Goal: Task Accomplishment & Management: Manage account settings

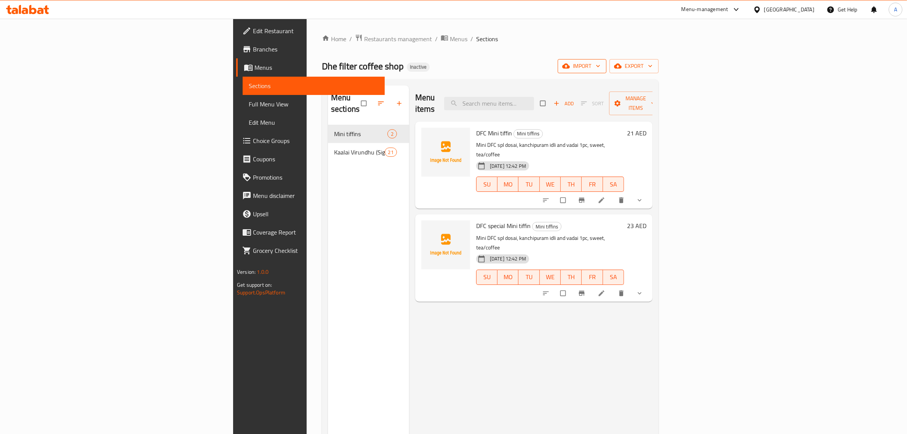
click at [601, 67] on span "import" at bounding box center [582, 66] width 37 height 10
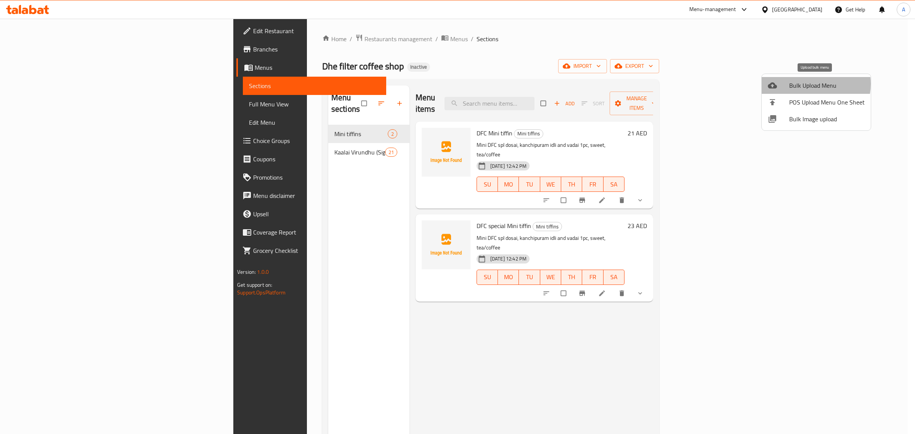
click at [809, 84] on span "Bulk Upload Menu" at bounding box center [826, 85] width 75 height 9
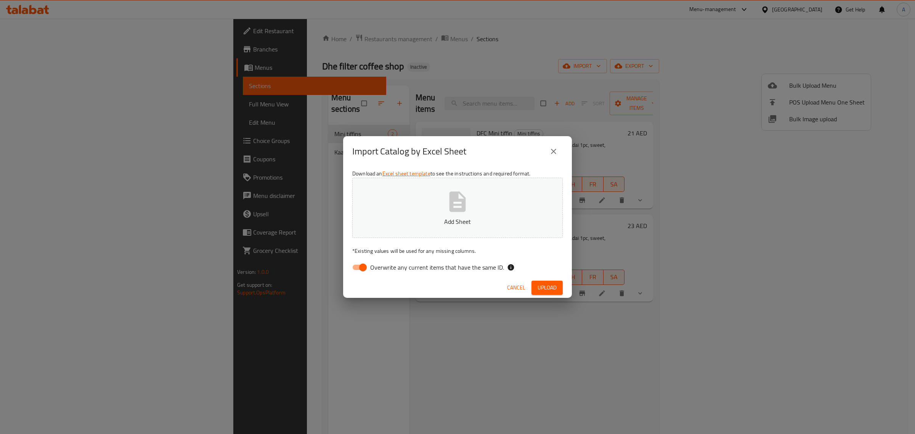
click at [383, 267] on span "Overwrite any current items that have the same ID." at bounding box center [437, 267] width 134 height 9
click at [383, 267] on input "Overwrite any current items that have the same ID." at bounding box center [362, 267] width 43 height 14
checkbox input "false"
click at [441, 199] on button "Add Sheet" at bounding box center [457, 208] width 210 height 60
click at [540, 292] on span "Upload" at bounding box center [546, 288] width 19 height 10
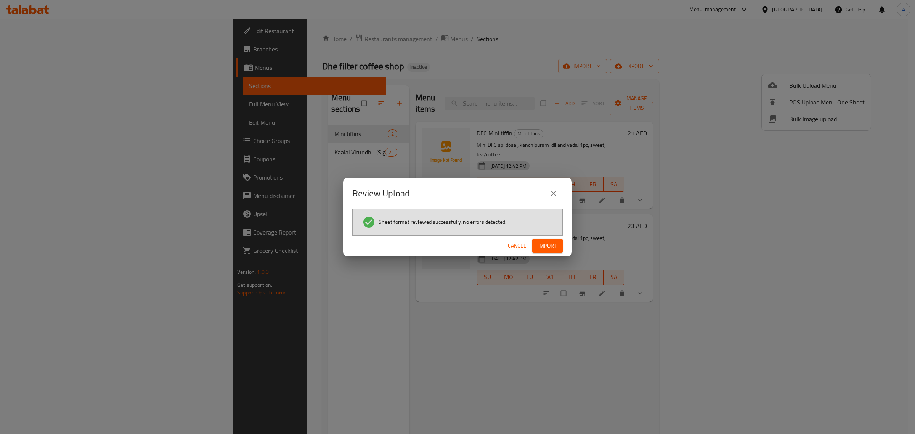
click at [550, 245] on span "Import" at bounding box center [547, 246] width 18 height 10
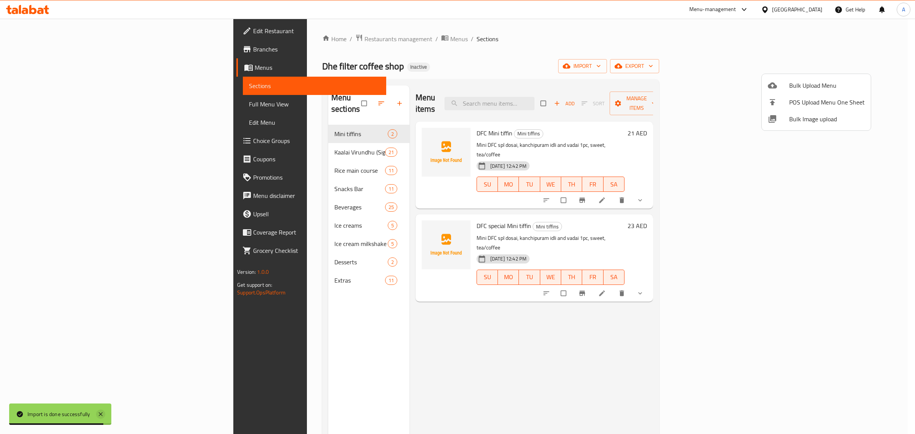
click at [98, 410] on icon at bounding box center [100, 413] width 9 height 9
click at [261, 344] on div at bounding box center [457, 217] width 915 height 434
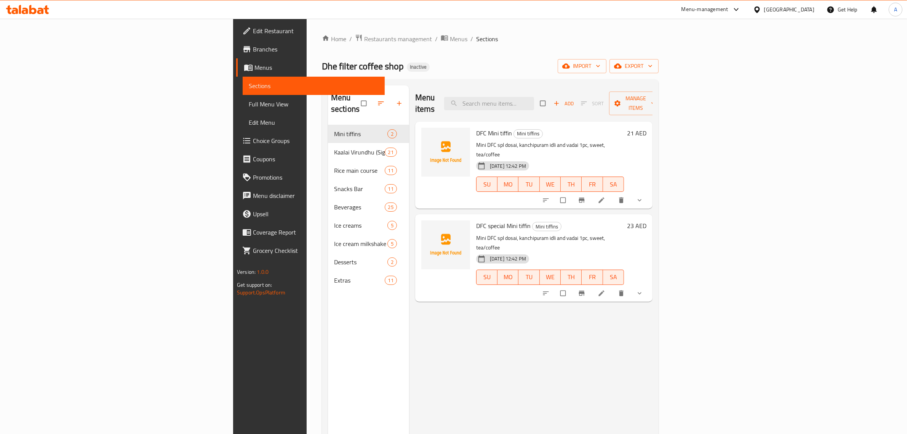
click at [595, 56] on div "Home / Restaurants management / Menus / Sections Dhe filter coffee shop Inactiv…" at bounding box center [490, 279] width 337 height 491
click at [534, 101] on input "search" at bounding box center [489, 103] width 90 height 13
paste input "Kurma"
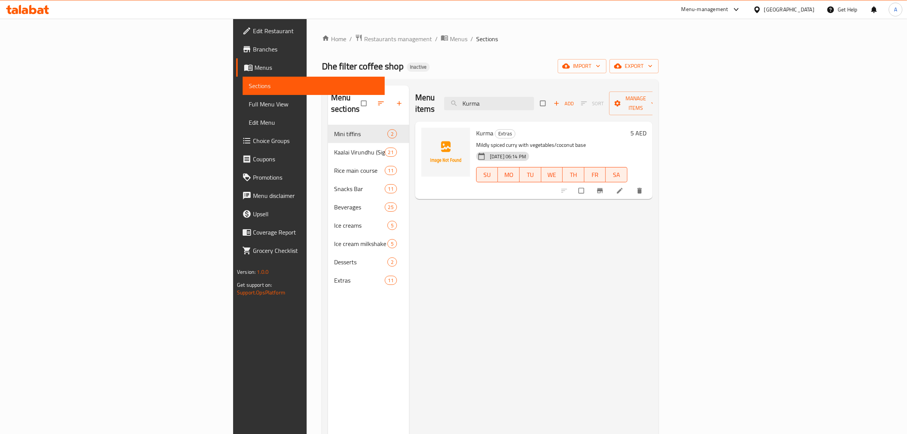
click at [538, 128] on h6 "Kurma Extras" at bounding box center [551, 133] width 151 height 11
click at [511, 128] on div "Kurma Extras Mildly spiced curry with vegetables/coconut base 09-09-2025 06:14 …" at bounding box center [551, 160] width 157 height 71
click at [508, 140] on p "Mildly spiced curry with vegetables/coconut base" at bounding box center [551, 145] width 151 height 10
copy p "coconut"
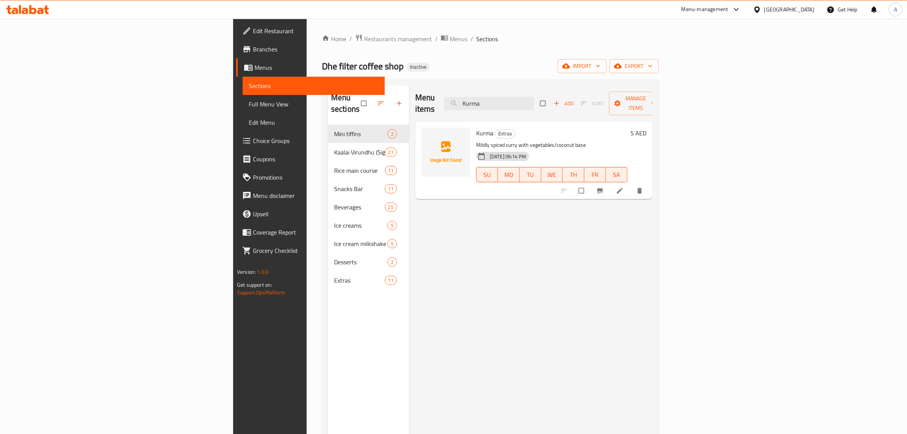
click at [467, 284] on div "Menu items Kurma Add Sort Manage items Kurma Extras Mildly spiced curry with ve…" at bounding box center [531, 302] width 244 height 434
click at [474, 222] on div "Menu items Kurma Add Sort Manage items Kurma Extras Mildly spiced curry with ve…" at bounding box center [531, 302] width 244 height 434
click at [415, 106] on div "Menu items Kurma Add Sort Manage items" at bounding box center [533, 103] width 237 height 36
click at [415, 122] on div "Kurma Extras Mildly spiced curry with vegetables/coconut base 09-09-2025 06:14 …" at bounding box center [533, 160] width 237 height 77
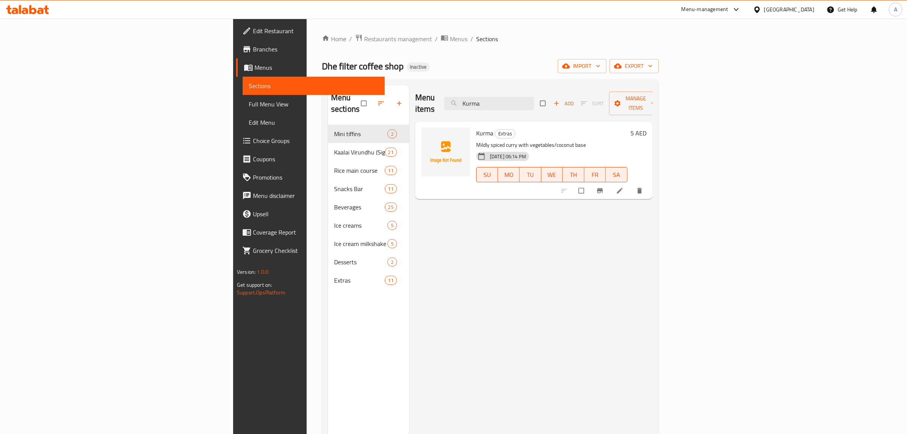
click at [415, 105] on h2 "Menu items" at bounding box center [425, 103] width 20 height 23
click at [480, 212] on div "Menu items Kurma Add Sort Manage items Kurma Extras Mildly spiced curry with ve…" at bounding box center [531, 302] width 244 height 434
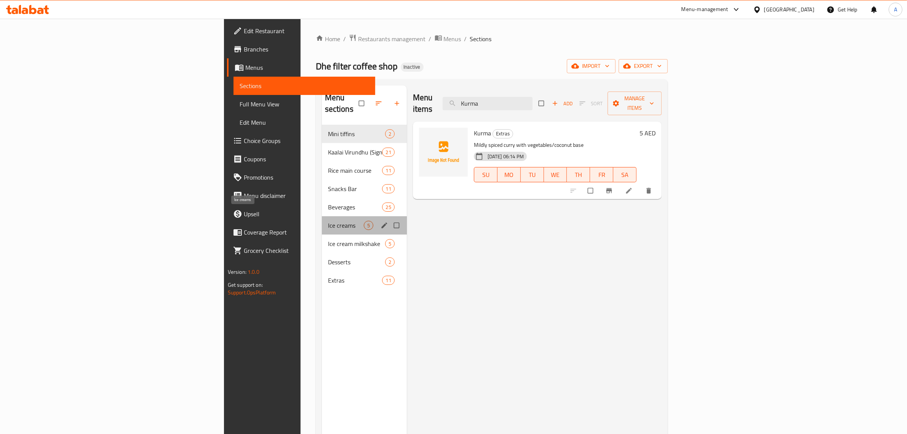
click at [328, 221] on span "Ice creams" at bounding box center [346, 225] width 36 height 9
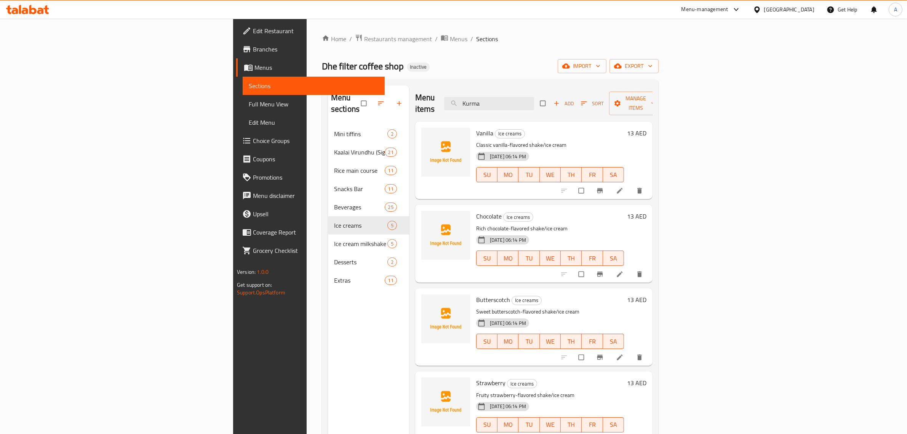
click at [328, 367] on div "Menu sections Mini tiffins 2 Kaalai Virundhu (Signature breakfast) 21 Rice main…" at bounding box center [368, 302] width 81 height 434
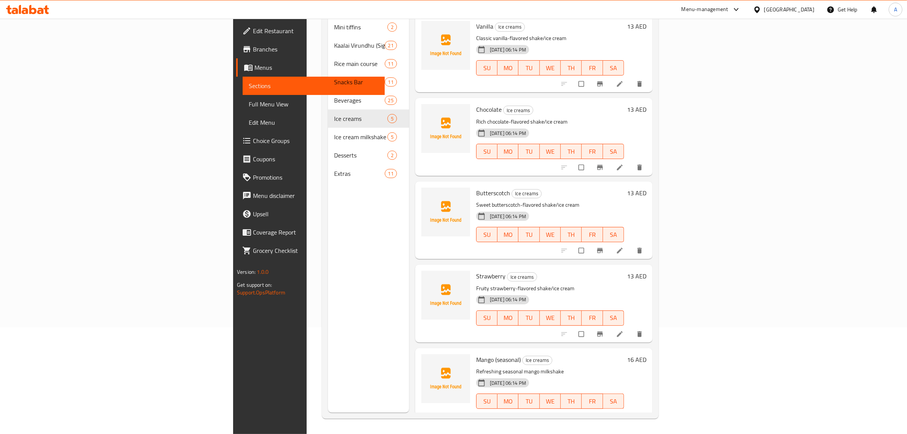
scroll to position [1, 0]
click at [328, 188] on div "Menu sections Mini tiffins 2 Kaalai Virundhu (Signature breakfast) 21 Rice main…" at bounding box center [368, 196] width 81 height 434
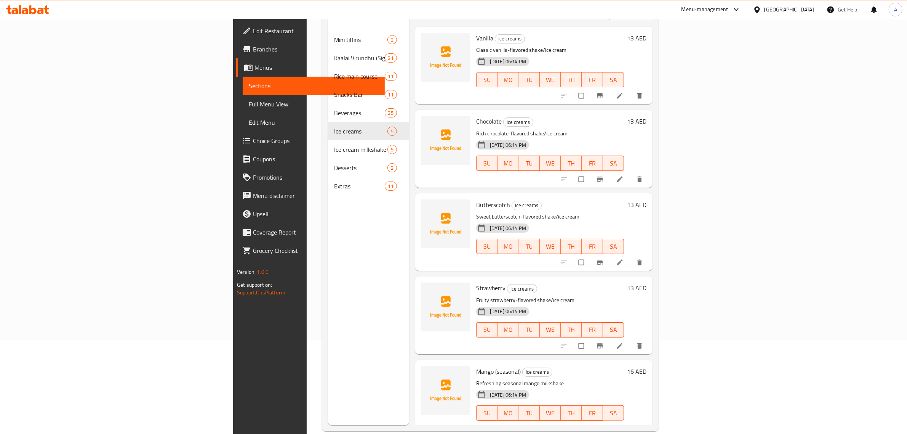
scroll to position [107, 0]
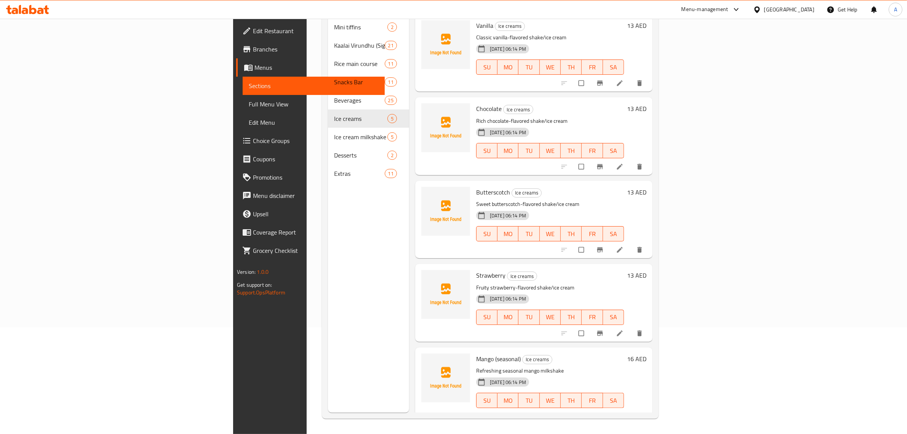
click at [476, 353] on span "Mango (seasonal)" at bounding box center [498, 358] width 45 height 11
copy h6 "Mango (seasonal)"
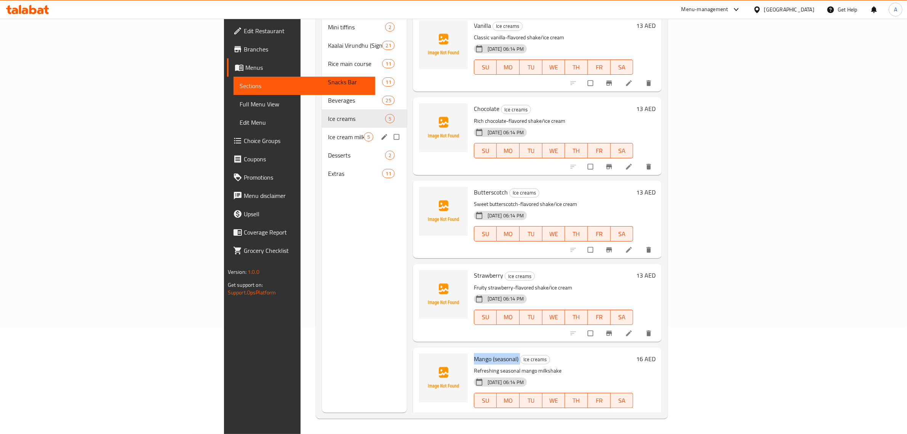
click at [328, 132] on span "Ice cream milkshake" at bounding box center [346, 136] width 36 height 9
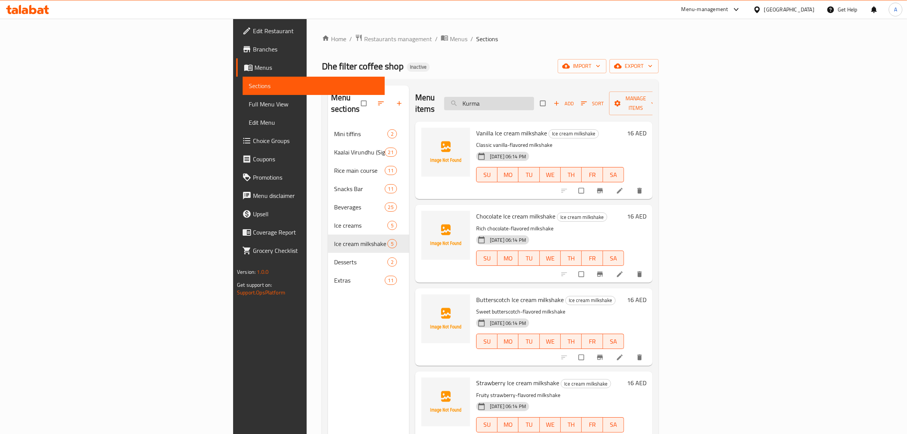
click at [534, 100] on input "Kurma" at bounding box center [489, 103] width 90 height 13
paste input "Mango (seasonal)"
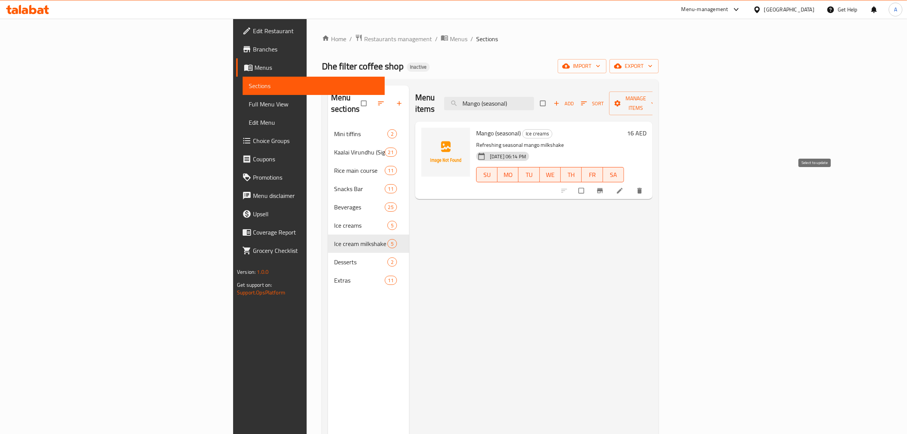
type input "Mango (seasonal)"
click at [590, 183] on input "checkbox" at bounding box center [582, 190] width 16 height 14
checkbox input "true"
click at [657, 99] on icon "button" at bounding box center [654, 103] width 8 height 8
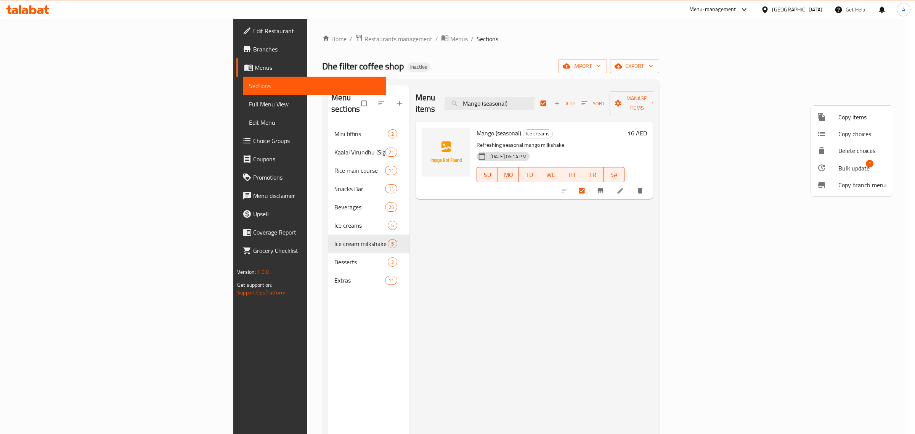
click at [861, 170] on span "Bulk update" at bounding box center [853, 168] width 31 height 9
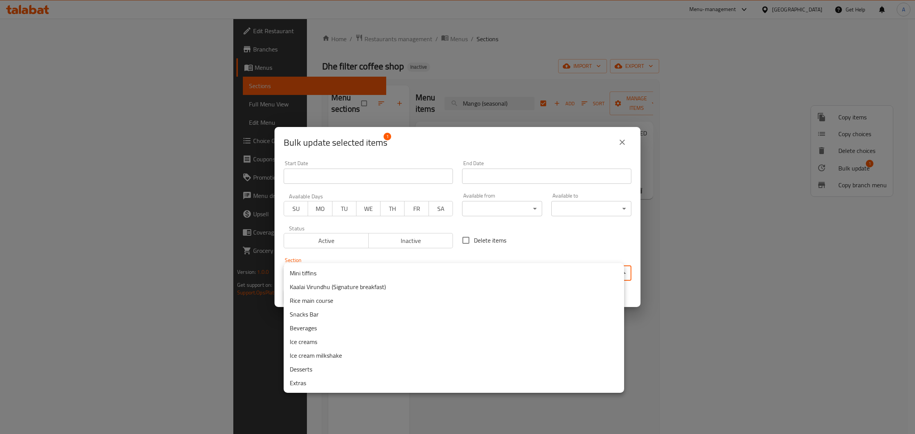
click at [412, 271] on body "​ Menu-management United Arab Emirates Get Help A Edit Restaurant Branches Menu…" at bounding box center [457, 226] width 915 height 415
click at [340, 352] on li "Ice cream milkshake" at bounding box center [454, 355] width 340 height 14
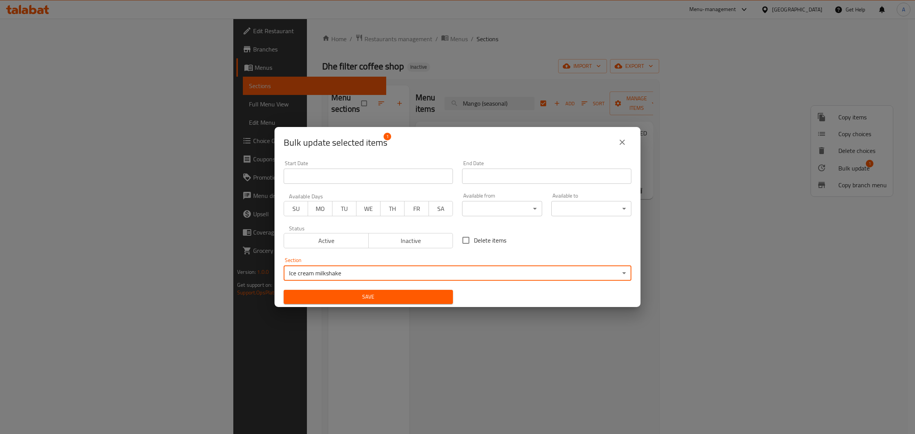
click at [390, 292] on span "Save" at bounding box center [368, 297] width 157 height 10
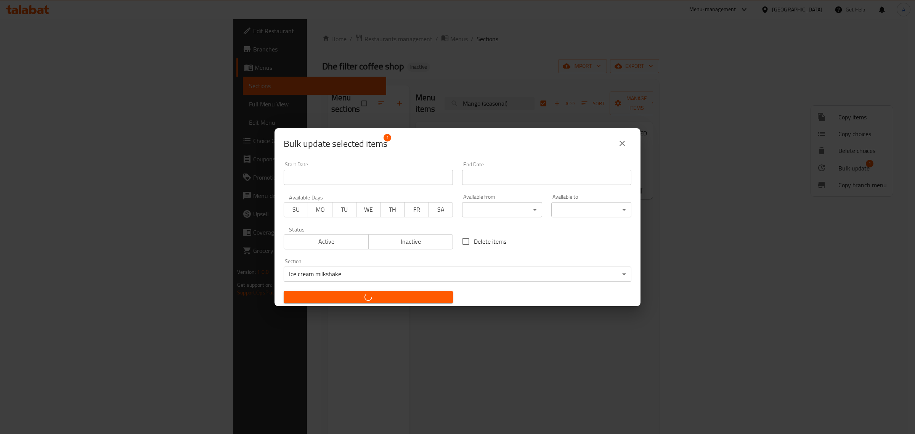
checkbox input "false"
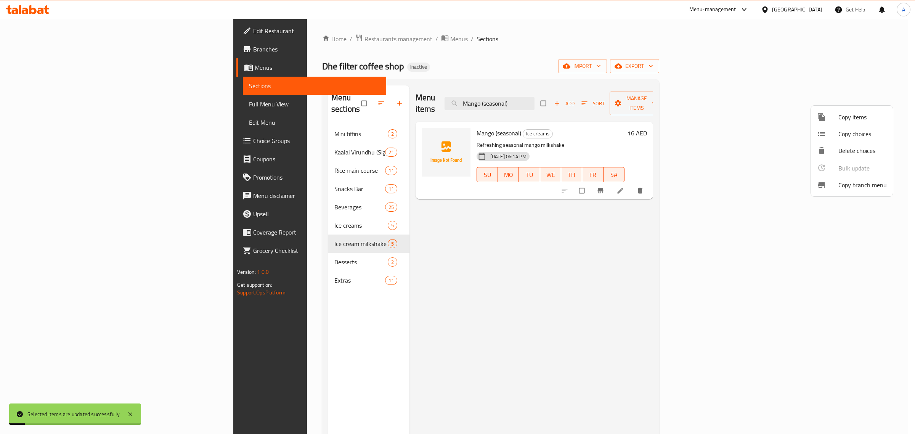
click at [445, 351] on div at bounding box center [457, 217] width 915 height 434
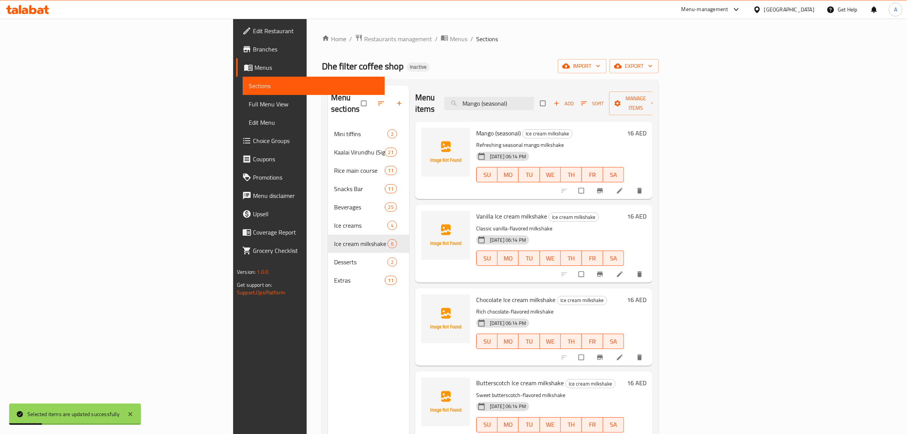
click at [328, 329] on div "Menu sections Mini tiffins 2 Kaalai Virundhu (Signature breakfast) 21 Rice main…" at bounding box center [368, 302] width 81 height 434
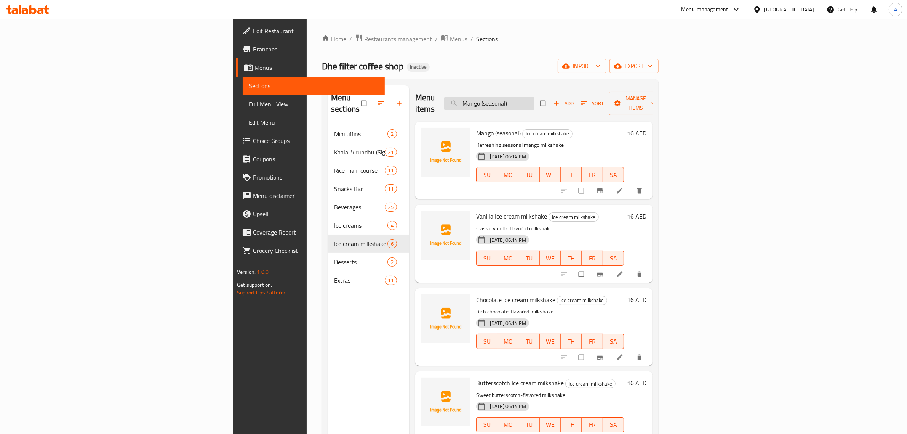
click at [534, 97] on input "Mango (seasonal)" at bounding box center [489, 103] width 90 height 13
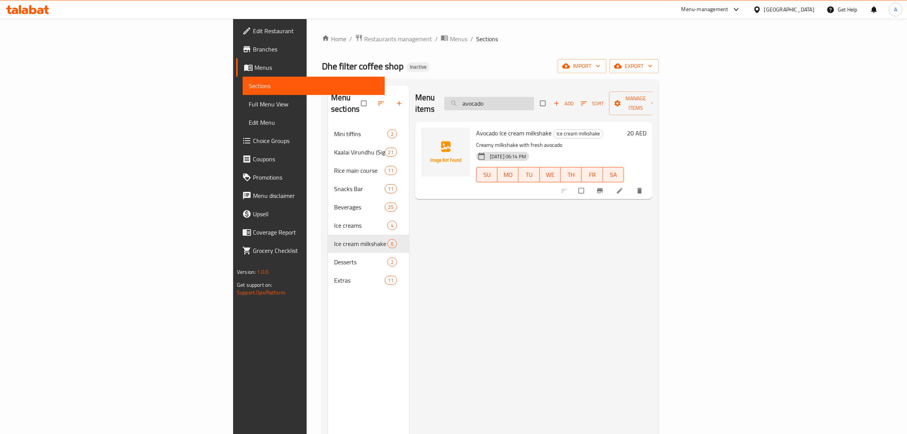
click at [534, 97] on input "avocado" at bounding box center [489, 103] width 90 height 13
paste input "Avacado"
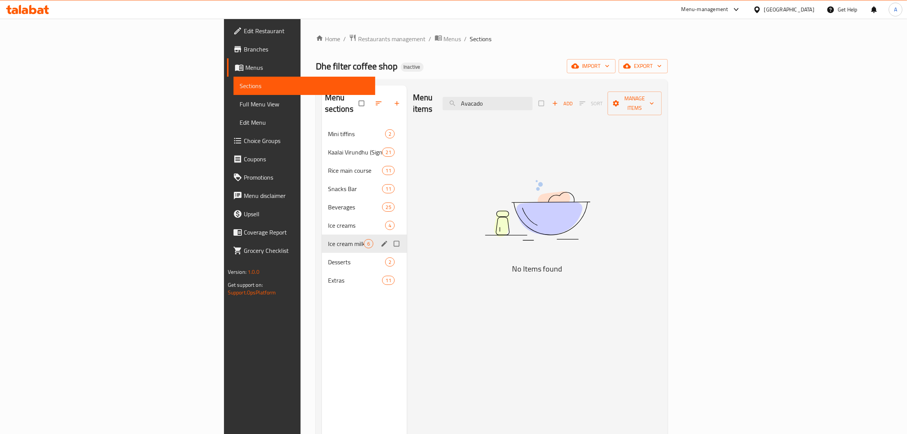
type input "Avacado"
click at [322, 253] on div "Desserts 2" at bounding box center [364, 262] width 85 height 18
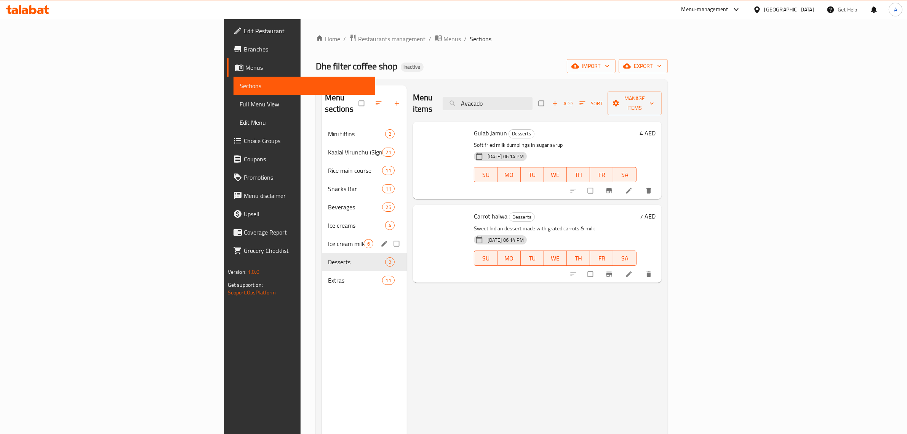
click at [328, 239] on span "Ice cream milkshake" at bounding box center [346, 243] width 36 height 9
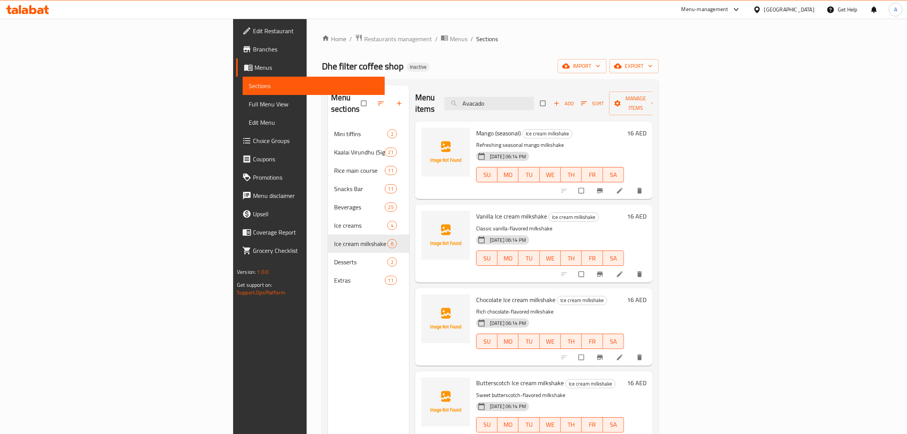
click at [511, 224] on p "Classic vanilla-flavored milkshake" at bounding box center [550, 229] width 148 height 10
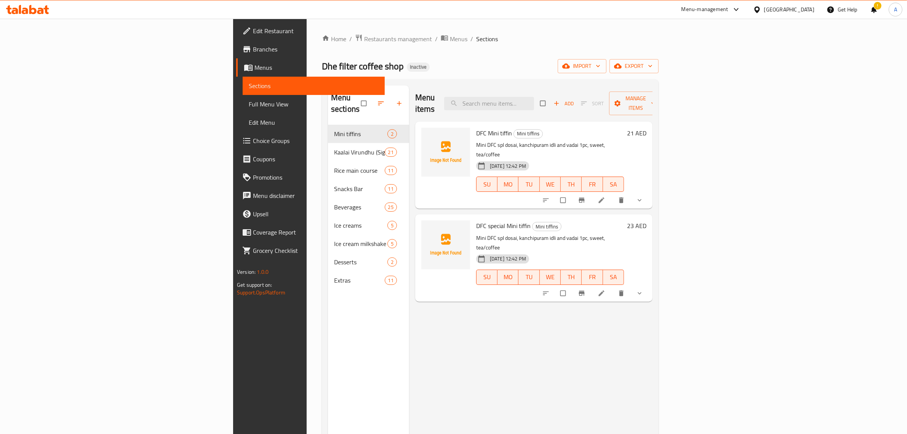
click at [236, 75] on link "Menus" at bounding box center [310, 67] width 149 height 18
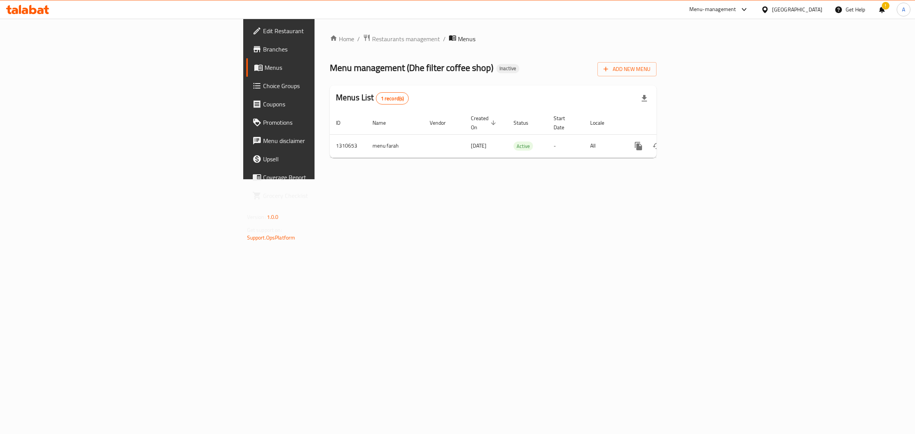
drag, startPoint x: 572, startPoint y: 322, endPoint x: 526, endPoint y: 320, distance: 45.8
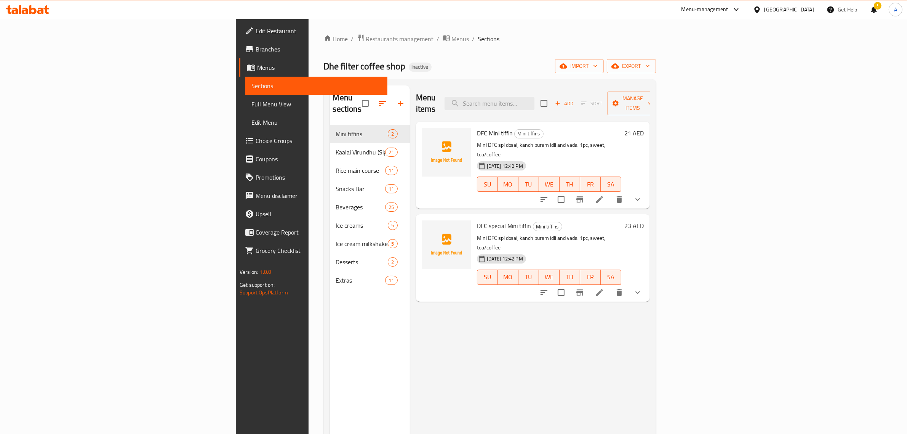
click at [239, 146] on link "Choice Groups" at bounding box center [313, 140] width 149 height 18
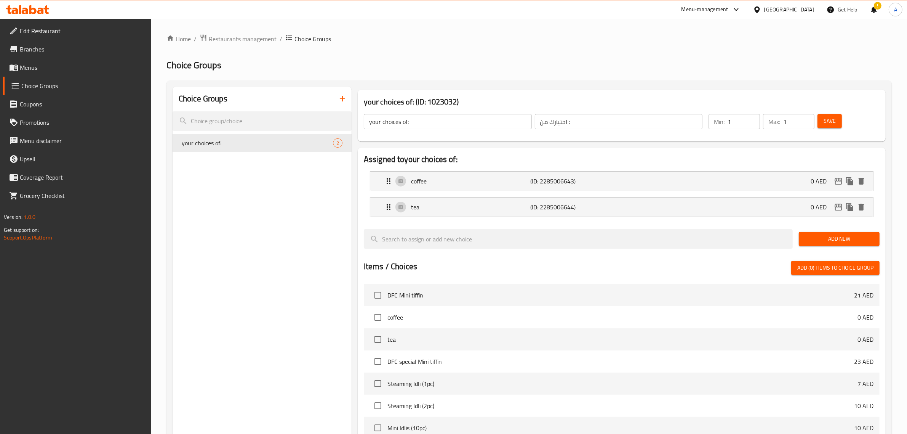
click at [248, 249] on div "Choice Groups your choices of: 2" at bounding box center [262, 345] width 179 height 517
click at [346, 94] on icon "button" at bounding box center [342, 98] width 9 height 9
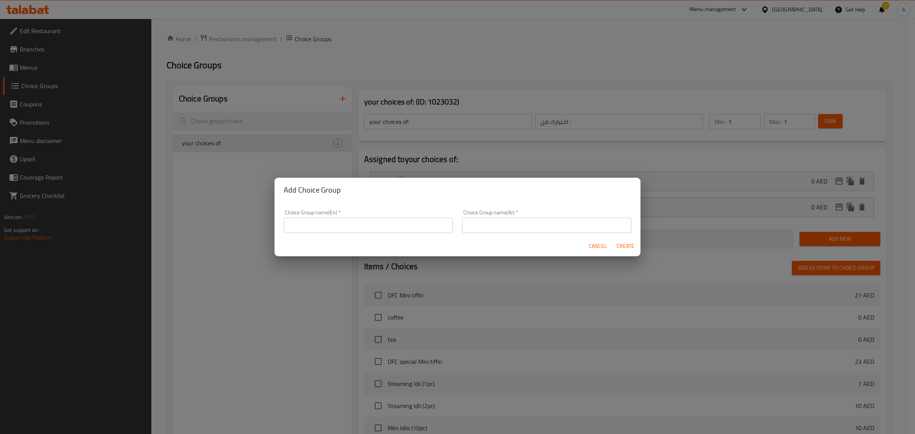
click at [385, 221] on input "text" at bounding box center [368, 225] width 169 height 15
type input "Your Choice Of:"
drag, startPoint x: 506, startPoint y: 222, endPoint x: 516, endPoint y: 232, distance: 14.3
click at [506, 222] on input "text" at bounding box center [546, 225] width 169 height 15
type input "اختيارك من:"
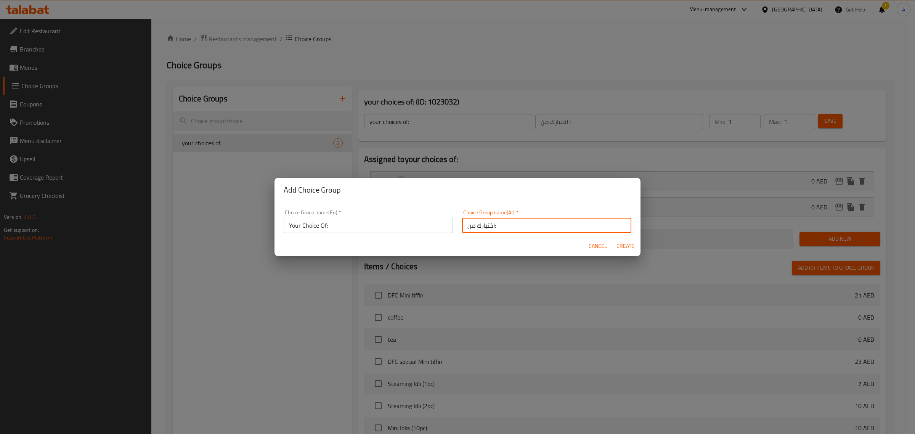
click at [616, 245] on span "Create" at bounding box center [625, 246] width 18 height 10
type input "Your Choice Of:"
type input "اختيارك من:"
type input "0"
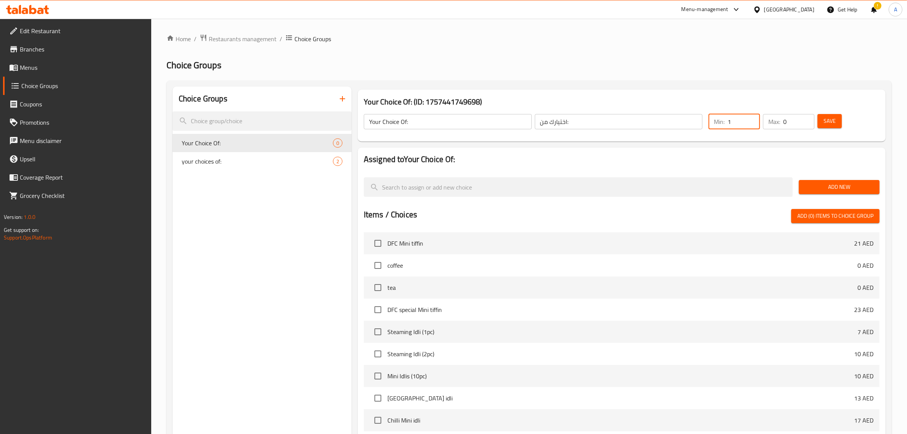
type input "1"
click at [751, 119] on input "1" at bounding box center [744, 121] width 32 height 15
type input "1"
click at [805, 120] on input "1" at bounding box center [799, 121] width 31 height 15
click at [830, 190] on span "Add New" at bounding box center [839, 187] width 69 height 10
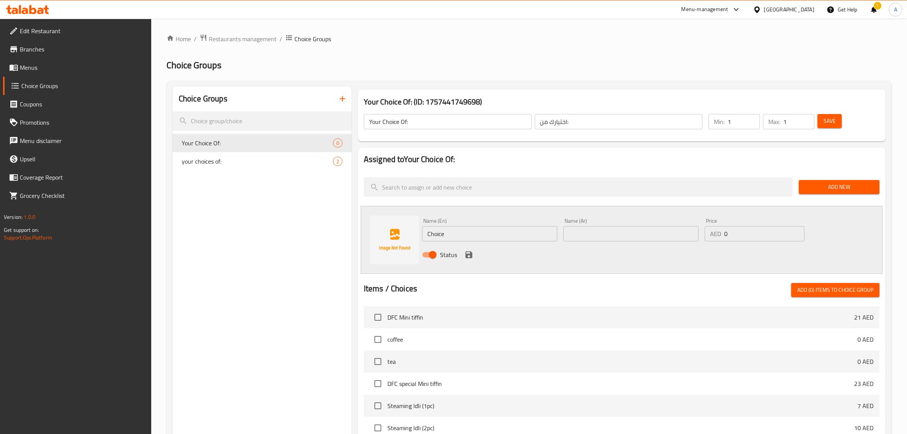
click at [224, 231] on div "Choice Groups Your Choice Of: 0 your choices of: 2" at bounding box center [262, 356] width 179 height 539
click at [457, 228] on input "Choice" at bounding box center [489, 233] width 135 height 15
type input "س"
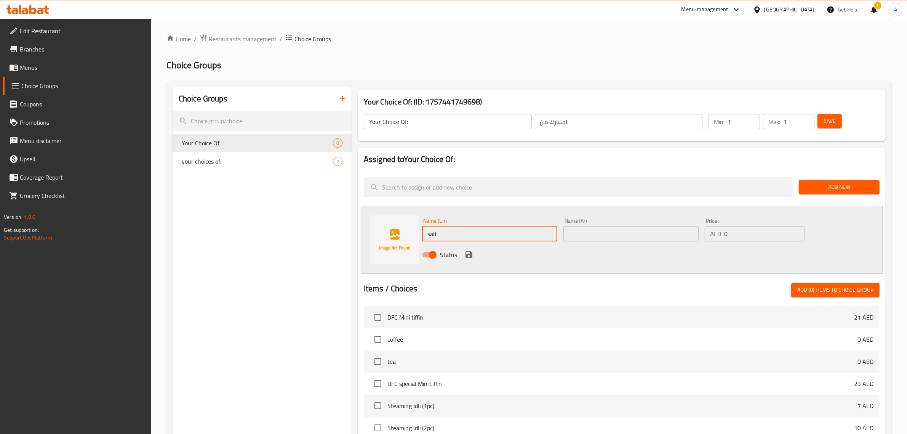
type input "salt"
click at [608, 226] on input "text" at bounding box center [631, 233] width 135 height 15
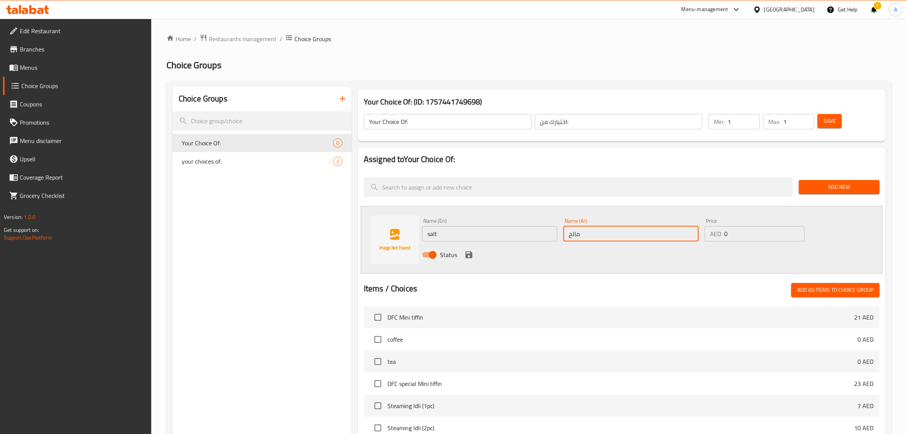
type input "مالح"
click at [461, 254] on div "Status" at bounding box center [631, 254] width 424 height 21
click at [471, 254] on icon "save" at bounding box center [469, 254] width 7 height 7
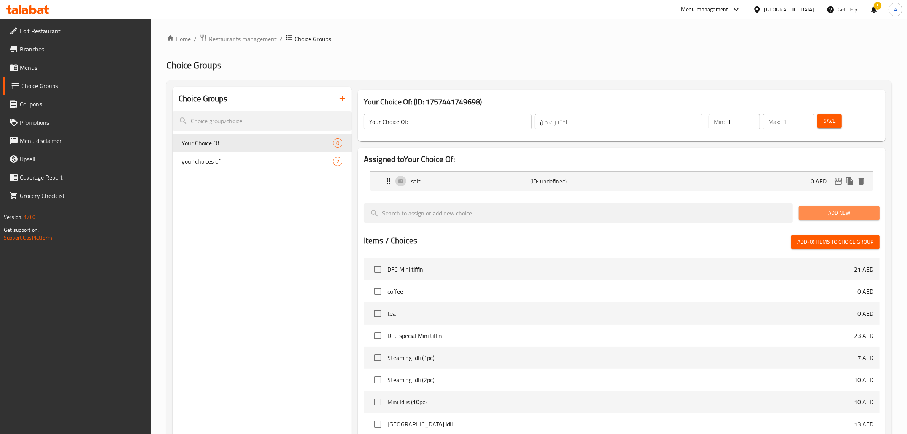
click at [837, 206] on button "Add New" at bounding box center [839, 213] width 81 height 14
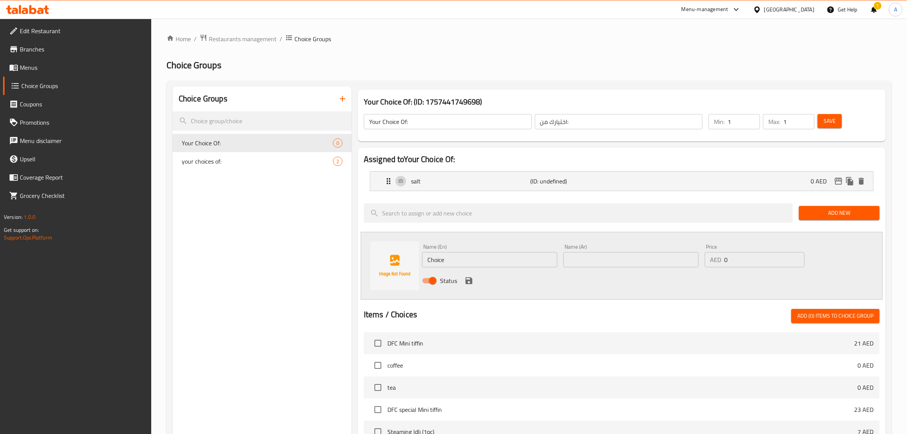
click at [447, 254] on input "Choice" at bounding box center [489, 259] width 135 height 15
type input "س"
type input "sweet"
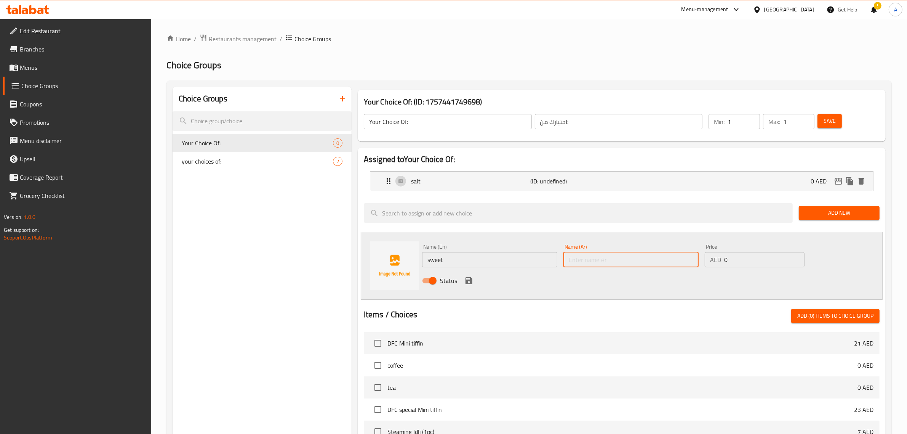
click at [605, 258] on input "text" at bounding box center [631, 259] width 135 height 15
paste input "حلو"
type input "حلو"
click at [467, 276] on icon "save" at bounding box center [469, 280] width 9 height 9
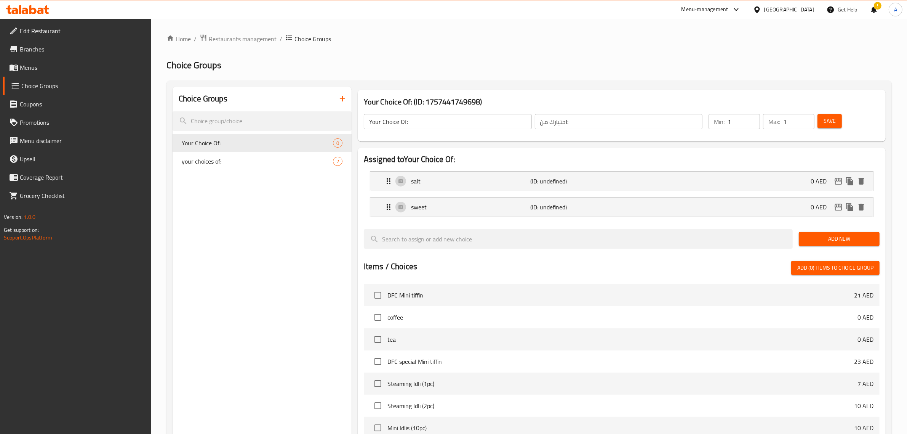
click at [840, 128] on div "Save" at bounding box center [844, 121] width 56 height 18
click at [840, 127] on button "Save" at bounding box center [830, 121] width 24 height 14
click at [251, 237] on div "Choice Groups Your Choice Of: 2 your choices of: 2" at bounding box center [262, 345] width 179 height 517
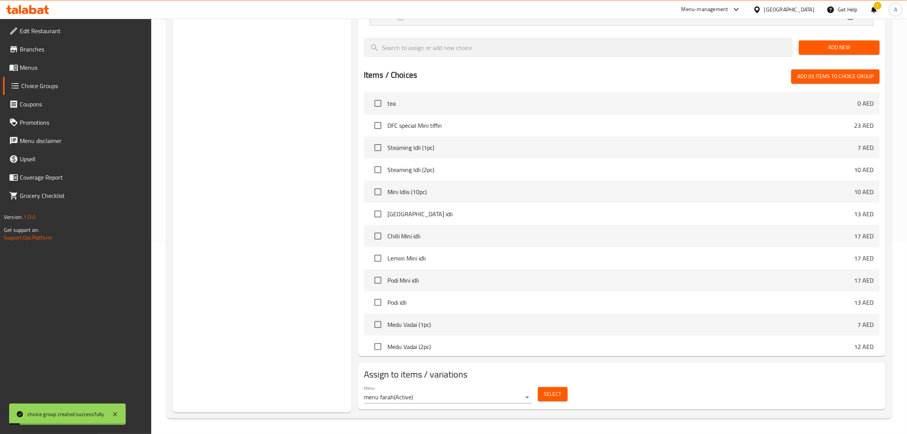
scroll to position [48, 0]
click at [546, 391] on span "Select" at bounding box center [553, 394] width 18 height 10
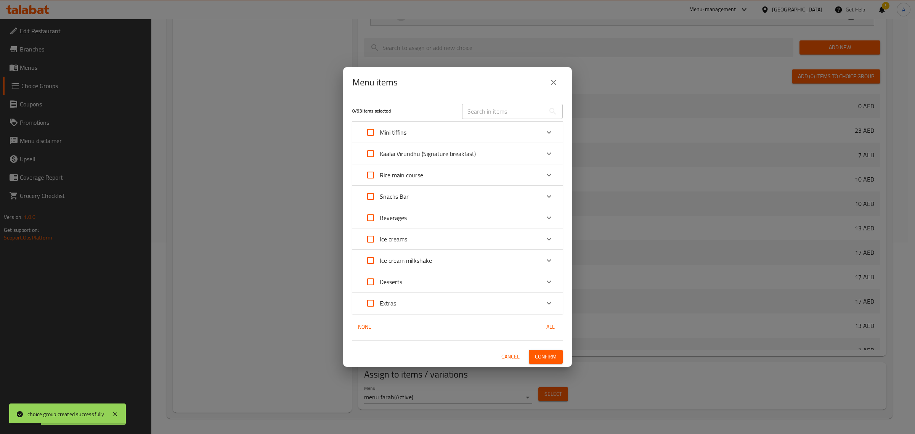
drag, startPoint x: 499, startPoint y: 119, endPoint x: 500, endPoint y: 111, distance: 8.1
click at [499, 119] on input "text" at bounding box center [503, 111] width 83 height 15
paste input "Fresh lime soda salt/sweet"
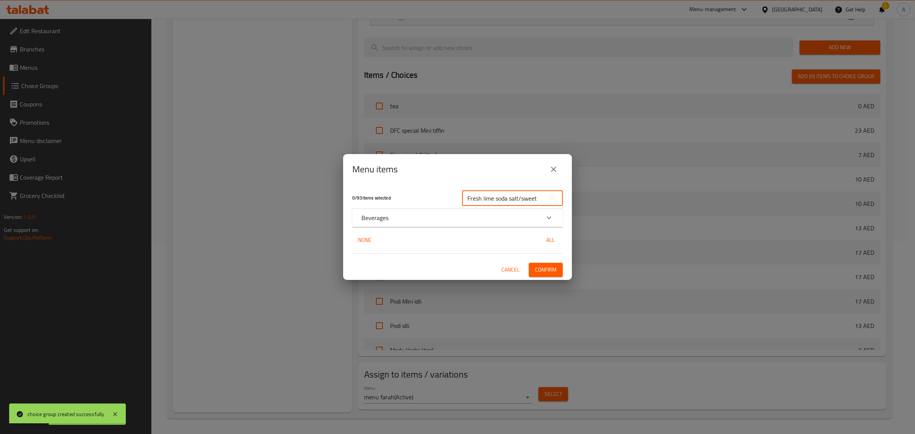
type input "Fresh lime soda salt/sweet"
click at [387, 225] on div "Beverages" at bounding box center [457, 217] width 210 height 18
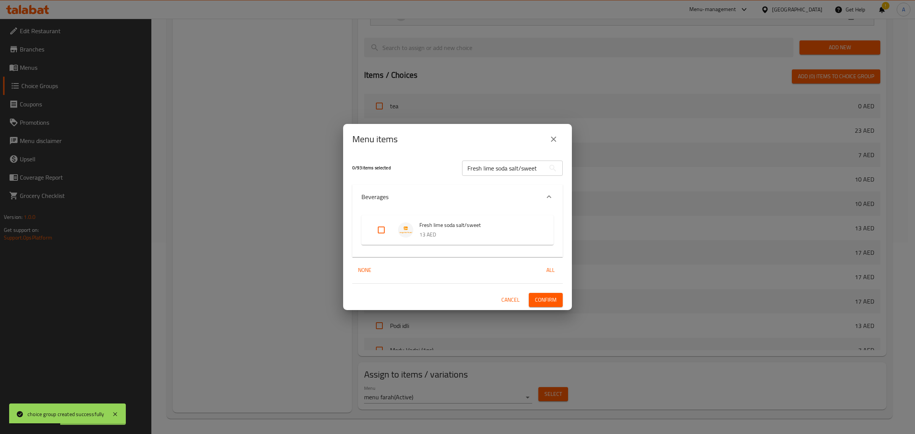
click at [382, 232] on input "Expand" at bounding box center [381, 230] width 18 height 18
checkbox input "true"
click at [509, 168] on input "Fresh lime soda salt/sweet" at bounding box center [503, 167] width 83 height 15
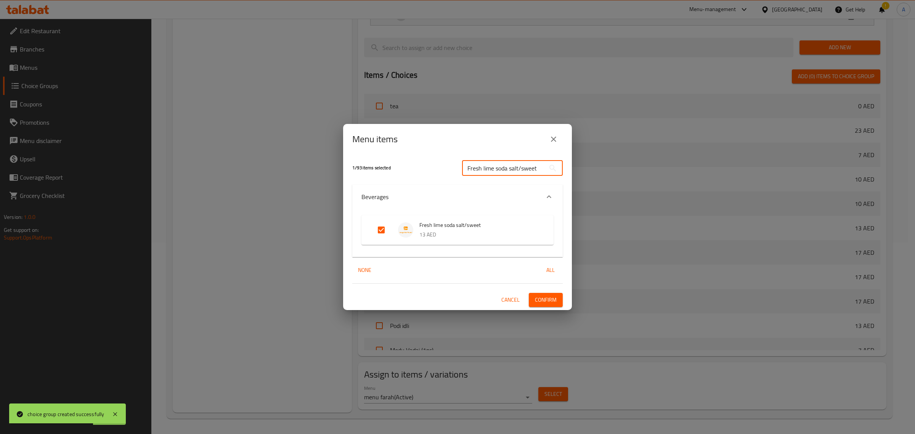
paste input "juice"
type input "Fresh lime juice salt/sweet"
click at [381, 228] on input "Expand" at bounding box center [381, 230] width 18 height 18
checkbox input "true"
click at [553, 303] on span "Confirm" at bounding box center [546, 300] width 22 height 10
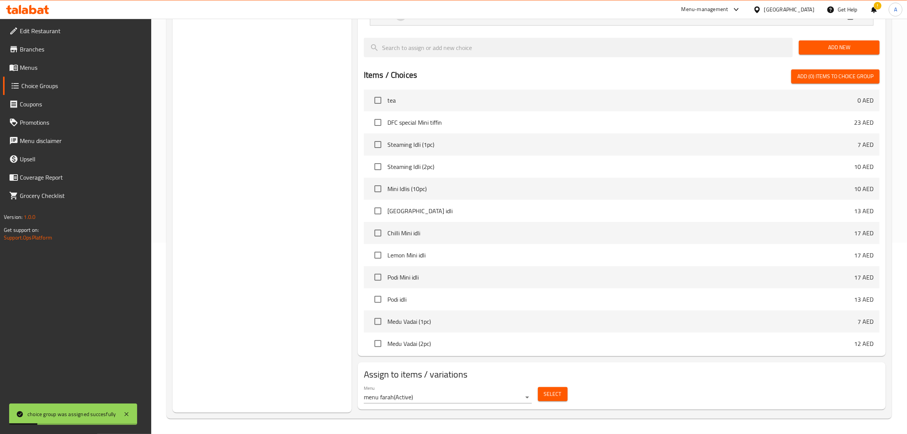
click at [205, 132] on div "Choice Groups Your Choice Of: 2 your choices of: 2" at bounding box center [262, 153] width 179 height 517
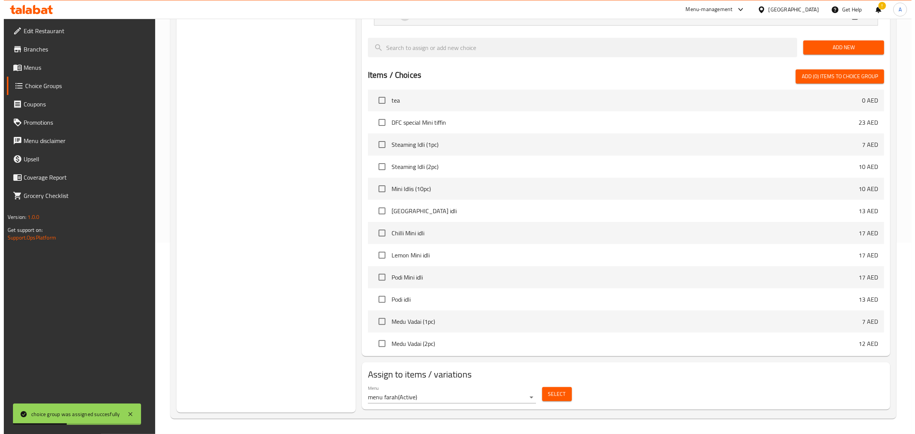
scroll to position [286, 0]
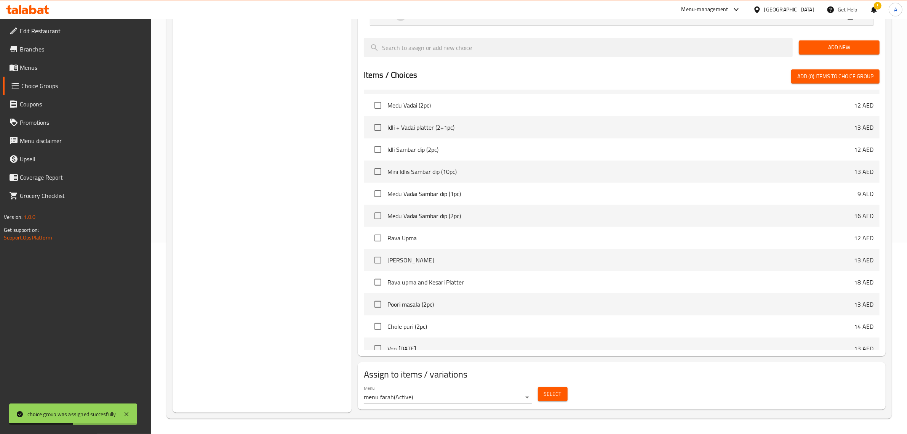
click at [561, 391] on button "Select" at bounding box center [553, 394] width 30 height 14
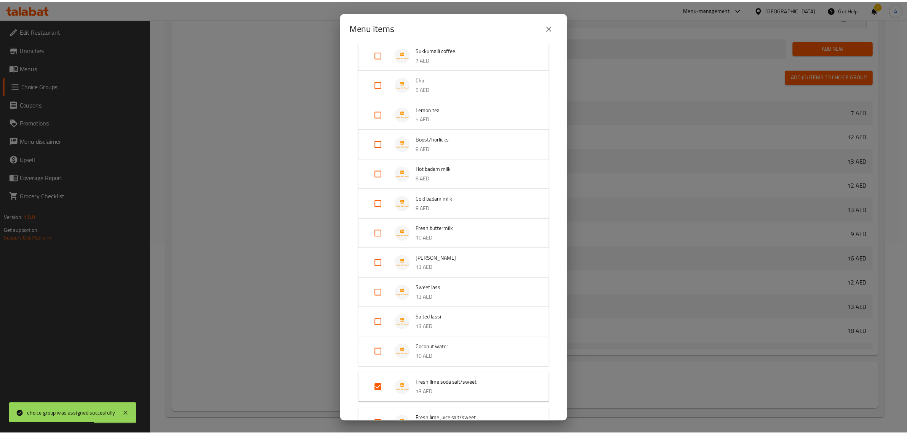
scroll to position [476, 0]
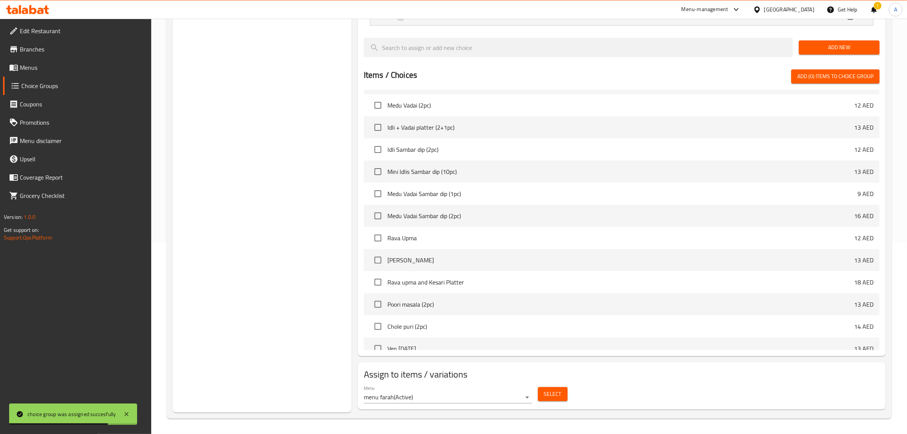
click at [264, 256] on div "Choice Groups Your Choice Of: 2 your choices of: 2" at bounding box center [262, 153] width 179 height 517
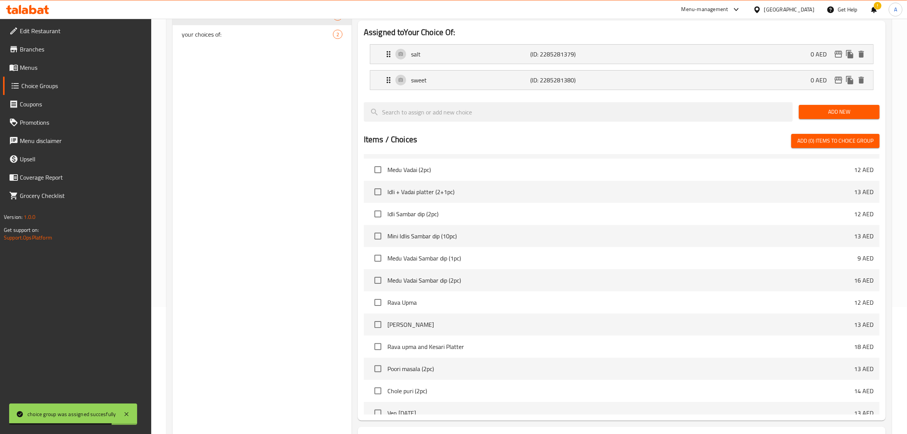
scroll to position [0, 0]
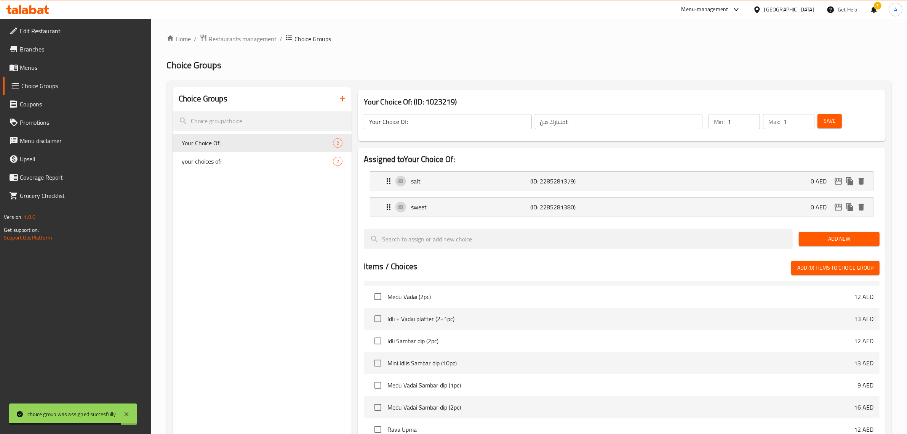
click at [332, 92] on div "Choice Groups" at bounding box center [262, 99] width 179 height 25
click at [336, 94] on button "button" at bounding box center [342, 99] width 18 height 18
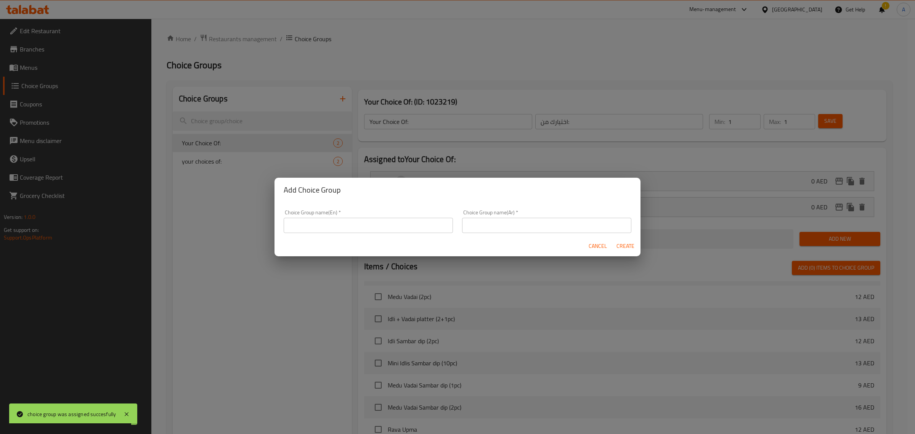
click at [385, 219] on input "text" at bounding box center [368, 225] width 169 height 15
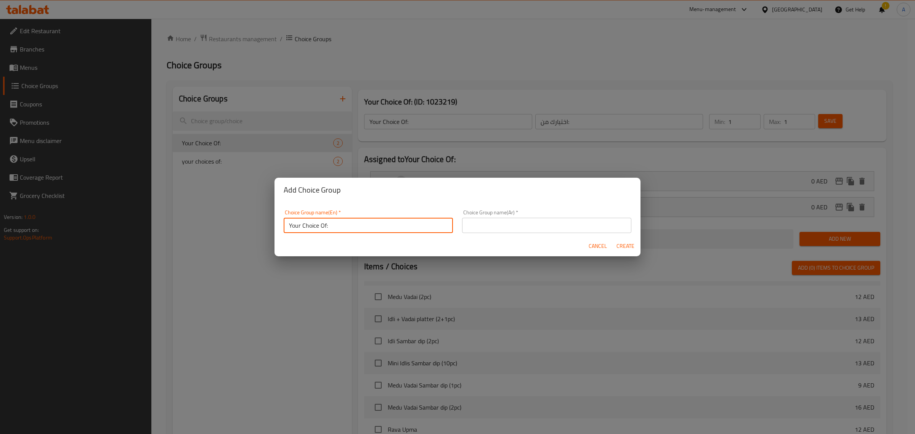
type input "Your Choice Of:"
click at [565, 236] on div "Choice Group name(Ar)   * Choice Group name(Ar) *" at bounding box center [546, 221] width 178 height 32
click at [551, 231] on input "text" at bounding box center [546, 225] width 169 height 15
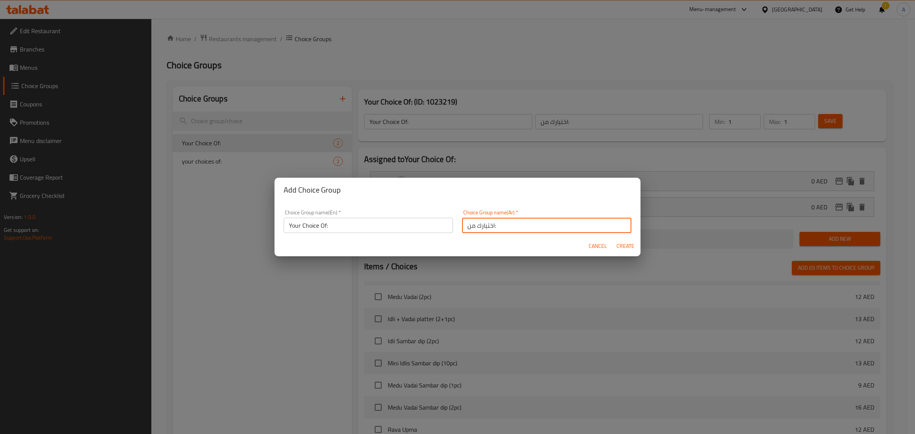
type input "اختيارك من:"
drag, startPoint x: 626, startPoint y: 244, endPoint x: 612, endPoint y: 247, distance: 14.4
click at [626, 244] on span "Create" at bounding box center [625, 246] width 18 height 10
type input "Your Choice Of:"
type input "اختيارك من:"
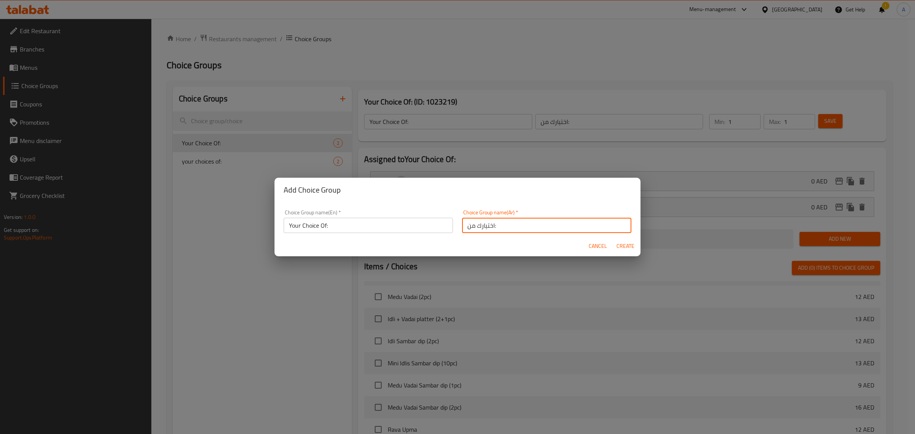
type input "0"
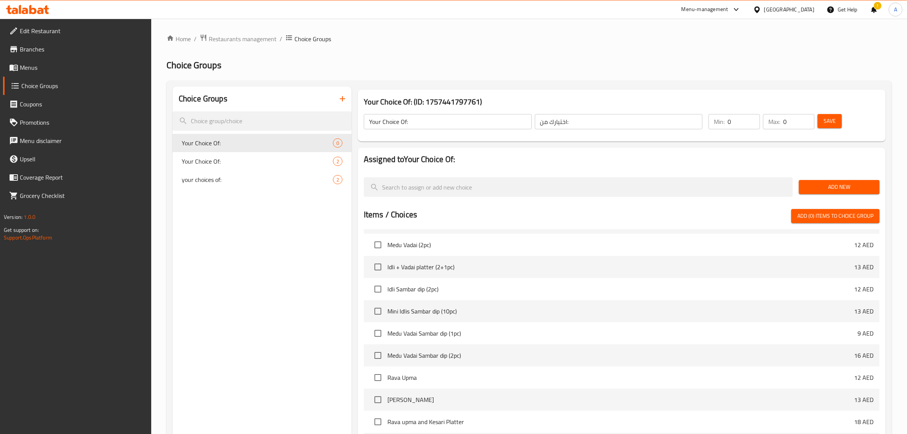
click at [275, 303] on div "Choice Groups Your Choice Of: 0 Your Choice Of: 2 your choices of: 2" at bounding box center [262, 319] width 179 height 465
type input "1"
click at [750, 121] on input "1" at bounding box center [744, 121] width 32 height 15
type input "1"
click at [805, 117] on input "1" at bounding box center [799, 121] width 31 height 15
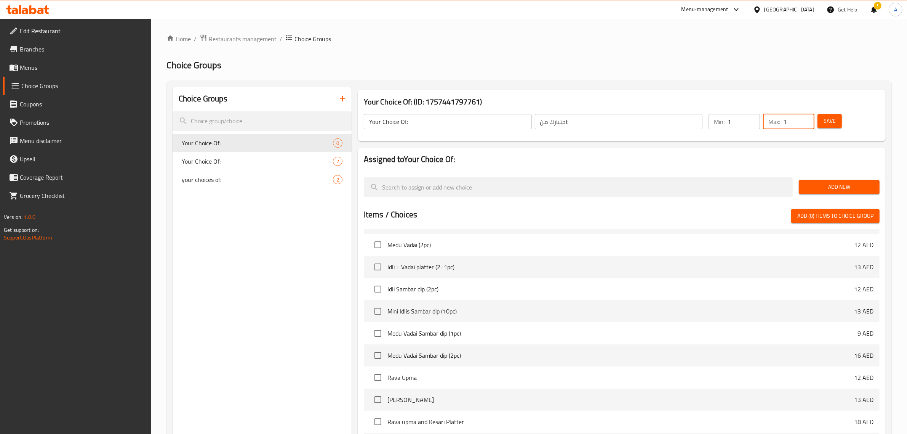
click at [831, 183] on span "Add New" at bounding box center [839, 187] width 69 height 10
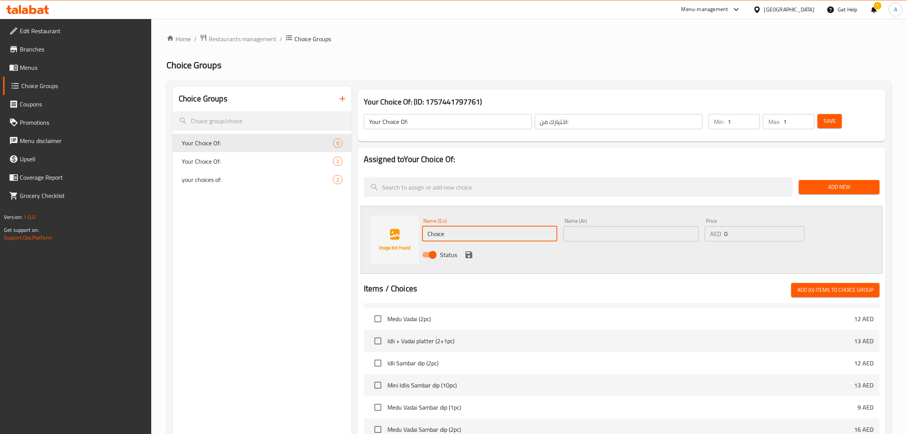
click at [449, 232] on input "Choice" at bounding box center [489, 233] width 135 height 15
type input "Vegetable"
click at [607, 231] on input "text" at bounding box center [631, 233] width 135 height 15
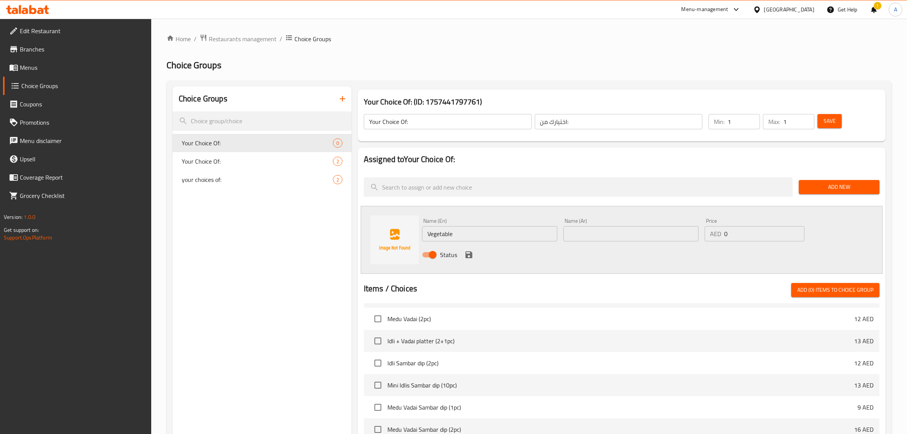
paste input "خضروات"
type input "خضروات"
click at [466, 258] on icon "save" at bounding box center [469, 254] width 9 height 9
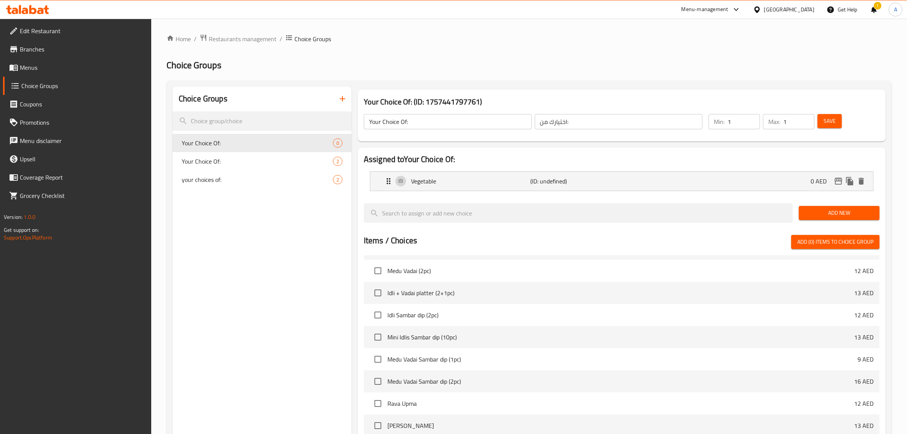
click at [829, 216] on span "Add New" at bounding box center [839, 213] width 69 height 10
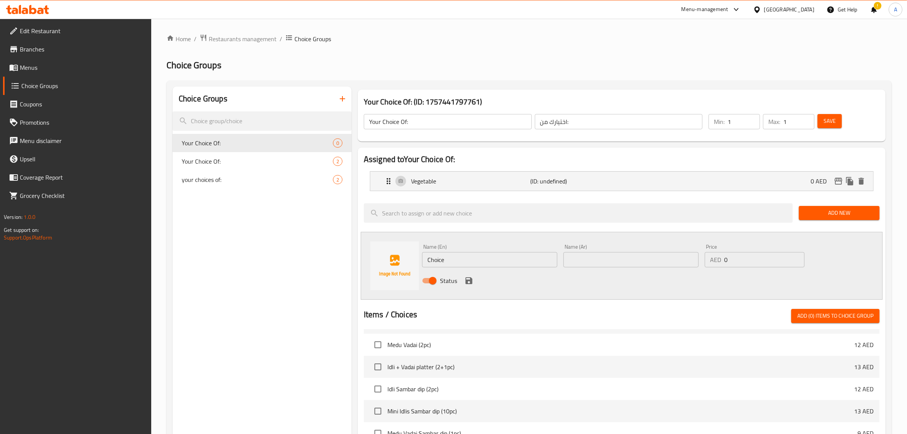
click at [458, 257] on input "Choice" at bounding box center [489, 259] width 135 height 15
paste input "coconut"
type input "coconut"
click at [624, 260] on input "text" at bounding box center [631, 259] width 135 height 15
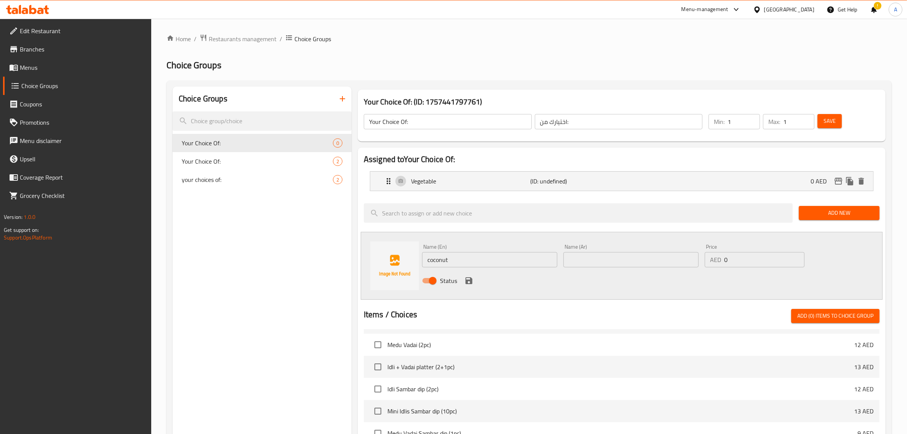
paste input "جوزة الهند"
click at [586, 257] on input "جوزة الهند" at bounding box center [631, 259] width 135 height 15
click at [585, 257] on input "جوزة الهند" at bounding box center [631, 259] width 135 height 15
click at [579, 257] on input "جوز الهند" at bounding box center [631, 259] width 135 height 15
type input "جوز هند"
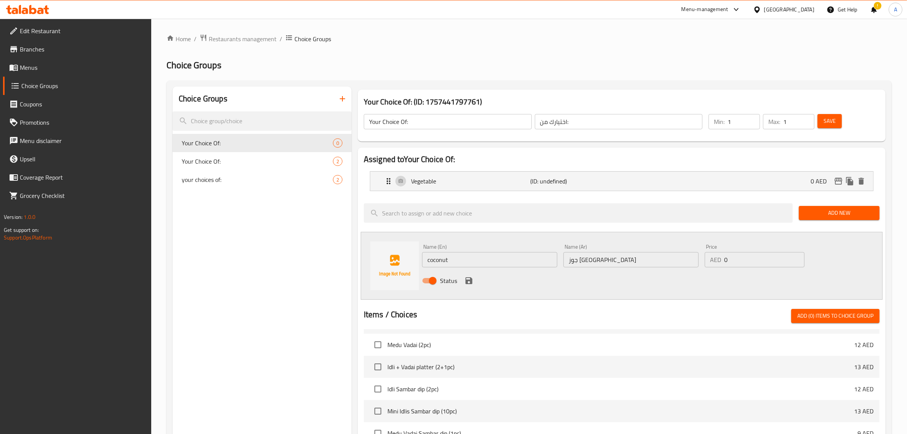
click at [559, 283] on div "Status" at bounding box center [631, 280] width 424 height 21
click at [476, 277] on div "Status" at bounding box center [631, 280] width 424 height 21
click at [473, 279] on icon "save" at bounding box center [469, 280] width 9 height 9
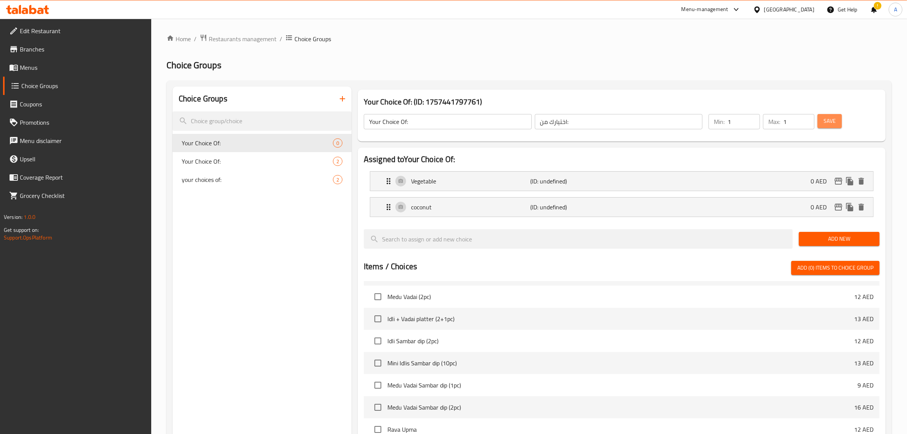
click at [837, 125] on button "Save" at bounding box center [830, 121] width 24 height 14
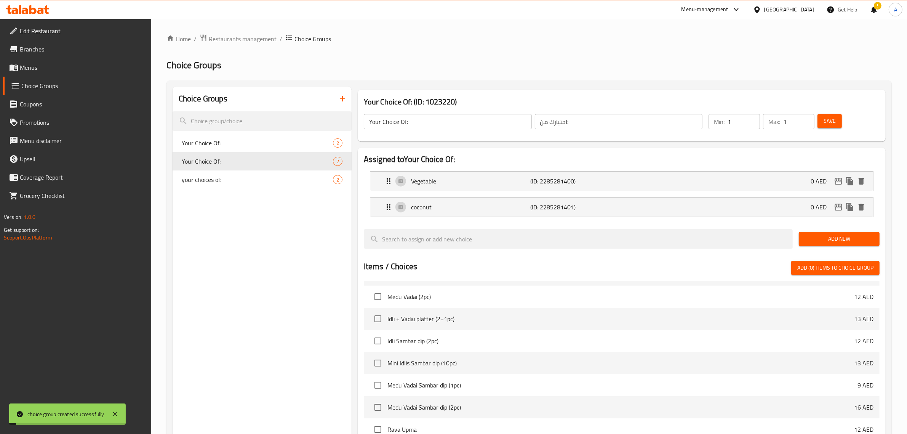
click at [468, 54] on div "Home / Restaurants management / Choice Groups Choice Groups Choice Groups Your …" at bounding box center [530, 322] width 726 height 576
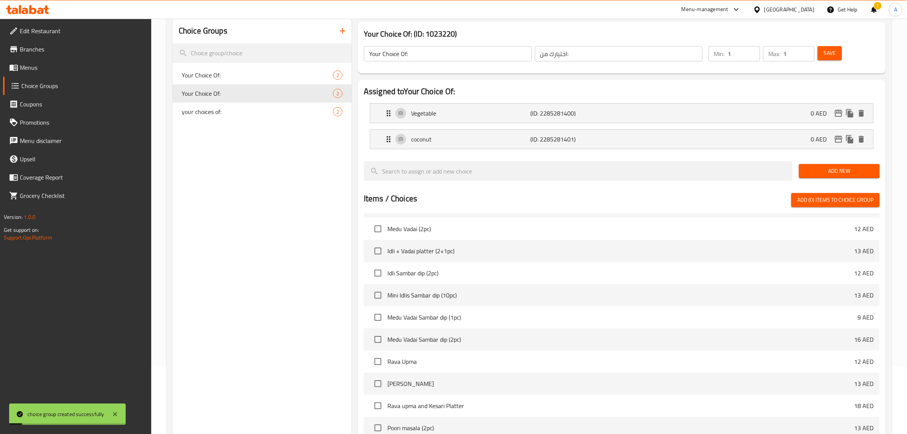
scroll to position [191, 0]
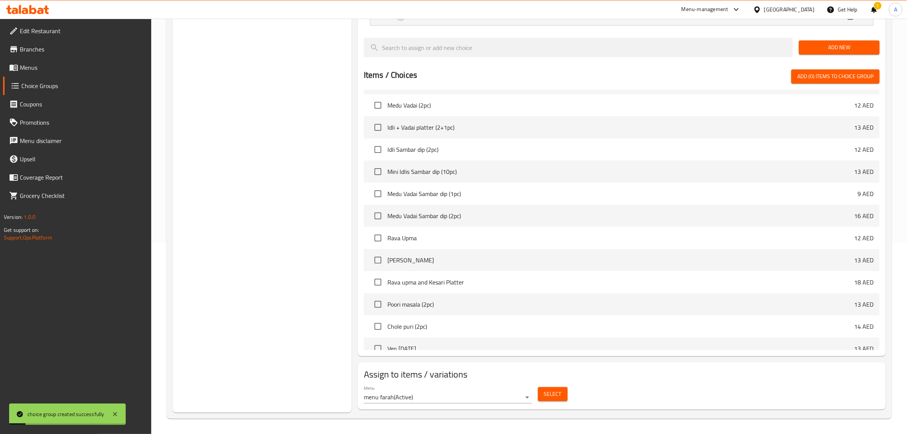
click at [568, 397] on div "Select" at bounding box center [553, 394] width 36 height 20
click at [559, 393] on span "Select" at bounding box center [553, 394] width 18 height 10
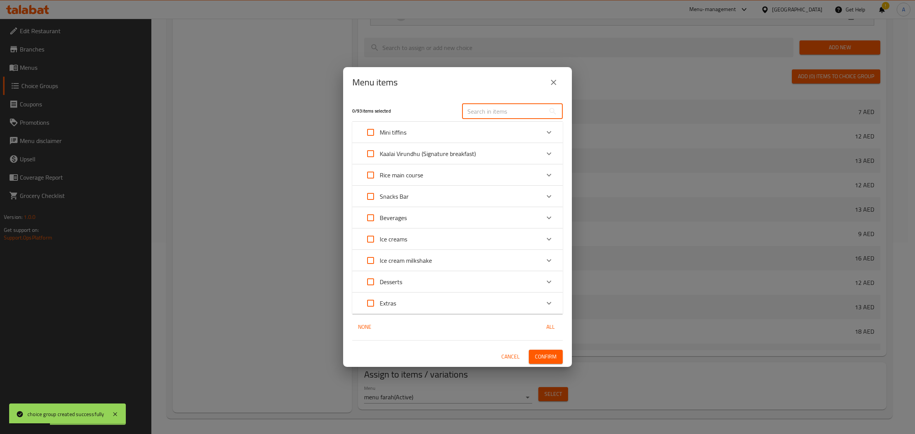
click at [486, 107] on input "text" at bounding box center [503, 111] width 83 height 15
paste input "Kurma"
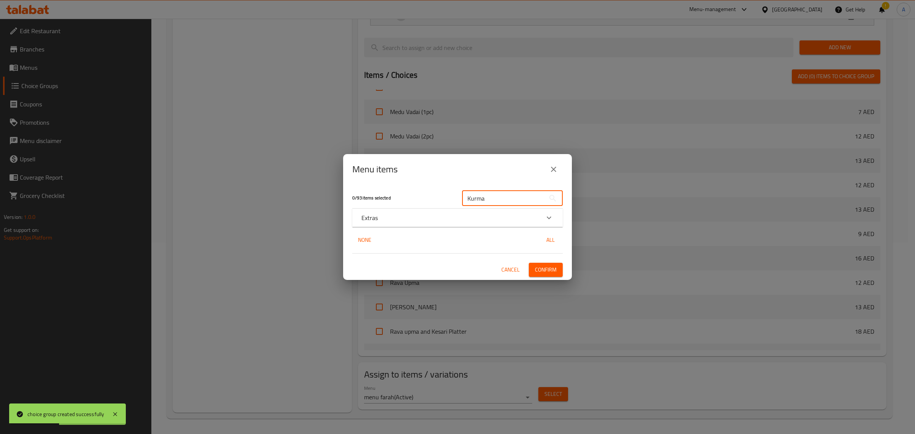
type input "Kurma"
click at [380, 218] on div "Extras" at bounding box center [450, 217] width 178 height 9
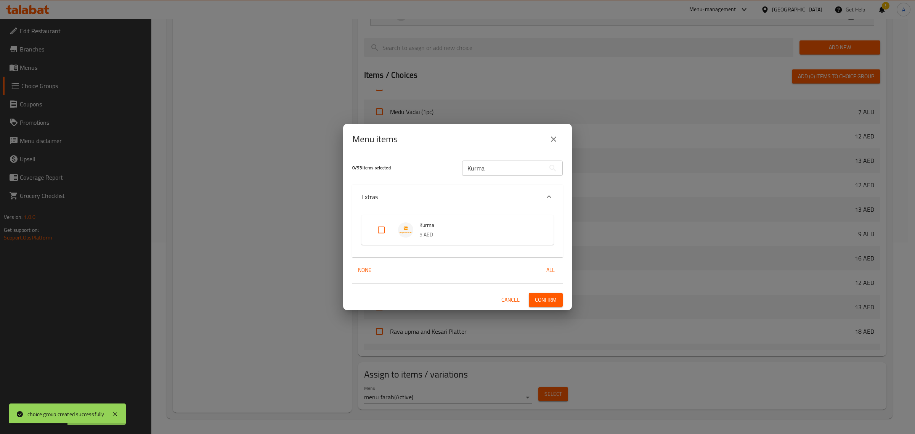
click at [377, 229] on input "Expand" at bounding box center [381, 230] width 18 height 18
checkbox input "true"
click at [550, 300] on span "Confirm" at bounding box center [546, 300] width 22 height 10
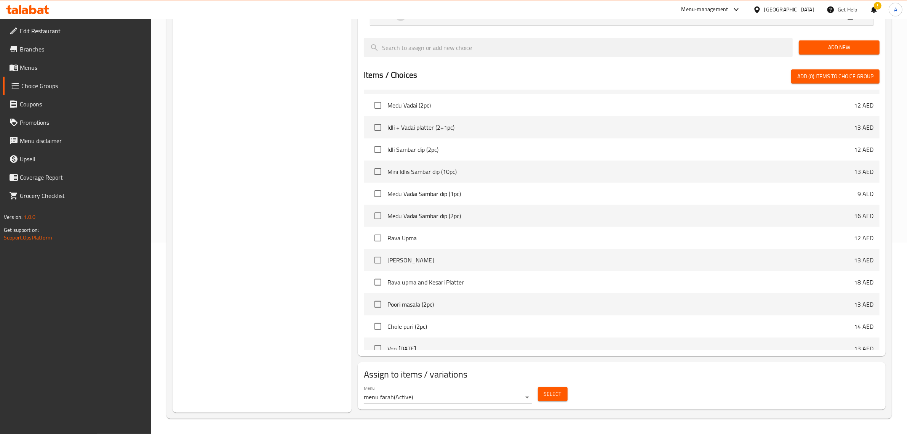
click at [279, 231] on div "Choice Groups Your Choice Of: 2 Your Choice Of: 2 your choices of: 2" at bounding box center [262, 153] width 179 height 517
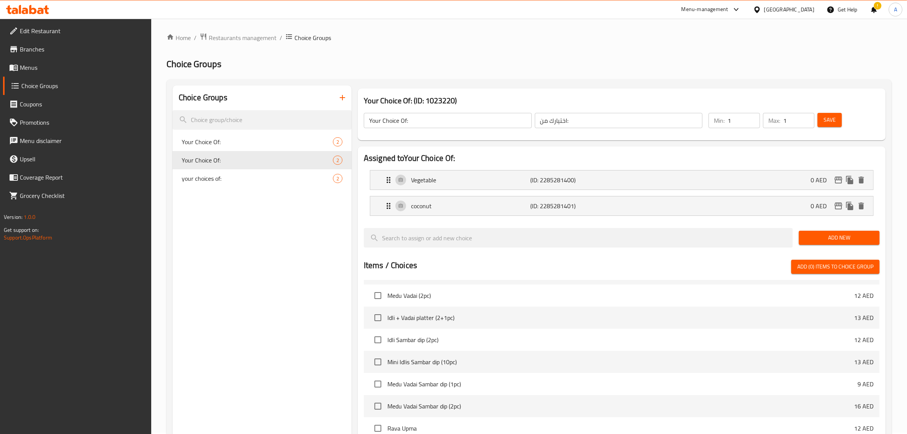
scroll to position [0, 0]
click at [257, 132] on nav "Your Choice Of: 2 Your Choice Of: 2 your choices of: 2" at bounding box center [262, 161] width 179 height 61
click at [257, 139] on span "Your Choice Of:" at bounding box center [246, 142] width 128 height 9
type input "Your Choice Of:"
type input "اختيارك من:"
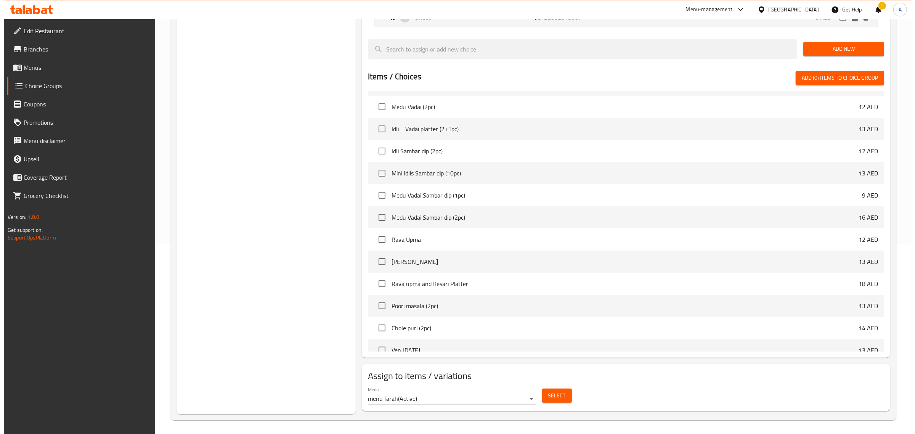
scroll to position [191, 0]
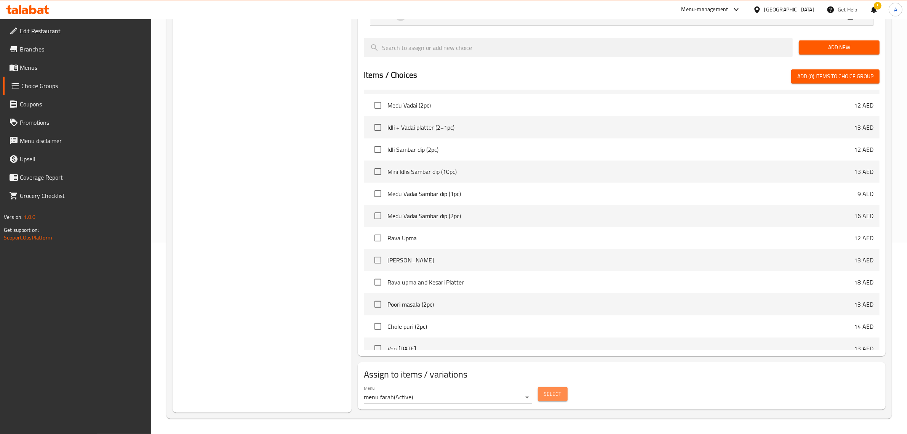
click at [553, 395] on span "Select" at bounding box center [553, 394] width 18 height 10
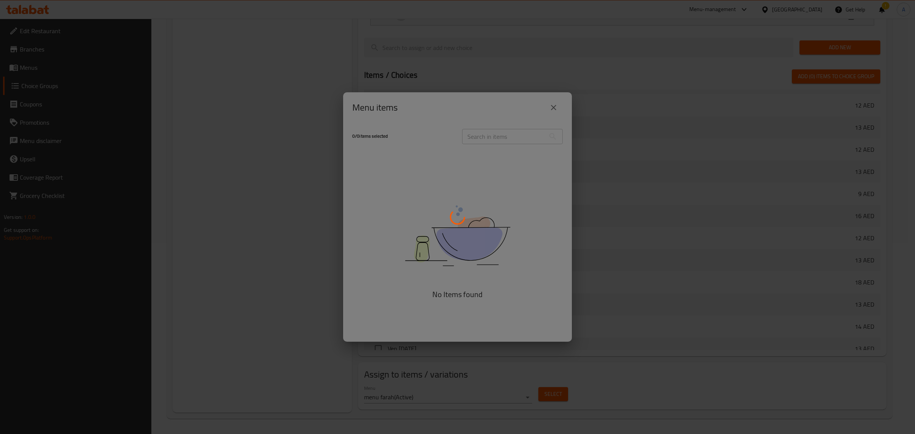
click at [353, 207] on div at bounding box center [457, 217] width 915 height 434
drag, startPoint x: 443, startPoint y: 119, endPoint x: 592, endPoint y: 34, distance: 171.6
click at [443, 119] on div at bounding box center [457, 217] width 915 height 434
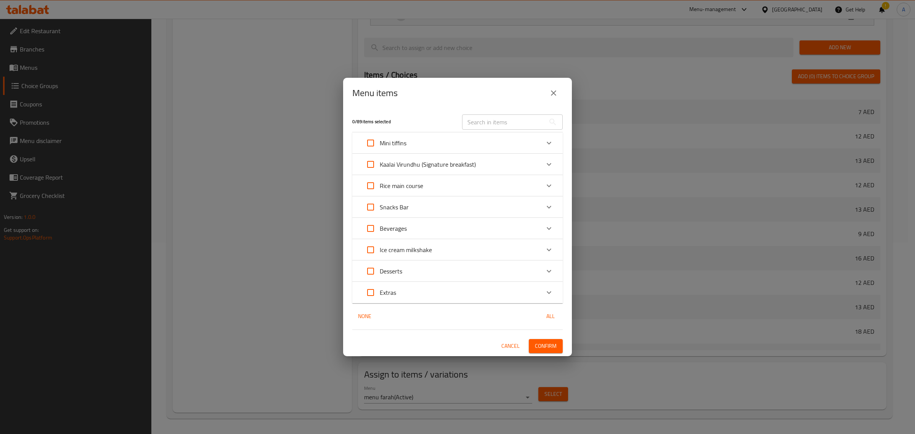
click at [406, 222] on div "Beverages" at bounding box center [383, 228] width 45 height 18
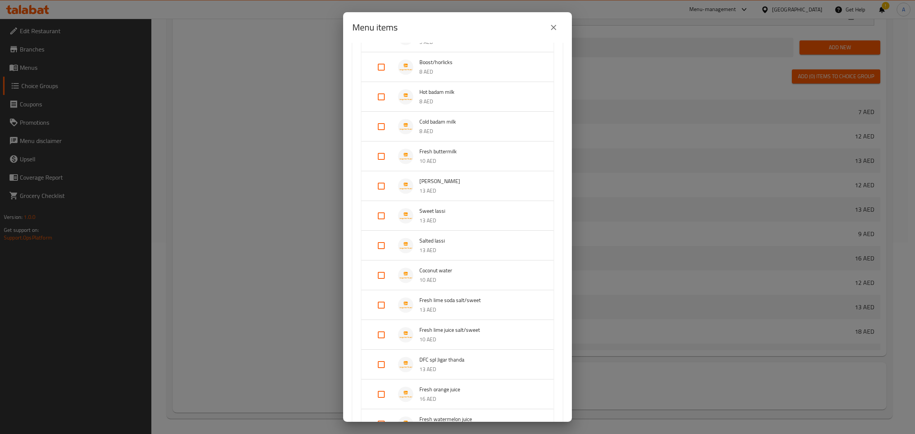
scroll to position [381, 0]
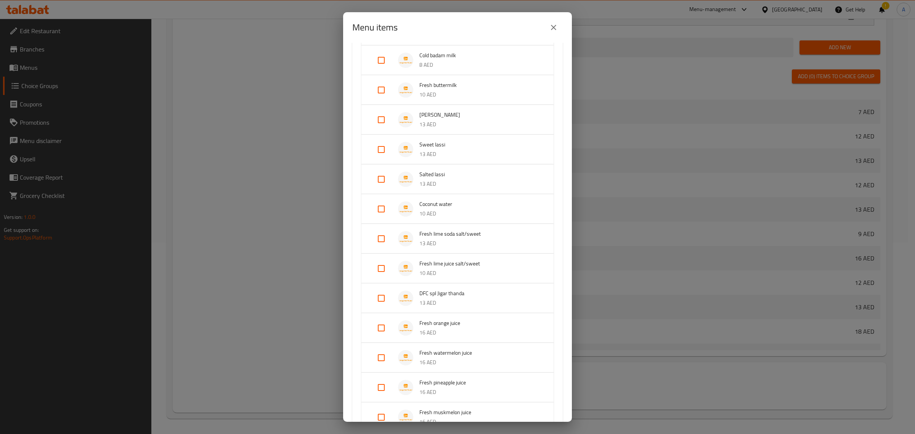
click at [380, 235] on input "Expand" at bounding box center [381, 238] width 18 height 18
checkbox input "true"
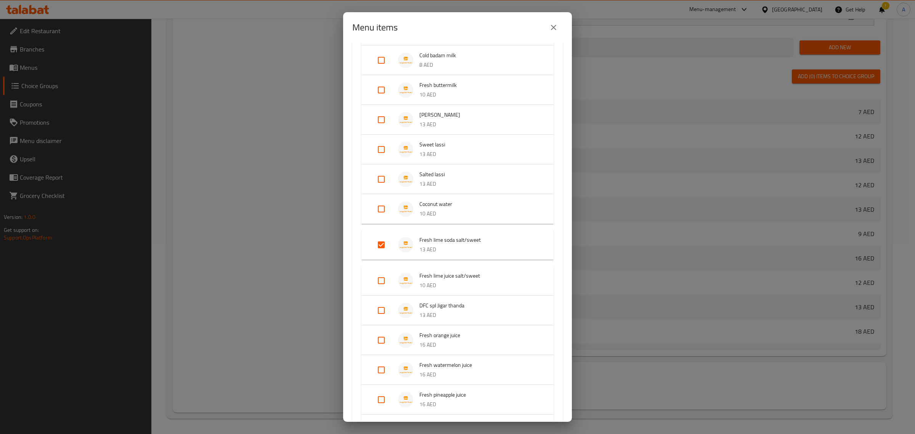
click at [380, 274] on input "Expand" at bounding box center [381, 280] width 18 height 18
checkbox input "true"
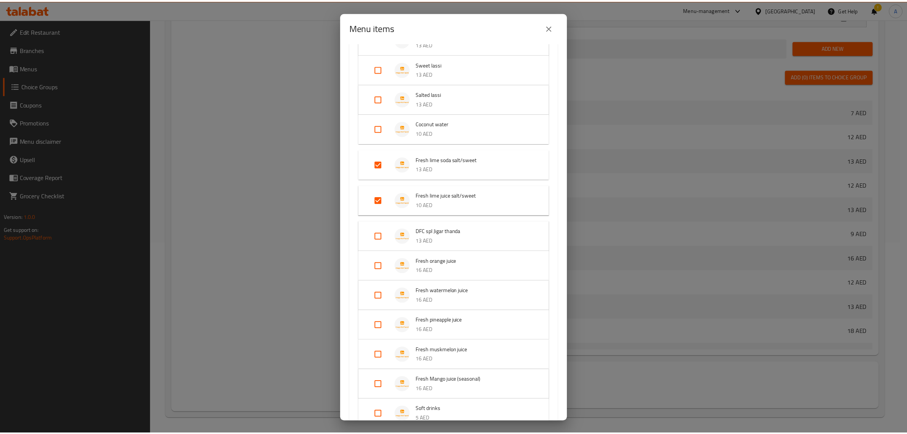
scroll to position [662, 0]
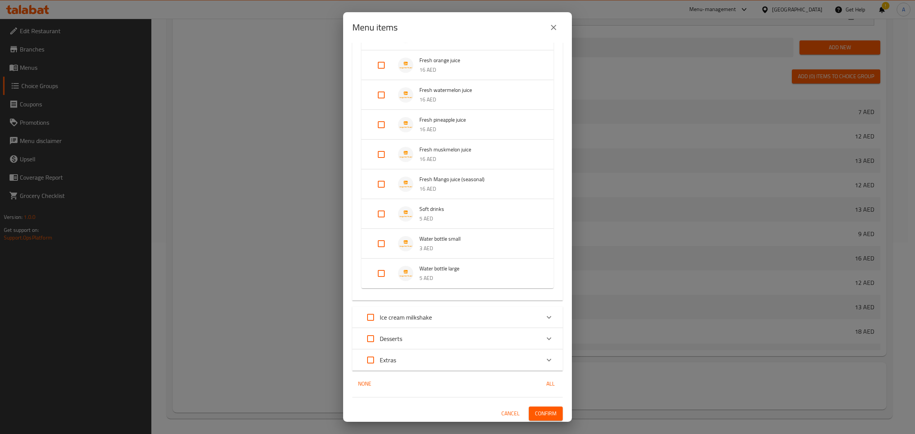
click at [538, 416] on span "Confirm" at bounding box center [546, 414] width 22 height 10
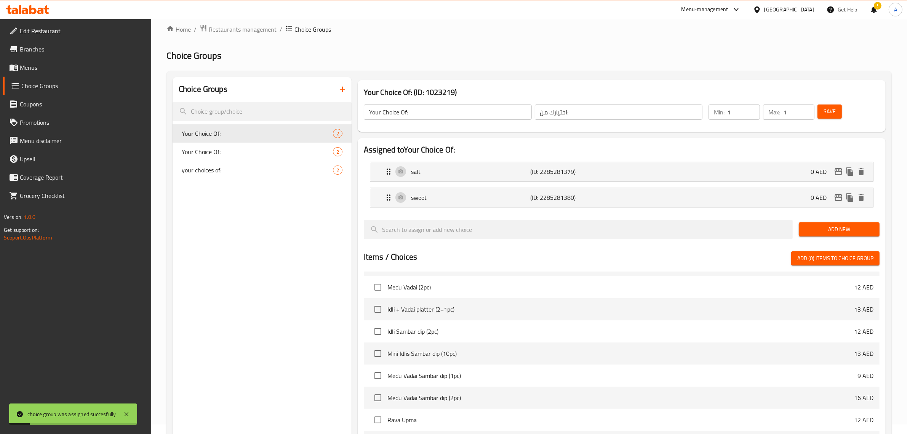
scroll to position [0, 0]
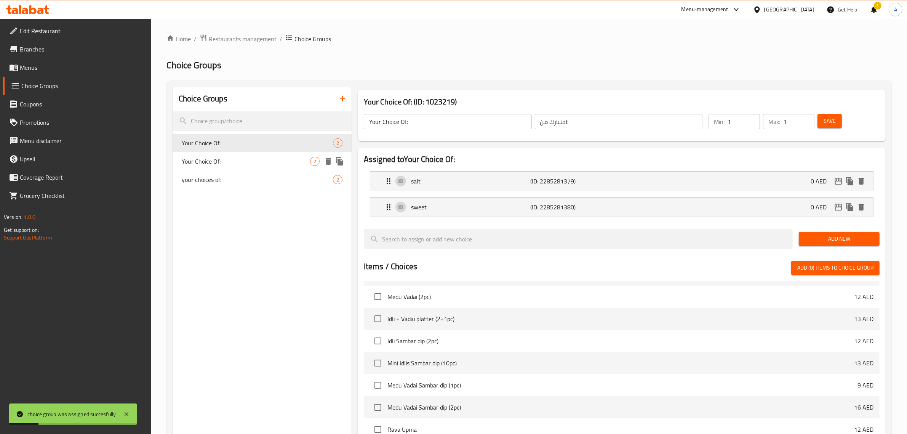
click at [239, 159] on span "Your Choice Of:" at bounding box center [246, 161] width 128 height 9
type input "Your Choice Of:"
type input "اختيارك من:"
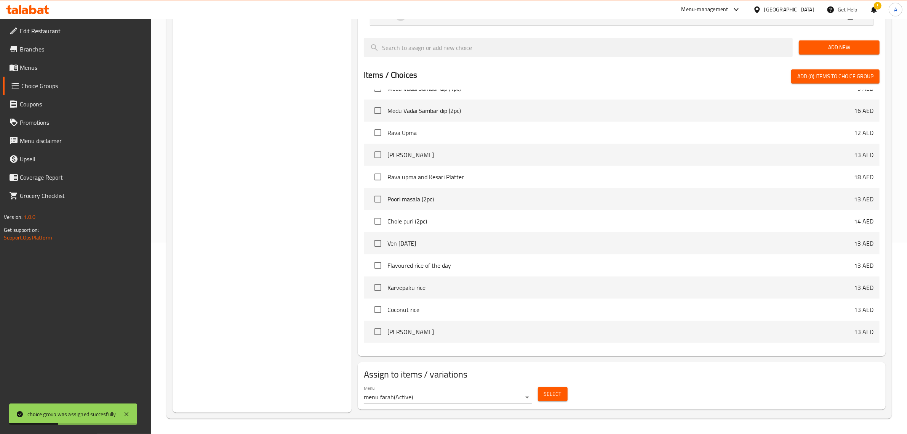
scroll to position [524, 0]
click at [569, 398] on div "Select" at bounding box center [553, 394] width 36 height 20
click at [551, 394] on span "Select" at bounding box center [553, 394] width 18 height 10
click at [525, 242] on body "choice group was assigned succesfully ​ Menu-management United Arab Emirates Ge…" at bounding box center [453, 34] width 907 height 415
click at [565, 394] on button "Select" at bounding box center [553, 394] width 30 height 14
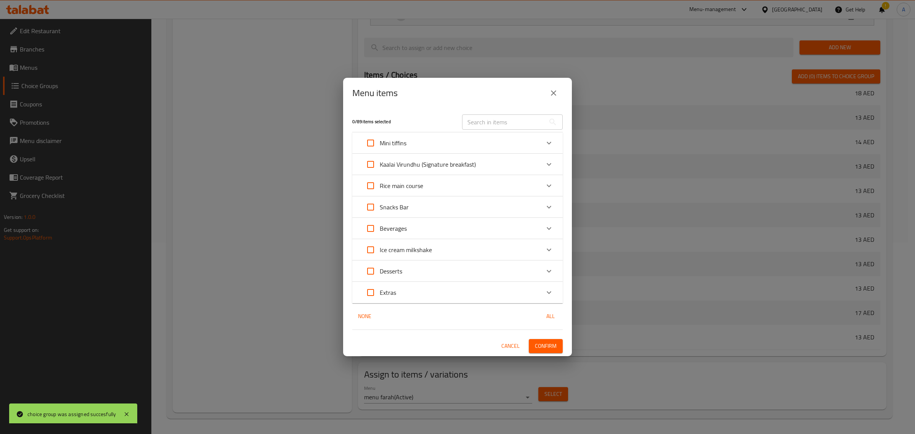
click at [505, 130] on input "text" at bounding box center [503, 121] width 83 height 15
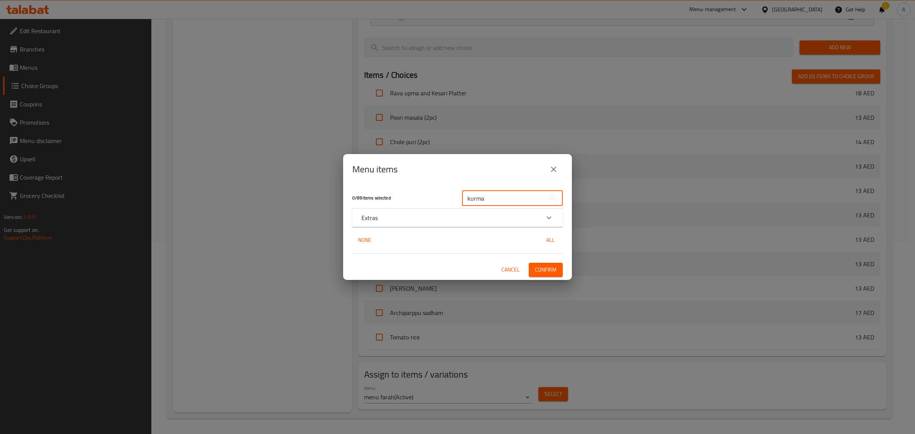
type input "kurma"
click at [420, 222] on div "Extras" at bounding box center [450, 217] width 178 height 9
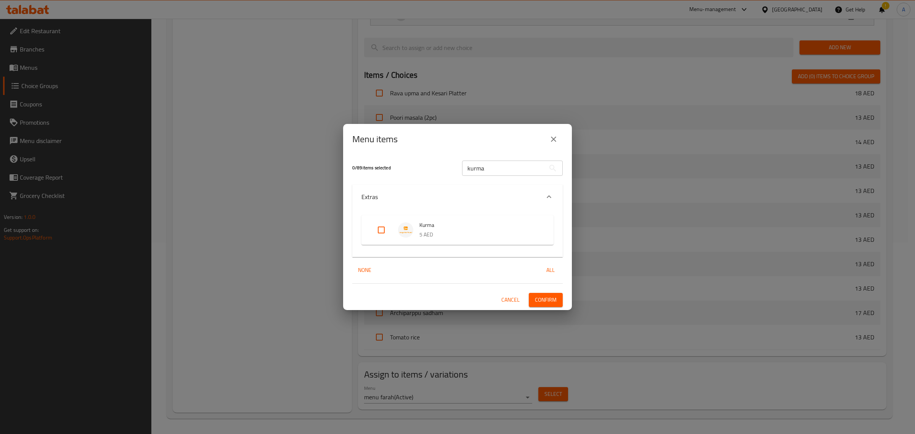
click at [384, 227] on input "Expand" at bounding box center [381, 230] width 18 height 18
checkbox input "true"
click at [542, 300] on span "Confirm" at bounding box center [546, 300] width 22 height 10
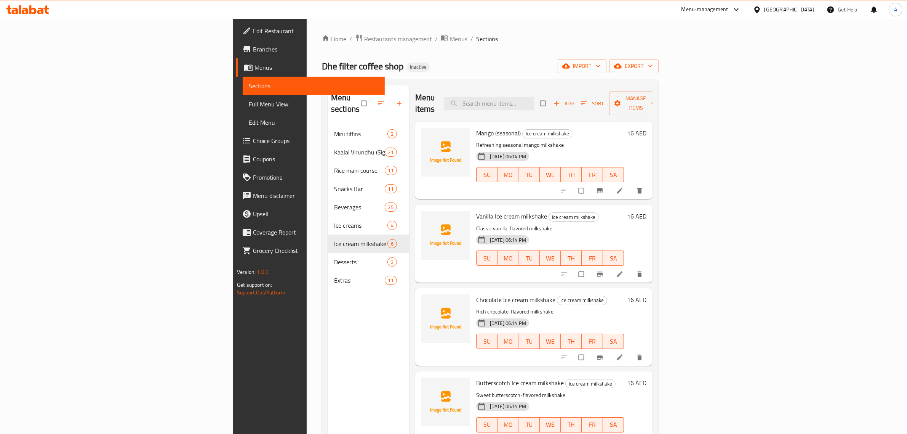
click at [328, 325] on div "Menu sections Mini tiffins 2 Kaalai Virundhu (Signature breakfast) 21 Rice main…" at bounding box center [368, 302] width 81 height 434
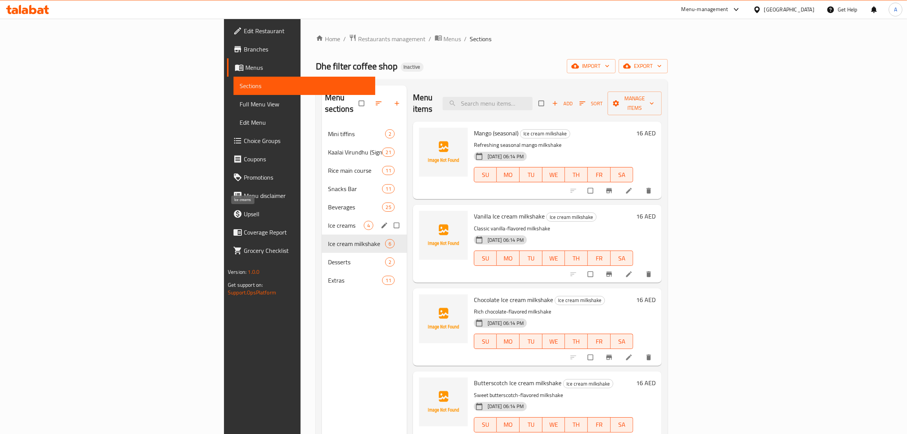
click at [328, 221] on span "Ice creams" at bounding box center [346, 225] width 36 height 9
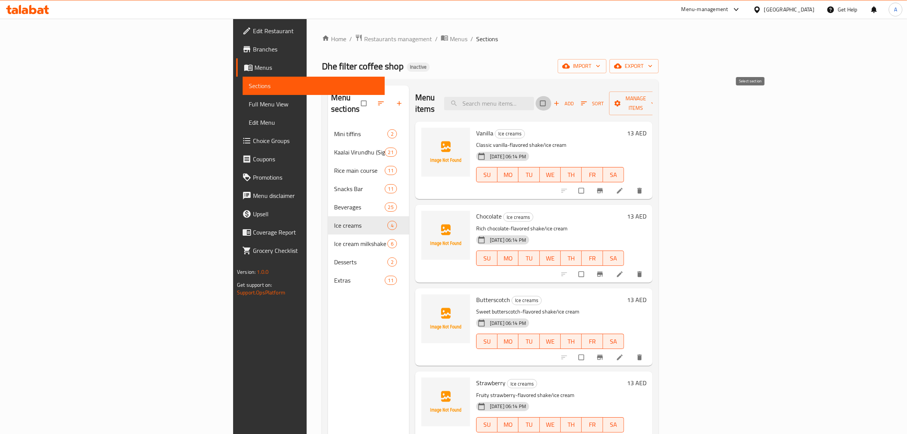
click at [552, 97] on input "checkbox" at bounding box center [544, 103] width 16 height 14
checkbox input "true"
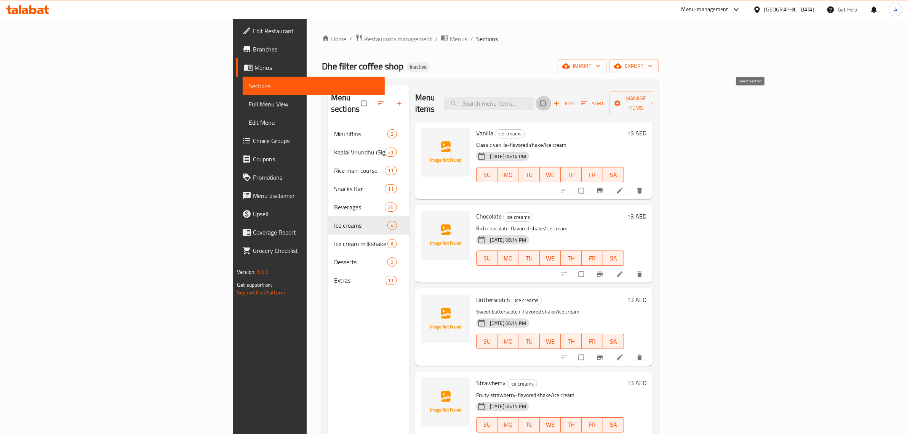
checkbox input "true"
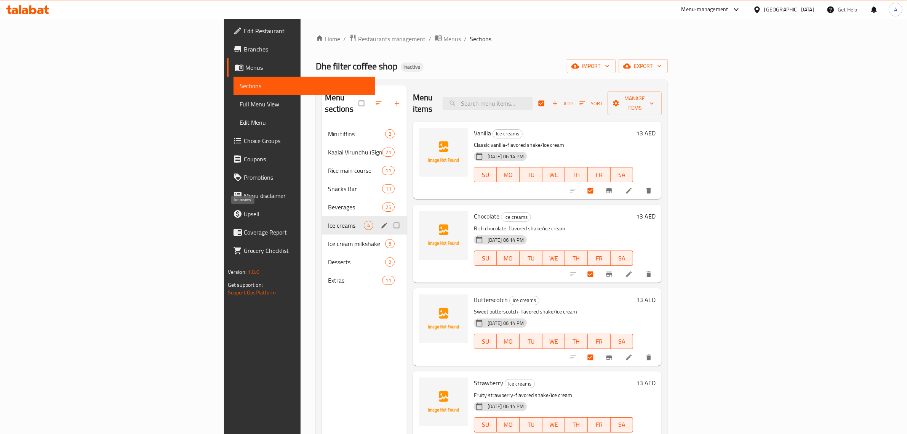
click at [328, 221] on span "Ice creams" at bounding box center [346, 225] width 36 height 9
click at [390, 218] on input "Menu sections" at bounding box center [398, 225] width 16 height 14
checkbox input "true"
click at [370, 99] on icon "button" at bounding box center [374, 103] width 8 height 8
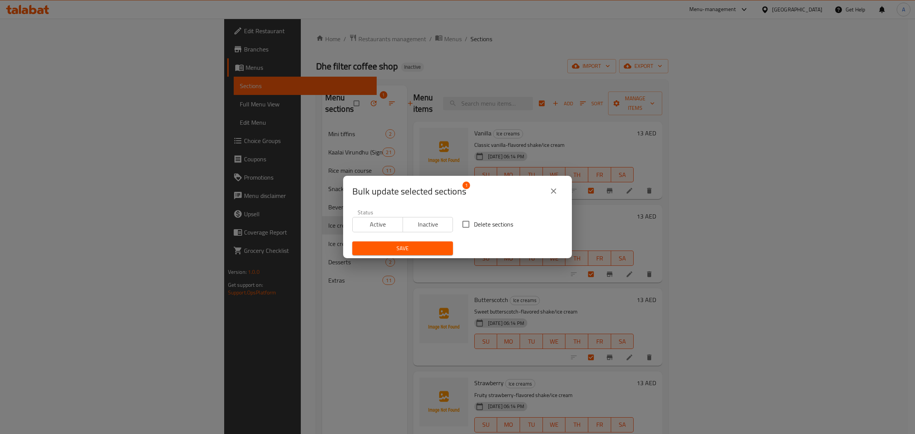
click at [481, 230] on label "Delete sections" at bounding box center [485, 224] width 55 height 16
click at [474, 230] on input "Delete sections" at bounding box center [466, 224] width 16 height 16
checkbox input "true"
click at [416, 250] on span "Save" at bounding box center [402, 249] width 88 height 10
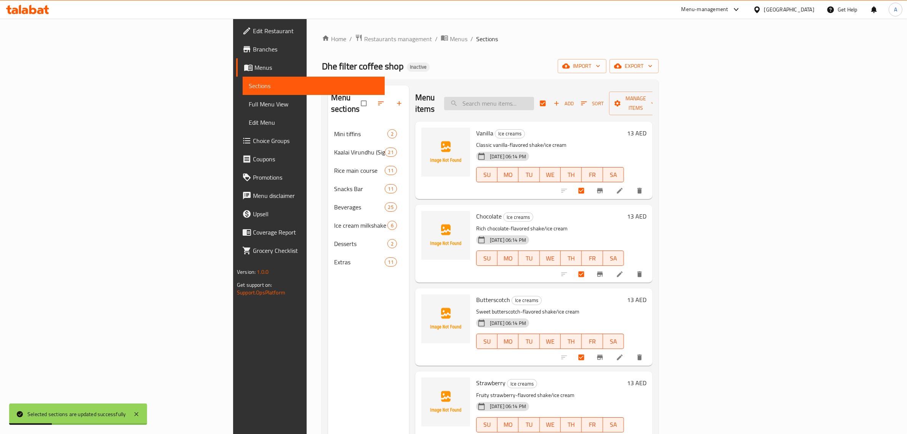
click at [563, 98] on div "Menu items Add Sort Manage items" at bounding box center [533, 103] width 237 height 36
click at [534, 97] on input "search" at bounding box center [489, 103] width 90 height 13
paste input "Avacado"
type input "Avacado"
checkbox input "false"
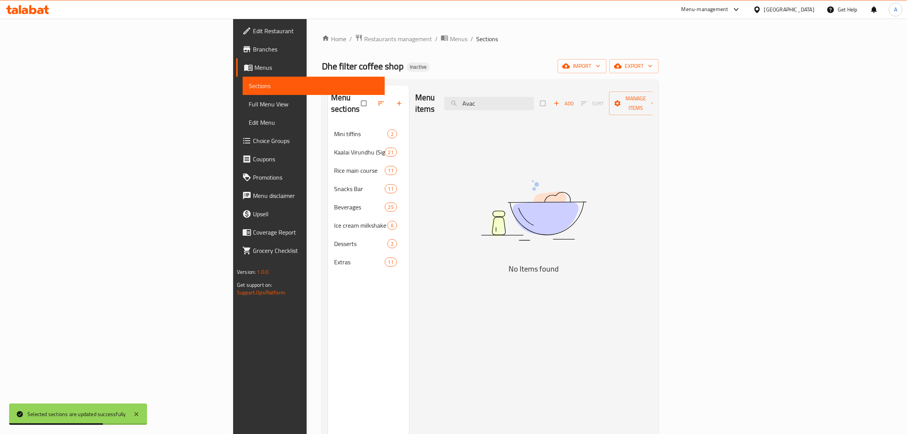
type input "Ava"
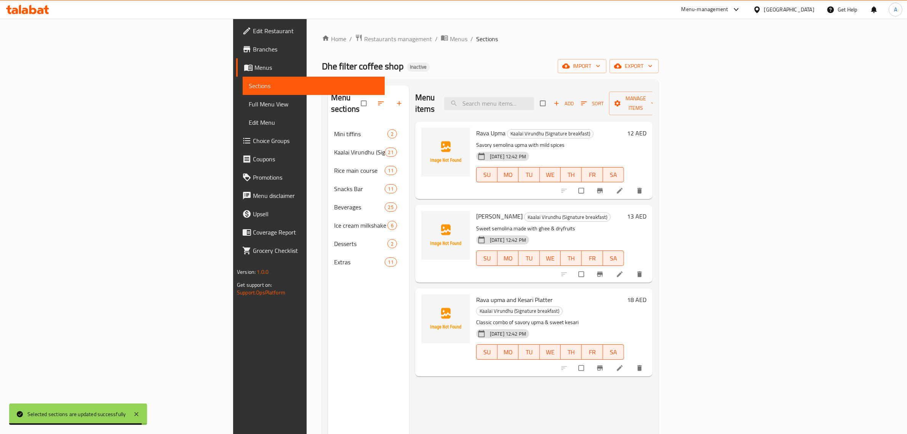
checkbox input "true"
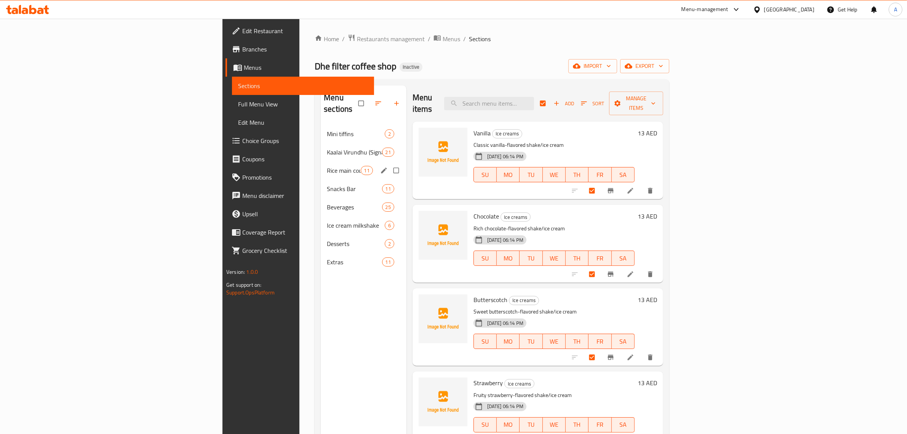
click at [389, 163] on input "Menu sections" at bounding box center [397, 170] width 16 height 14
checkbox input "true"
checkbox input "false"
click at [389, 181] on input "Menu sections" at bounding box center [397, 188] width 16 height 14
checkbox input "true"
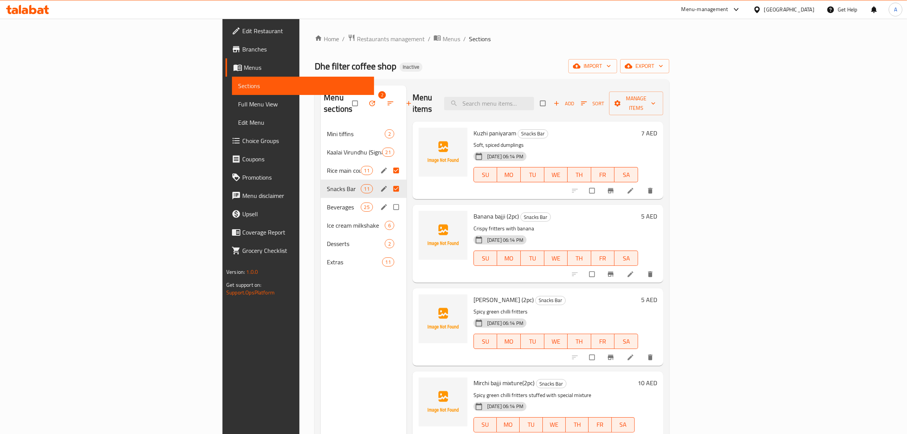
click at [389, 200] on input "Menu sections" at bounding box center [397, 207] width 16 height 14
checkbox input "true"
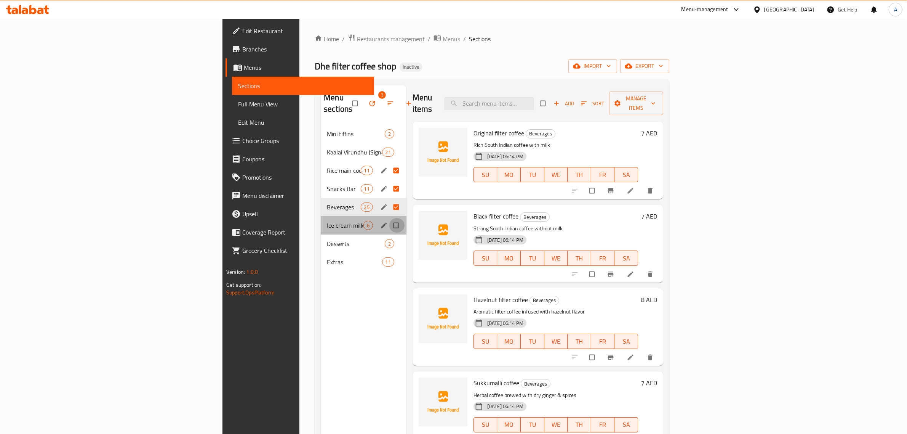
click at [389, 218] on input "Menu sections" at bounding box center [397, 225] width 16 height 14
checkbox input "true"
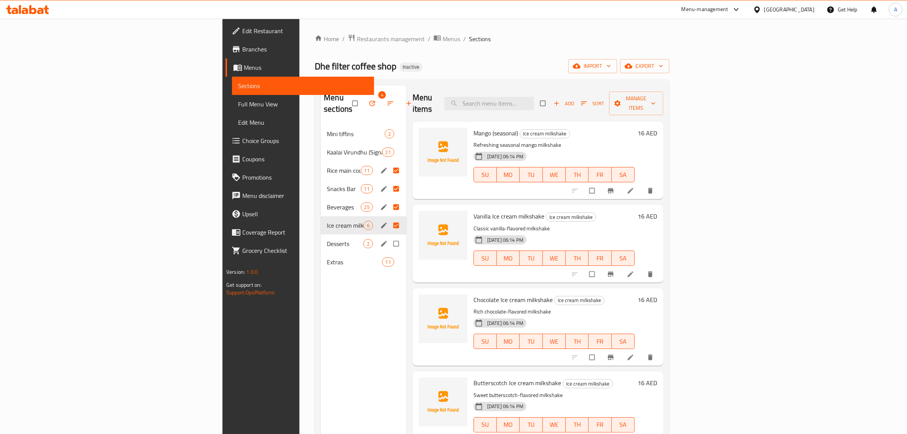
click at [389, 236] on input "Menu sections" at bounding box center [397, 243] width 16 height 14
checkbox input "true"
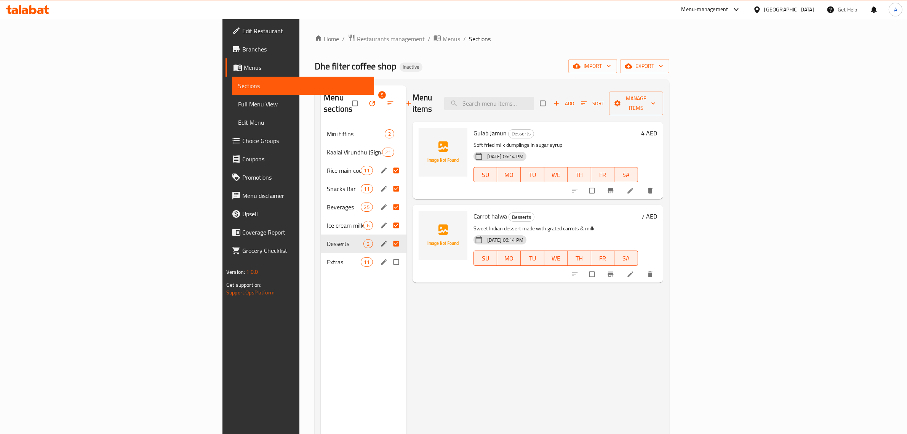
click at [321, 253] on div "Extras 11" at bounding box center [364, 262] width 86 height 18
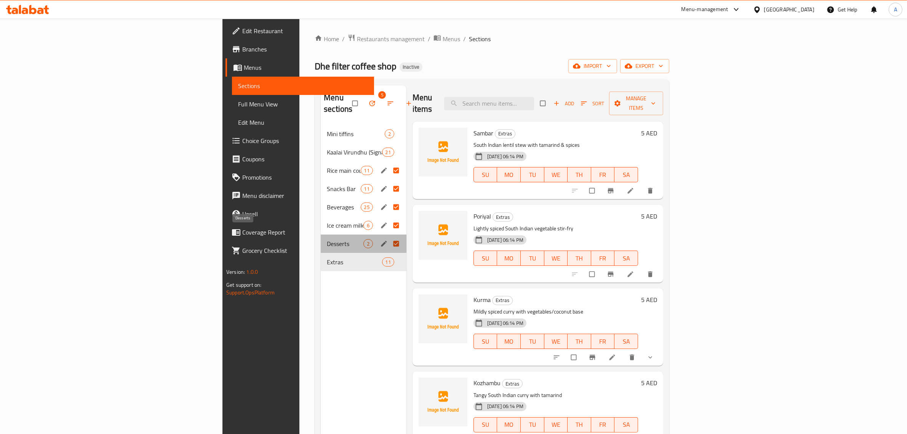
click at [327, 239] on span "Desserts" at bounding box center [345, 243] width 37 height 9
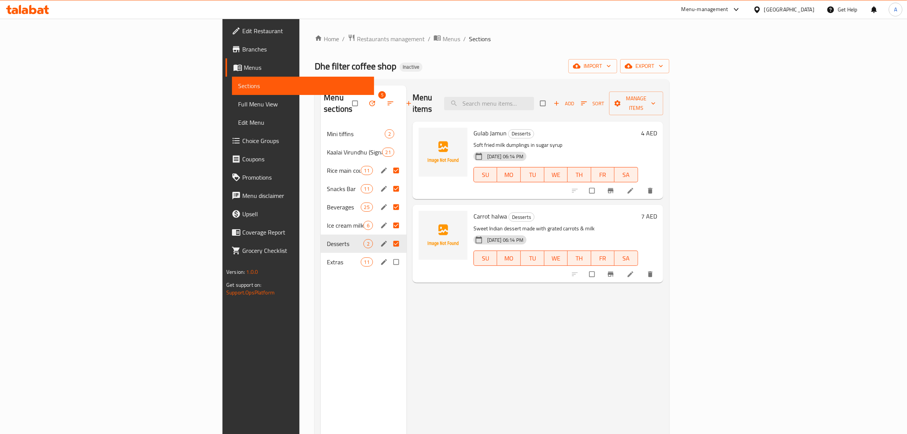
click at [389, 255] on input "Menu sections" at bounding box center [397, 262] width 16 height 14
checkbox input "true"
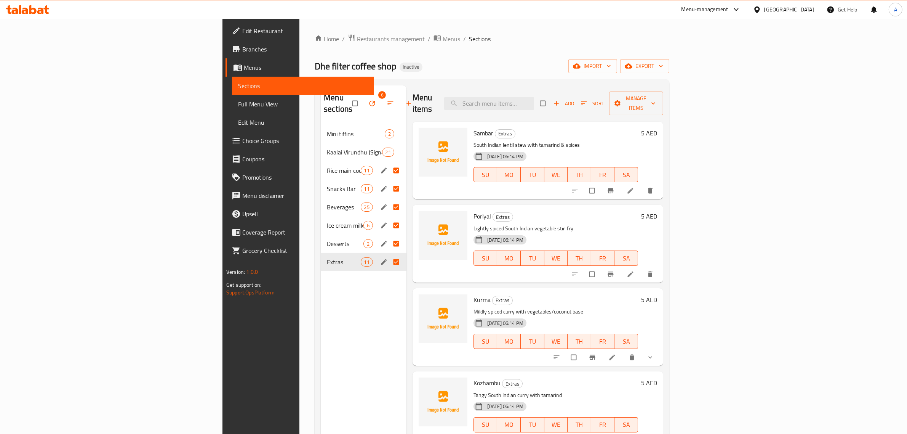
click at [369, 99] on icon "button" at bounding box center [373, 103] width 8 height 8
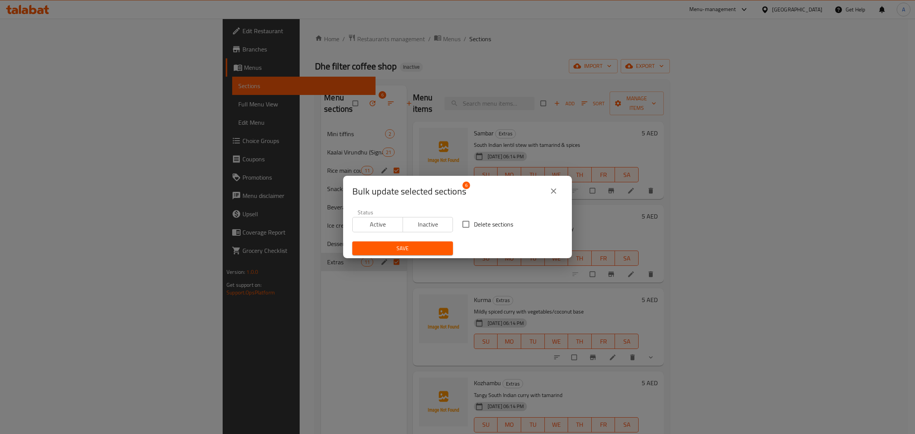
click at [481, 214] on div "Delete sections" at bounding box center [512, 224] width 110 height 25
click at [466, 220] on input "Delete sections" at bounding box center [466, 224] width 16 height 16
checkbox input "true"
click at [404, 250] on span "Save" at bounding box center [402, 249] width 88 height 10
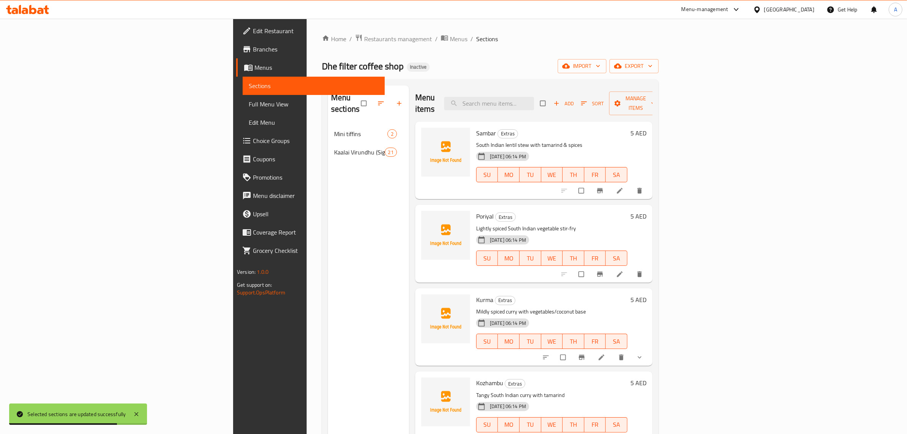
click at [573, 76] on div "Home / Restaurants management / Menus / Sections Dhe filter coffee shop Inactiv…" at bounding box center [490, 279] width 337 height 491
click at [601, 63] on span "import" at bounding box center [582, 66] width 37 height 10
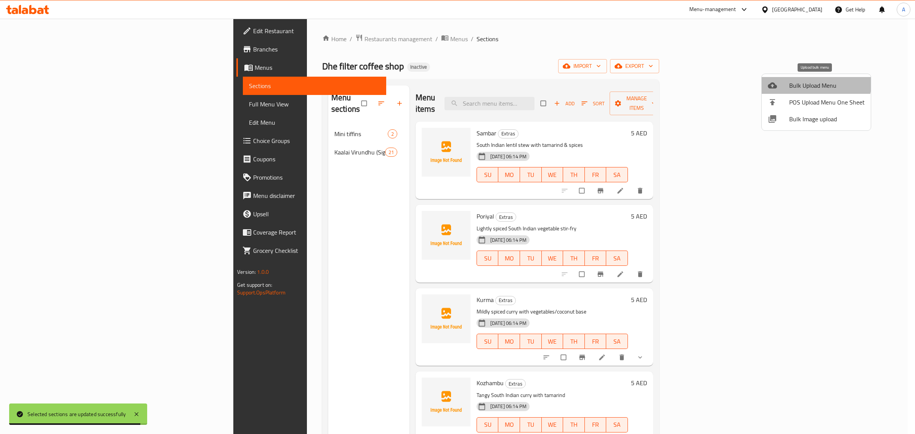
click at [804, 79] on li "Bulk Upload Menu" at bounding box center [815, 85] width 109 height 17
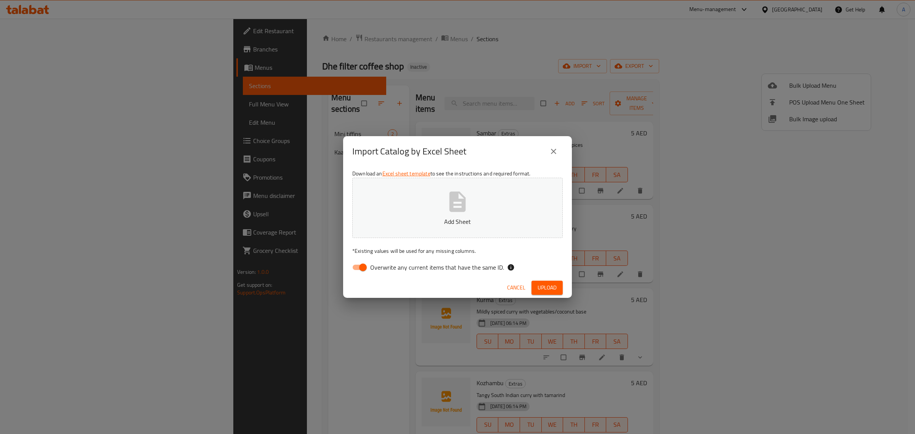
click at [417, 264] on span "Overwrite any current items that have the same ID." at bounding box center [437, 267] width 134 height 9
click at [385, 264] on input "Overwrite any current items that have the same ID." at bounding box center [362, 267] width 43 height 14
checkbox input "false"
click at [409, 210] on button "Add Sheet" at bounding box center [457, 208] width 210 height 60
click at [543, 285] on span "Upload" at bounding box center [546, 288] width 19 height 10
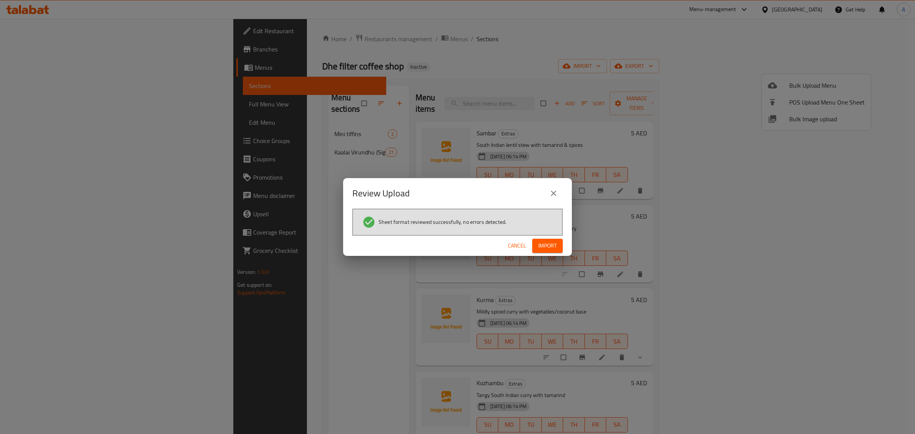
click at [553, 243] on span "Import" at bounding box center [547, 246] width 18 height 10
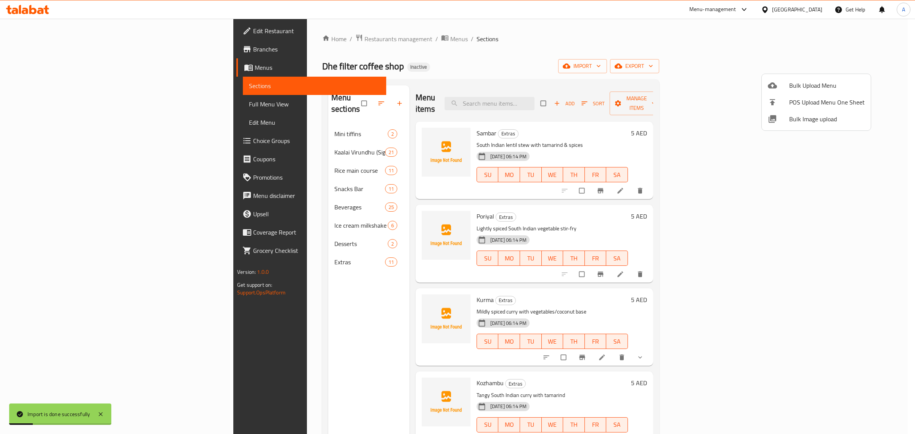
click at [269, 300] on div at bounding box center [457, 217] width 915 height 434
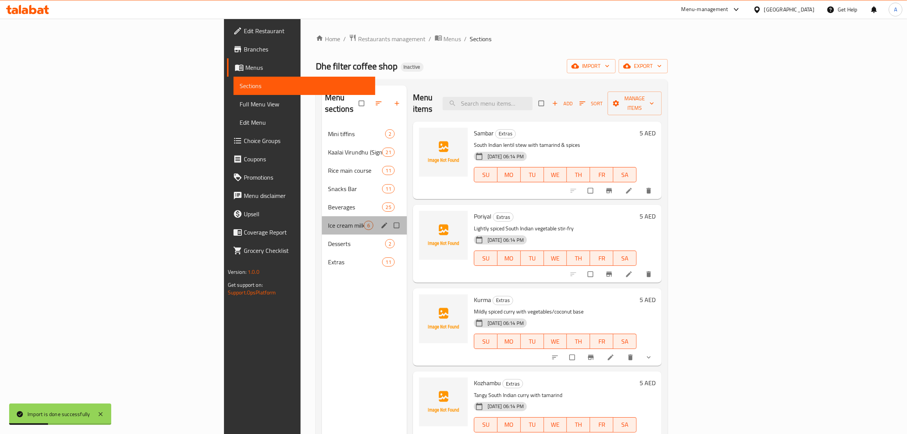
click at [322, 220] on div "Ice cream milkshake 6" at bounding box center [364, 225] width 85 height 18
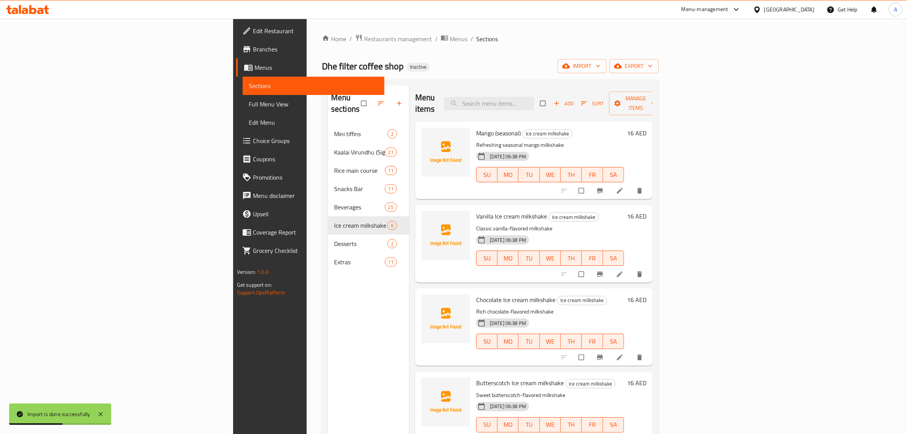
click at [496, 224] on p "Classic vanilla-flavored milkshake" at bounding box center [550, 229] width 148 height 10
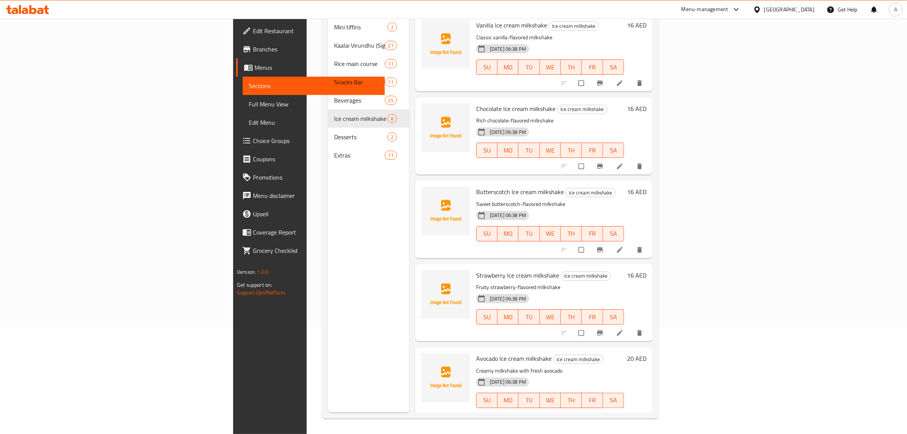
click at [584, 353] on h6 "Avocado Ice cream milkshake Ice cream milkshake" at bounding box center [550, 358] width 148 height 11
click at [588, 353] on h6 "Avocado Ice cream milkshake Ice cream milkshake" at bounding box center [550, 358] width 148 height 11
click at [328, 229] on div "Menu sections Mini tiffins 2 Kaalai Virundhu (Signature breakfast) 21 Rice main…" at bounding box center [368, 196] width 81 height 434
click at [512, 374] on div "09-09-2025 06:38 PM" at bounding box center [492, 381] width 38 height 15
click at [580, 353] on h6 "Avocado Ice cream milkshake Ice cream milkshake" at bounding box center [550, 358] width 148 height 11
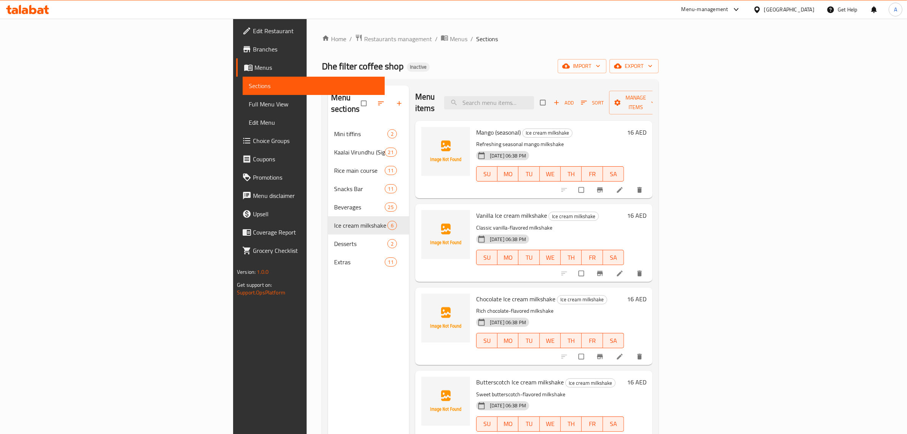
scroll to position [0, 0]
click at [624, 187] on icon at bounding box center [620, 191] width 8 height 8
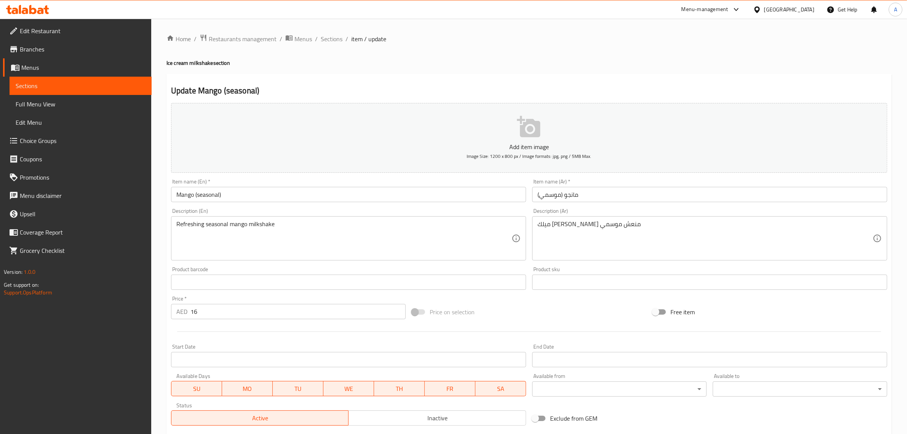
click at [175, 59] on h4 "Ice cream milkshake section" at bounding box center [530, 63] width 726 height 8
click at [166, 64] on div "Home / Restaurants management / Menus / Sections / item / update Ice cream milk…" at bounding box center [529, 279] width 756 height 520
click at [168, 59] on h4 "Ice cream milkshake section" at bounding box center [530, 63] width 726 height 8
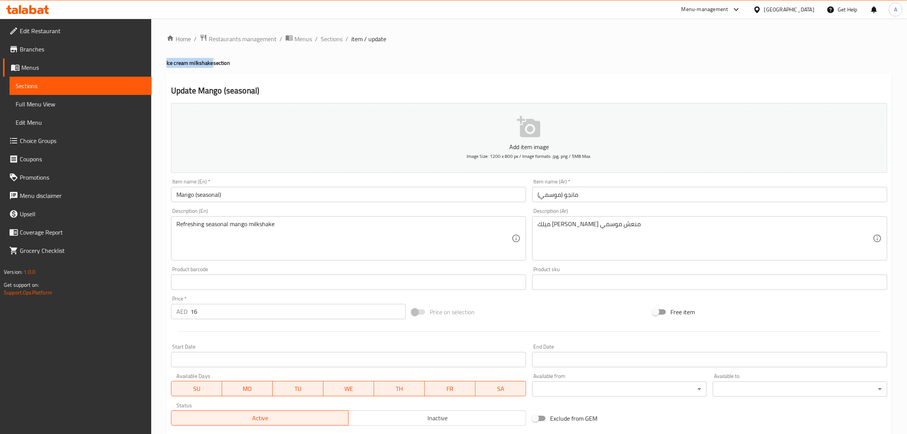
drag, startPoint x: 168, startPoint y: 59, endPoint x: 201, endPoint y: 58, distance: 33.2
click at [201, 59] on h4 "Ice cream milkshake section" at bounding box center [530, 63] width 726 height 8
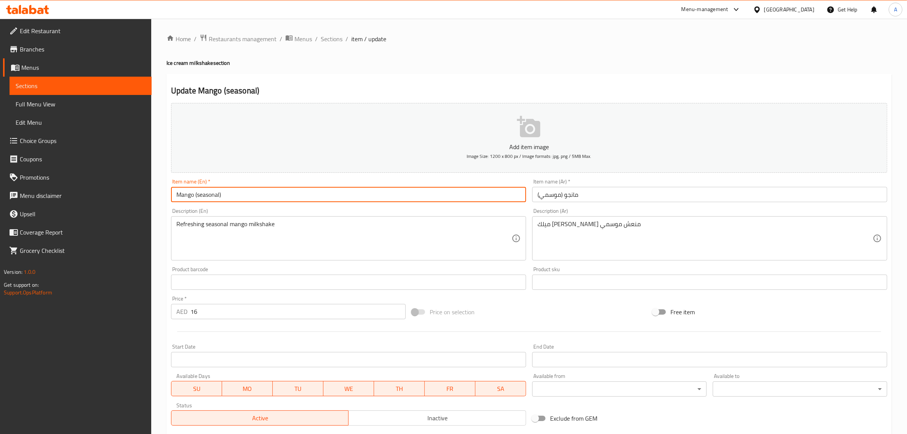
click at [194, 193] on input "Mango (seasonal)" at bounding box center [348, 194] width 355 height 15
paste input "Ice cream milkshake"
type input "Mango Ice cream milkshake (seasonal)"
click at [565, 195] on input "مانجو (موسمي)" at bounding box center [709, 194] width 355 height 15
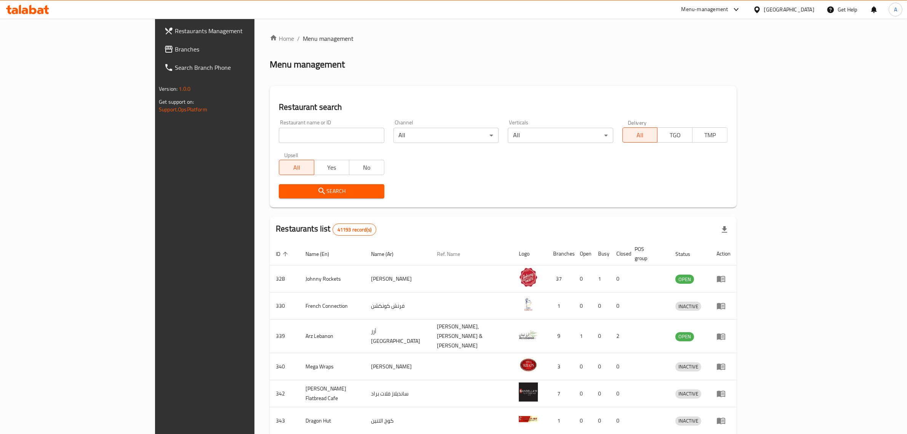
drag, startPoint x: 423, startPoint y: 250, endPoint x: 46, endPoint y: 1, distance: 452.2
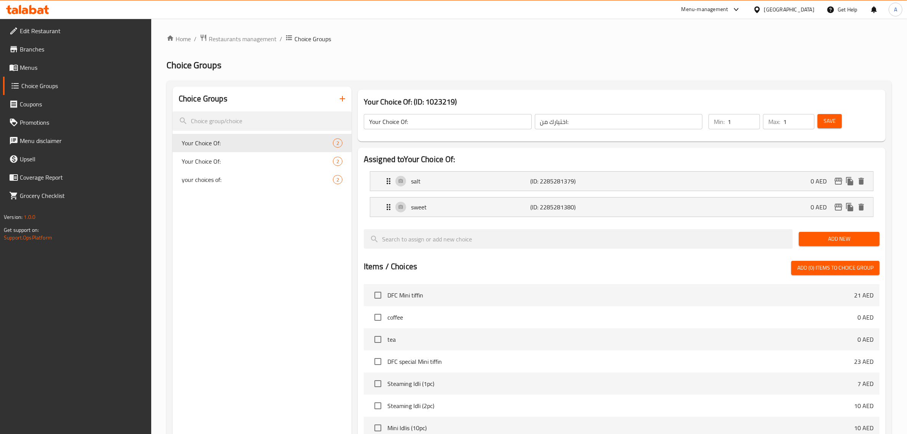
click at [31, 71] on span "Menus" at bounding box center [83, 67] width 126 height 9
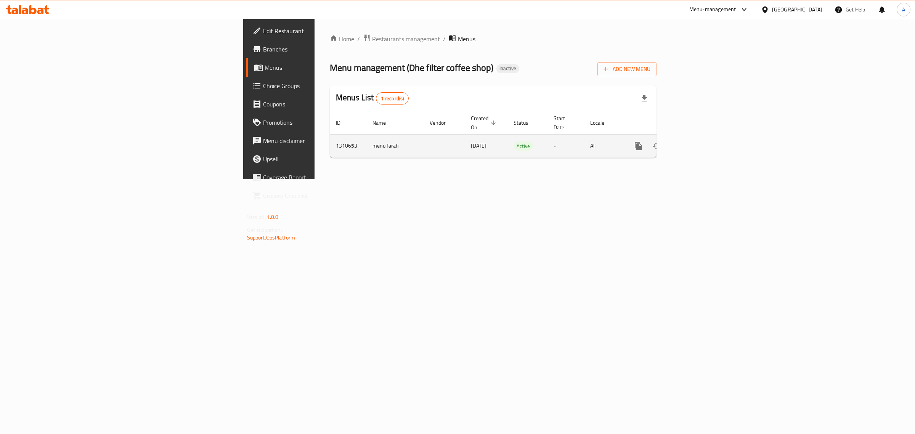
click at [698, 141] on icon "enhanced table" at bounding box center [693, 145] width 9 height 9
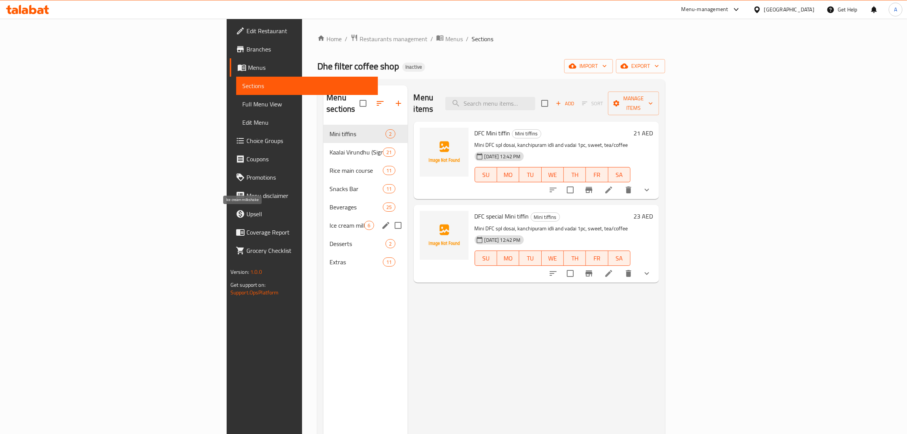
click at [330, 221] on span "Ice cream milkshake" at bounding box center [347, 225] width 35 height 9
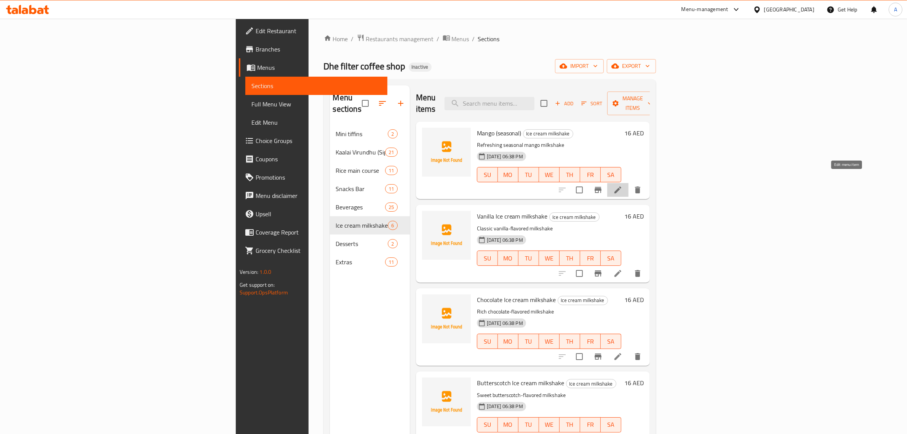
drag, startPoint x: 845, startPoint y: 176, endPoint x: 774, endPoint y: 163, distance: 71.8
click at [402, 70] on div "Dhe filter coffee shop Inactive import export" at bounding box center [490, 66] width 332 height 14
click at [550, 224] on p "Classic vanilla-flavored milkshake" at bounding box center [549, 229] width 144 height 10
click at [548, 180] on div "Mango (seasonal) Ice cream milkshake Refreshing seasonal mango milkshake 09-09-…" at bounding box center [549, 160] width 151 height 71
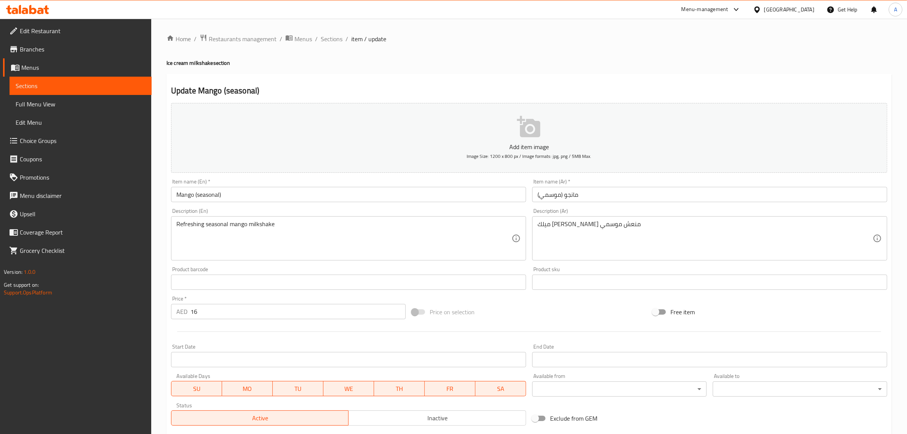
click at [167, 63] on h4 "Ice cream milkshake section" at bounding box center [530, 63] width 726 height 8
drag, startPoint x: 167, startPoint y: 63, endPoint x: 191, endPoint y: 63, distance: 24.4
click at [191, 63] on h4 "Ice cream milkshake section" at bounding box center [530, 63] width 726 height 8
copy h4 "Ice cream milkshake"
click at [195, 197] on input "Mango (seasonal)" at bounding box center [348, 194] width 355 height 15
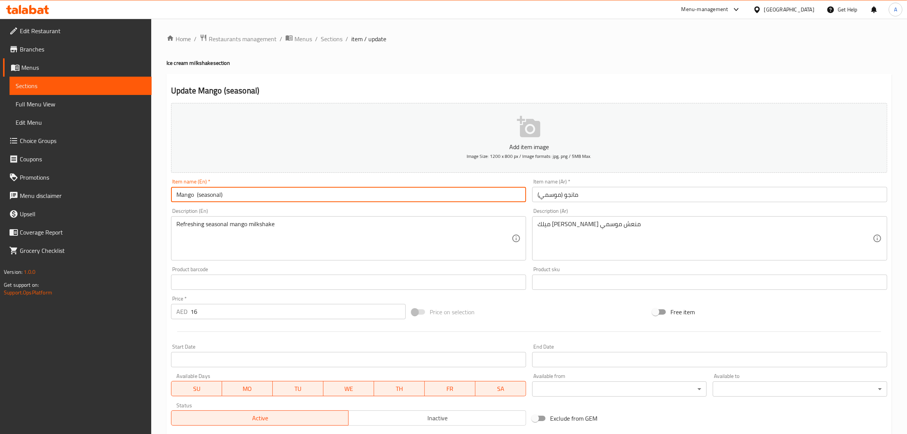
paste input "Ice cream milkshake"
click at [197, 197] on input "Mango Ice cream milkshake (seasonal)" at bounding box center [348, 194] width 355 height 15
type input "Mango Ice cream milkshake (seasonal)"
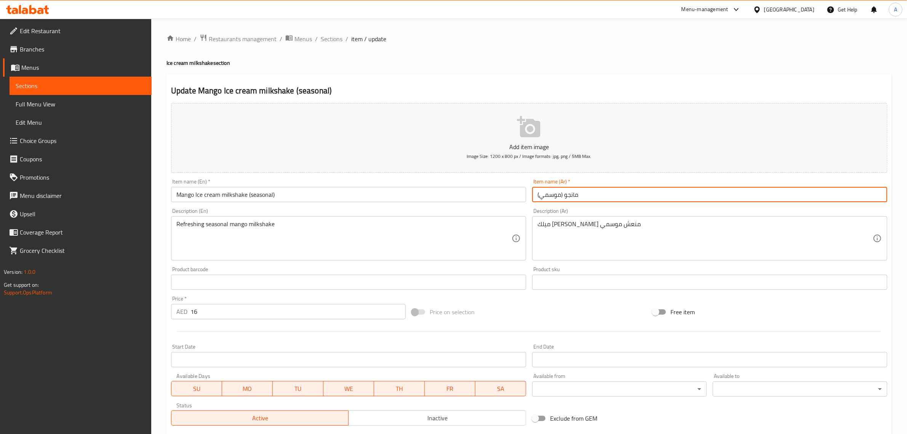
click at [566, 199] on input "مانجو (موسمي)" at bounding box center [709, 194] width 355 height 15
click at [565, 196] on input "مانجو (موسمي)" at bounding box center [709, 194] width 355 height 15
paste input "ميلك شيك الآيس كريم"
type input "مانجو ميلك شيك الآيس كريم (موسمي)"
click at [505, 76] on div "Update Mango Ice cream milkshake (seasonal) Add item image Image Size: 1200 x 8…" at bounding box center [530, 296] width 726 height 444
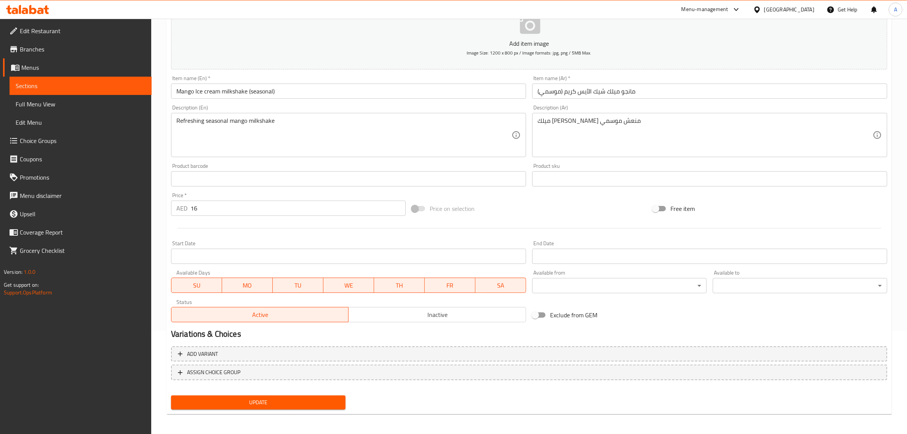
click at [309, 393] on div "Update" at bounding box center [258, 402] width 181 height 20
click at [306, 401] on span "Update" at bounding box center [258, 403] width 162 height 10
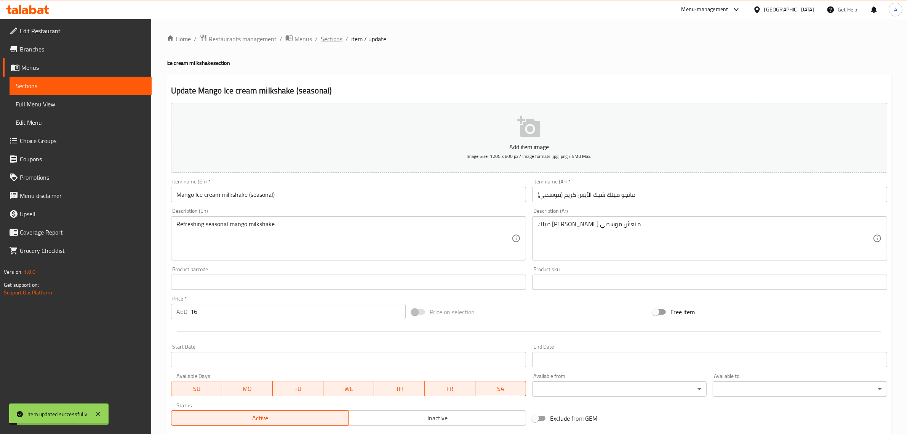
click at [330, 38] on span "Sections" at bounding box center [332, 38] width 22 height 9
click at [586, 195] on input "فانيليا ميلك شيك الآيس كريم" at bounding box center [709, 194] width 355 height 15
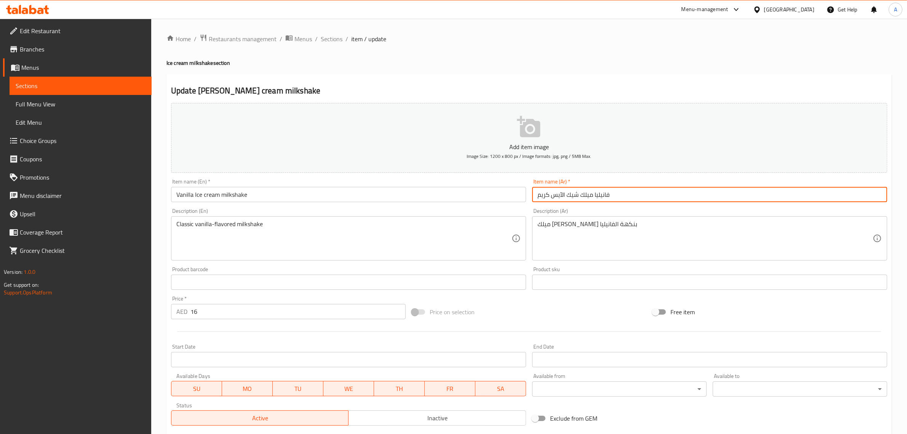
drag, startPoint x: 586, startPoint y: 195, endPoint x: 525, endPoint y: 192, distance: 61.4
click at [525, 192] on div "Add item image Image Size: 1200 x 800 px / Image formats: jpg, png / 5MB Max. I…" at bounding box center [529, 264] width 723 height 329
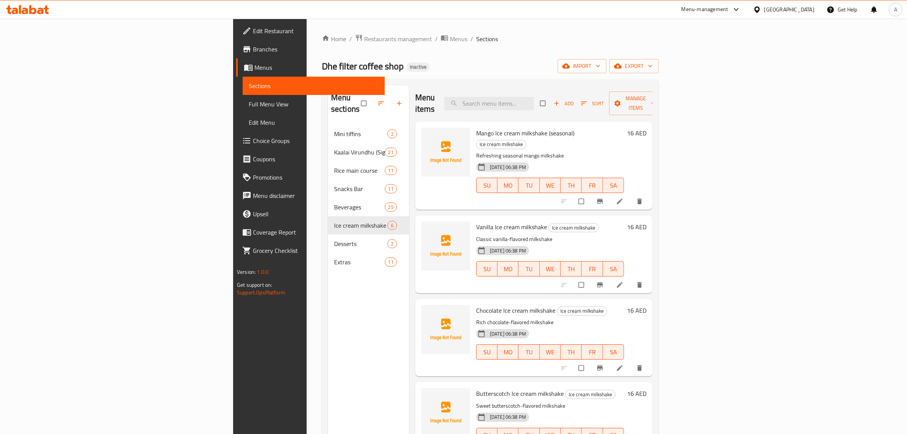
click at [577, 182] on div "Mango Ice cream milkshake (seasonal) Ice cream milkshake Refreshing seasonal ma…" at bounding box center [550, 166] width 154 height 82
click at [561, 221] on h6 "Vanilla Ice cream milkshake Ice cream milkshake" at bounding box center [550, 226] width 148 height 11
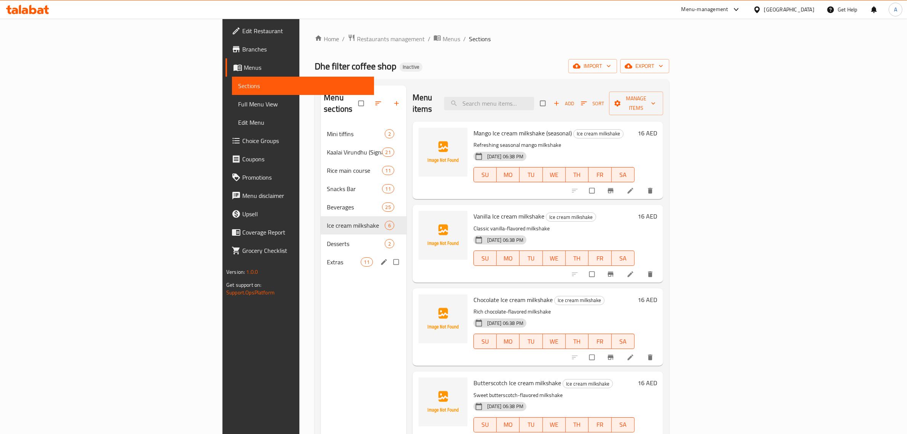
click at [321, 281] on div "Menu sections Mini tiffins 2 Kaalai Virundhu (Signature breakfast) 21 Rice main…" at bounding box center [364, 302] width 86 height 434
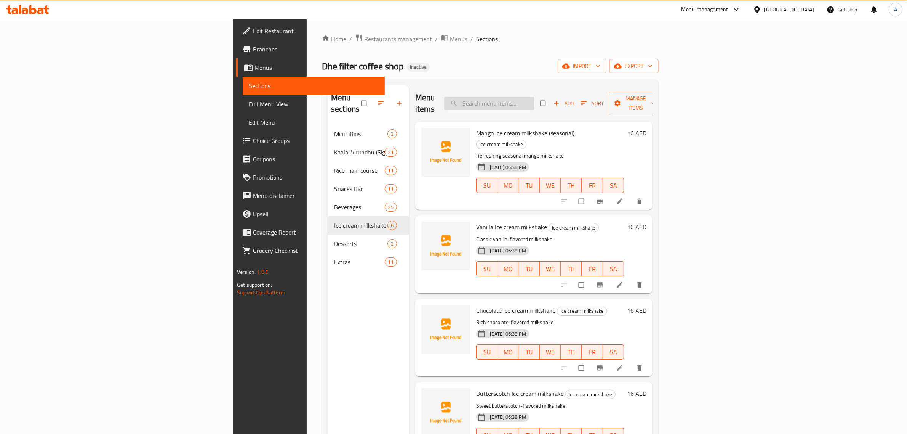
click at [534, 99] on input "search" at bounding box center [489, 103] width 90 height 13
paste input "Kurma"
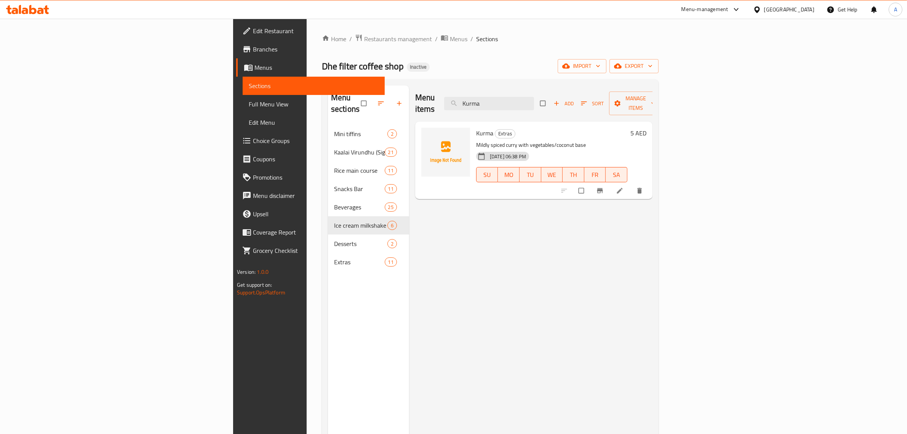
type input "Kurma"
click at [328, 301] on div "Menu sections Mini tiffins 2 Kaalai Virundhu (Signature breakfast) 21 Rice main…" at bounding box center [368, 302] width 81 height 434
click at [249, 104] on span "Full Menu View" at bounding box center [314, 103] width 130 height 9
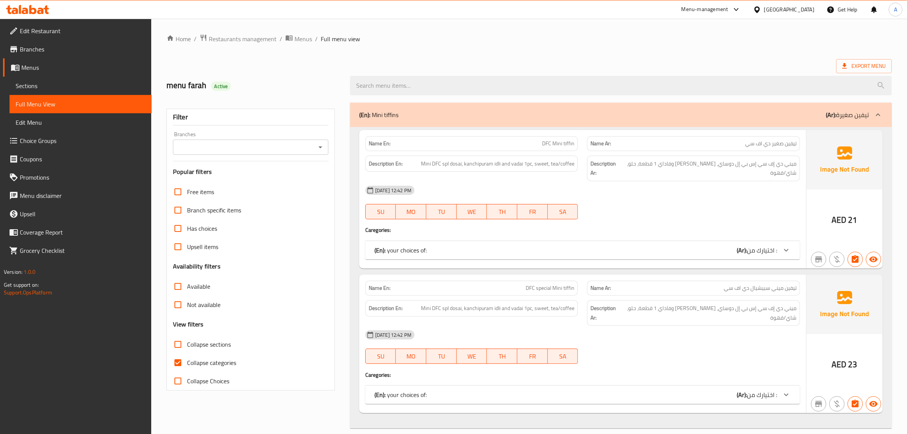
click at [210, 361] on span "Collapse categories" at bounding box center [211, 362] width 49 height 9
click at [187, 361] on input "Collapse categories" at bounding box center [178, 362] width 18 height 18
checkbox input "false"
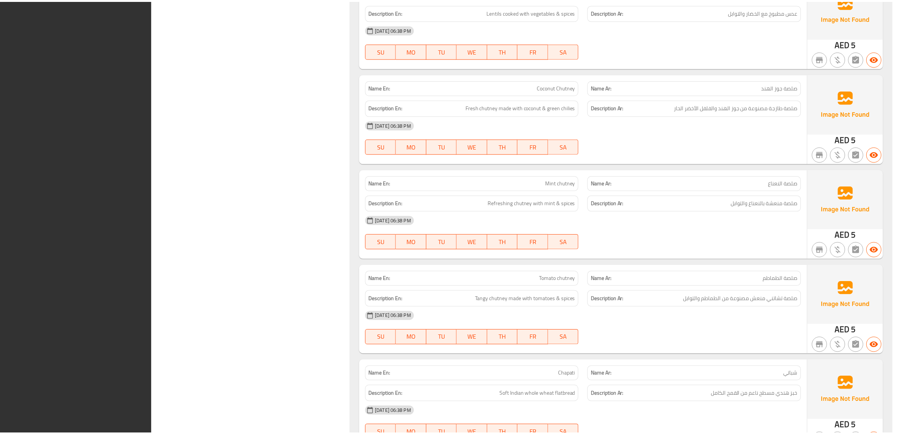
scroll to position [9162, 0]
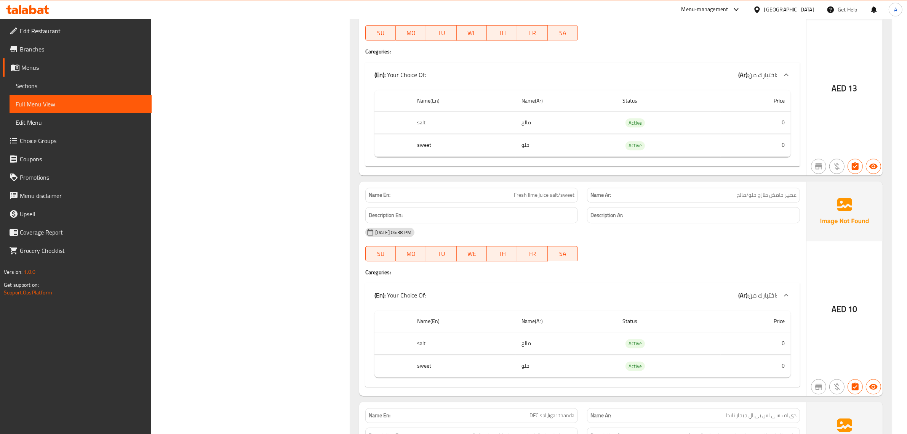
scroll to position [6209, 0]
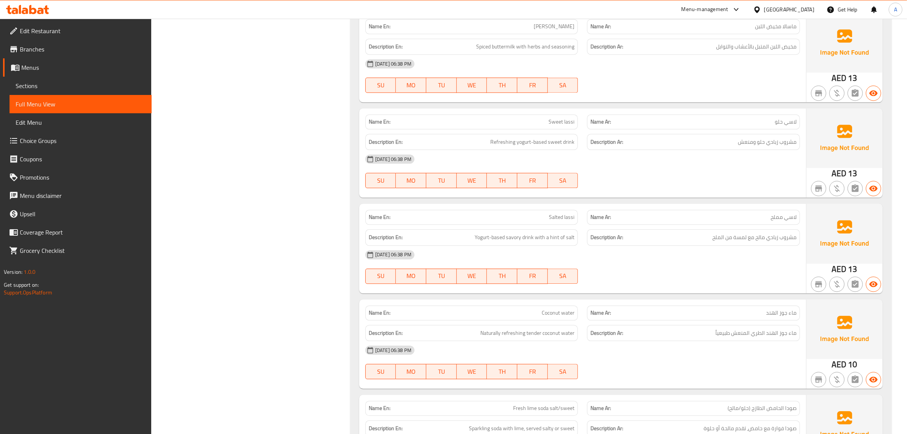
scroll to position [5780, 0]
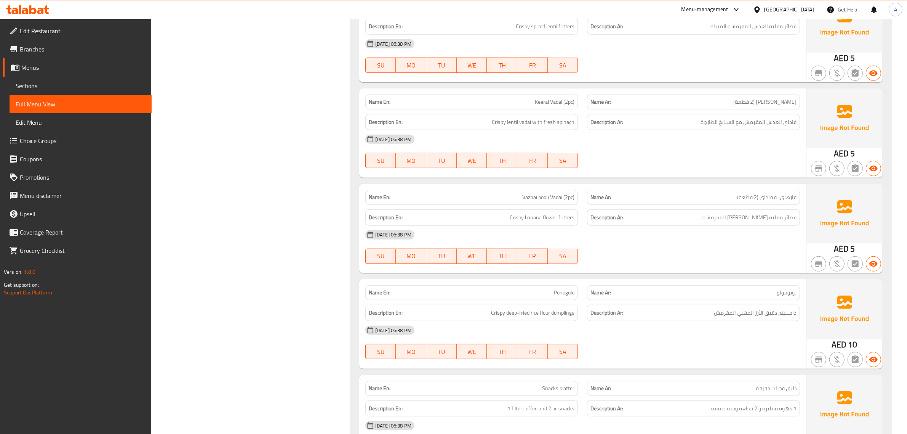
scroll to position [4541, 0]
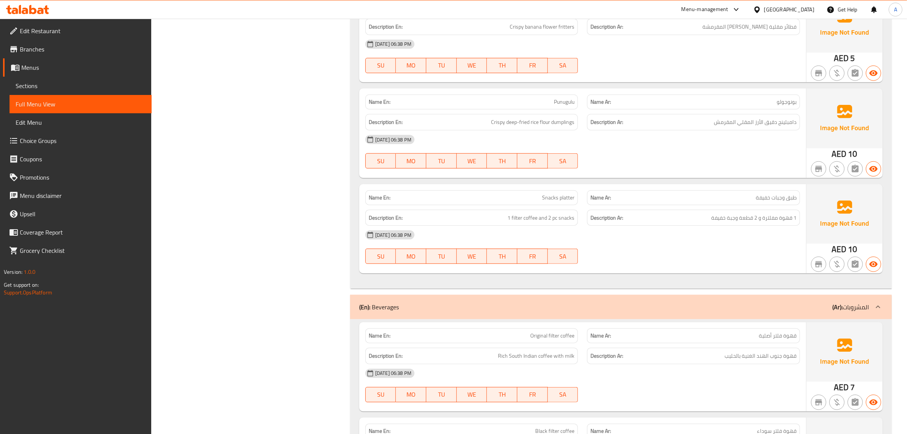
click at [703, 244] on div "09-09-2025 06:38 PM" at bounding box center [583, 235] width 444 height 18
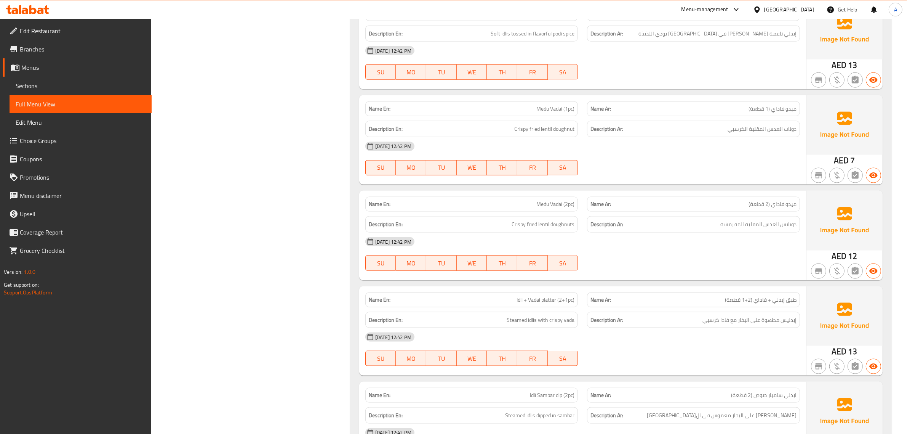
scroll to position [1063, 0]
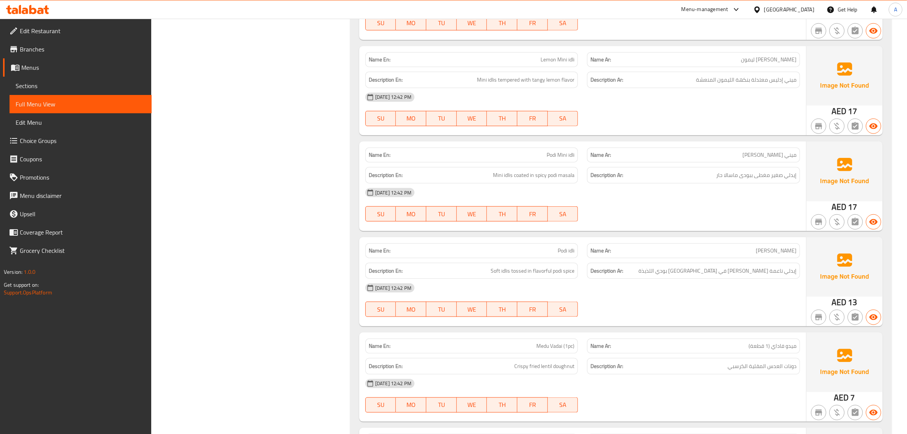
click at [37, 82] on span "Sections" at bounding box center [81, 85] width 130 height 9
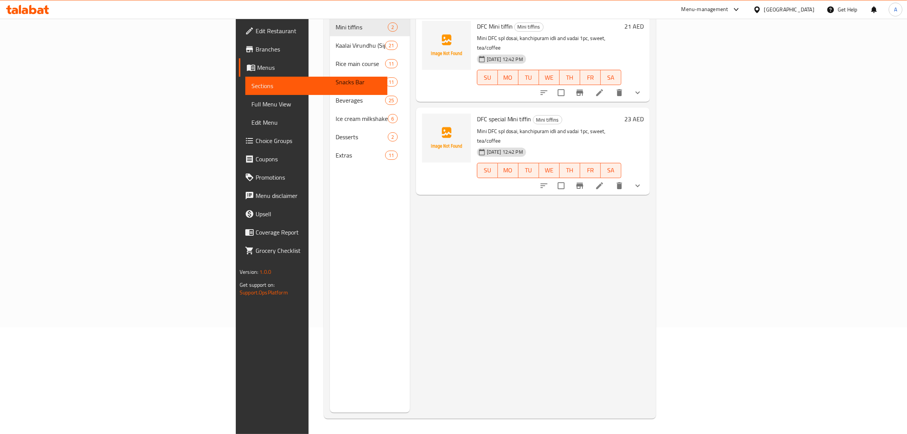
click at [410, 241] on div "Menu items Add Sort Manage items DFC Mini tiffin Mini tiffins Mini DFC spl dosa…" at bounding box center [530, 196] width 240 height 434
click at [514, 218] on div "Menu items Add Sort Manage items DFC Mini tiffin Mini tiffins Mini DFC spl dosa…" at bounding box center [530, 196] width 240 height 434
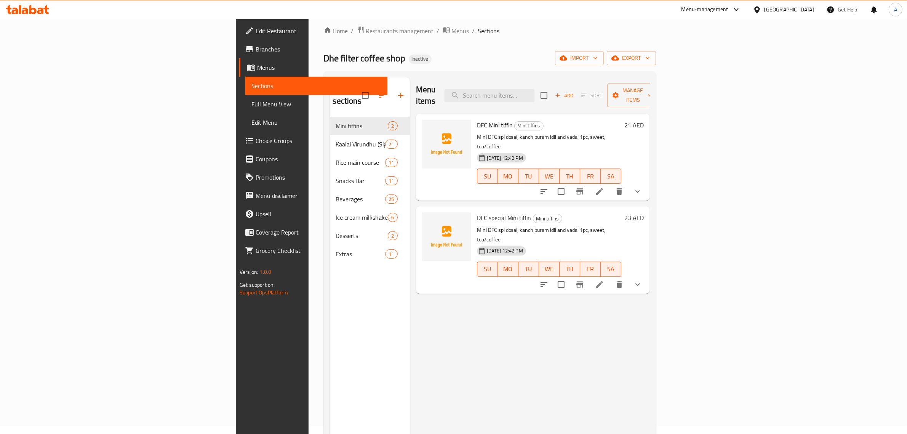
scroll to position [0, 0]
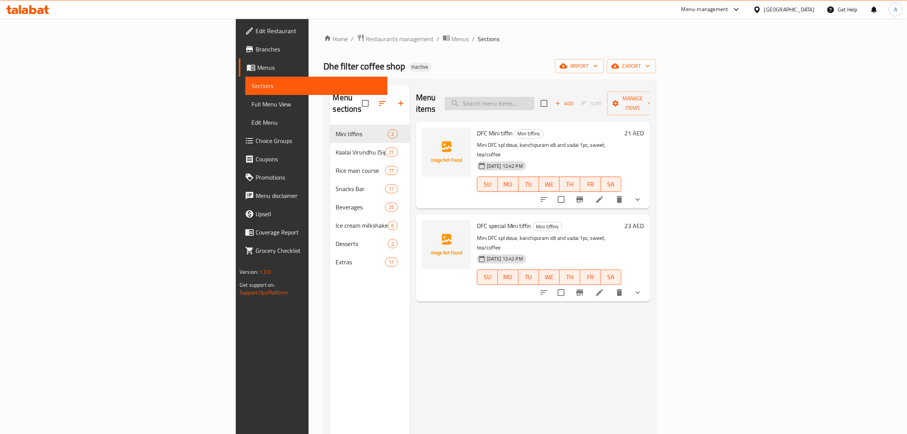
click at [535, 99] on input "search" at bounding box center [490, 103] width 90 height 13
paste input "[PERSON_NAME][DATE] (weekend only)"
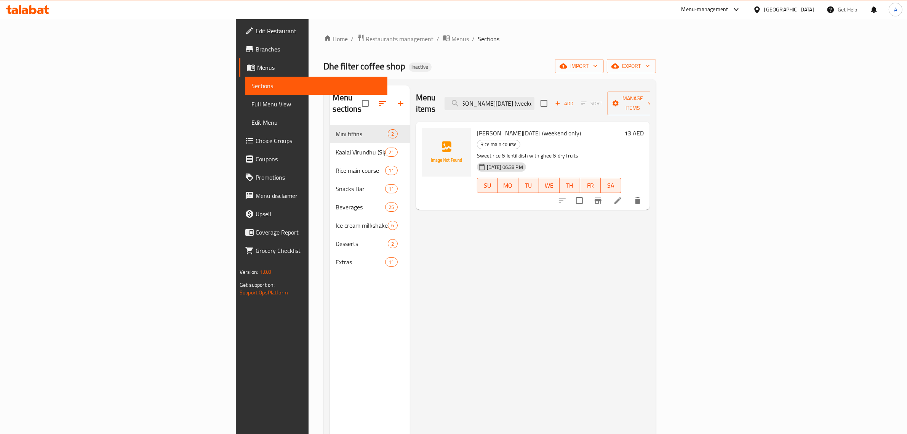
type input "[PERSON_NAME][DATE] (weekend only)"
click at [623, 196] on icon at bounding box center [618, 200] width 9 height 9
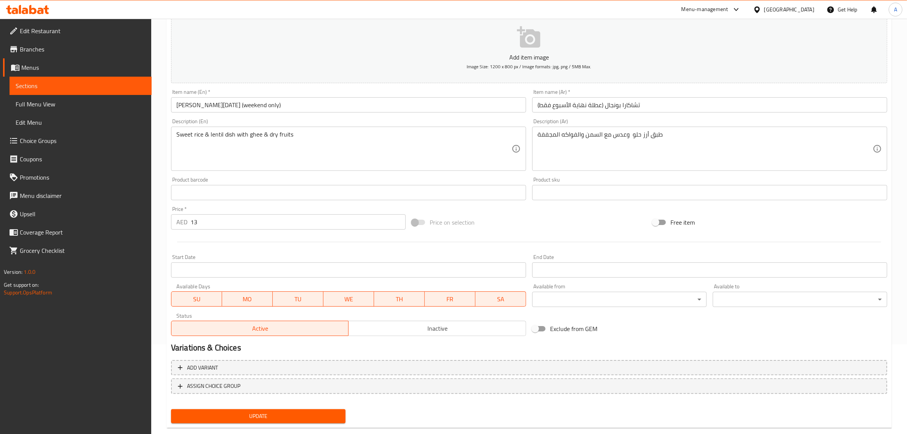
scroll to position [103, 0]
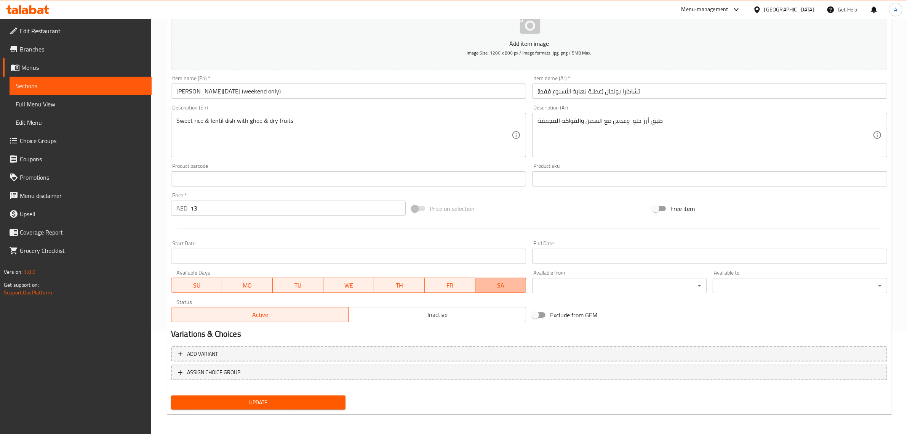
click at [498, 288] on span "SA" at bounding box center [501, 285] width 45 height 11
click at [504, 292] on button "SA" at bounding box center [500, 284] width 51 height 15
click at [460, 285] on span "FR" at bounding box center [450, 285] width 45 height 11
click at [395, 285] on span "TH" at bounding box center [399, 285] width 45 height 11
click at [354, 277] on button "WE" at bounding box center [349, 284] width 51 height 15
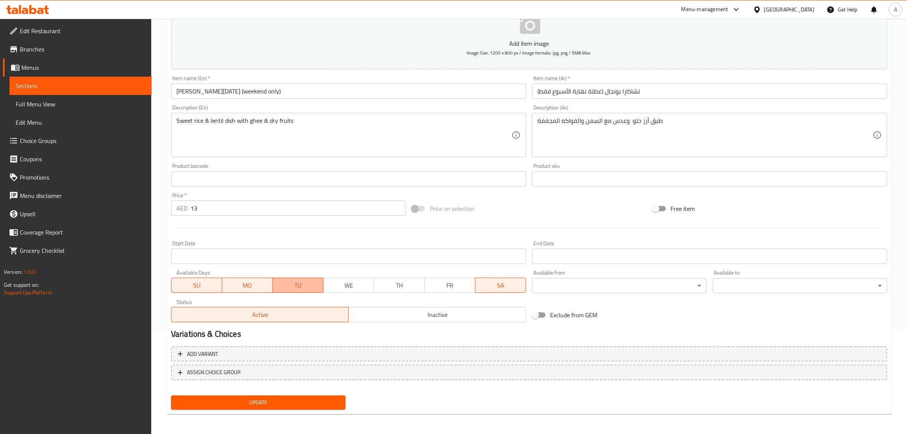
click at [279, 280] on span "TU" at bounding box center [298, 285] width 45 height 11
click at [256, 280] on span "MO" at bounding box center [247, 285] width 45 height 11
click at [282, 410] on div "Update" at bounding box center [258, 402] width 181 height 20
click at [283, 404] on span "Update" at bounding box center [258, 403] width 162 height 10
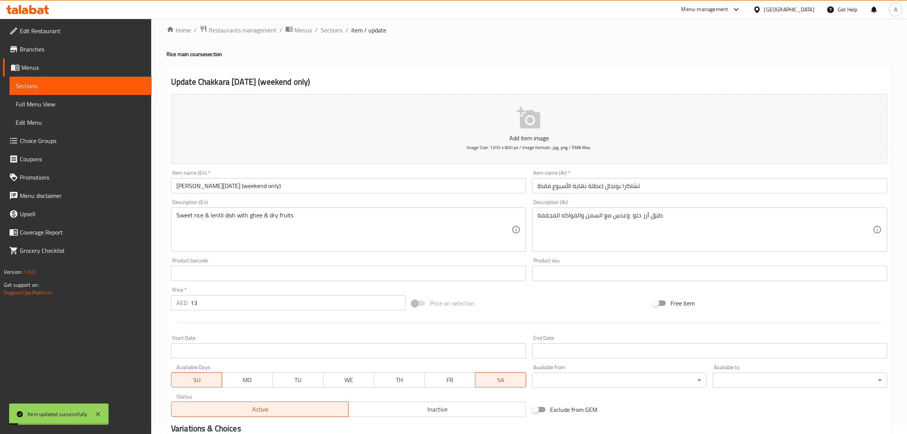
scroll to position [0, 0]
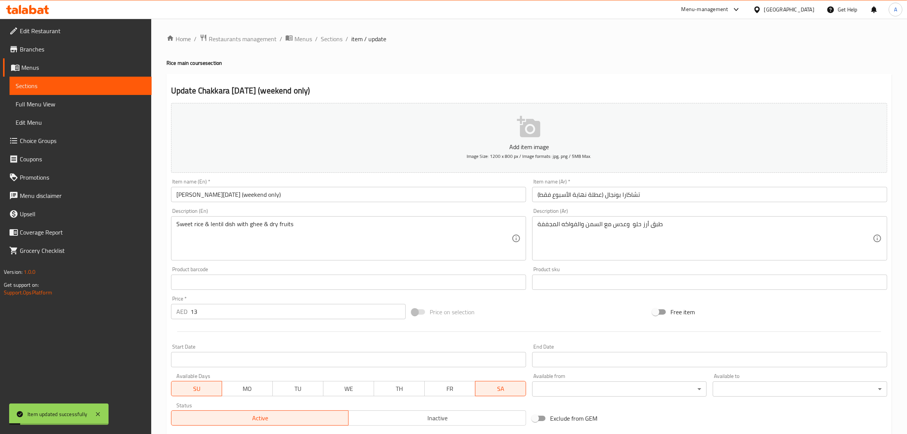
click at [498, 75] on div "Update Chakkara pongal (weekend only) Add item image Image Size: 1200 x 800 px …" at bounding box center [530, 296] width 726 height 444
click at [361, 69] on div "Home / Restaurants management / Menus / Sections / item / update Rice main cour…" at bounding box center [530, 278] width 726 height 489
click at [210, 192] on input "[PERSON_NAME][DATE] (weekend only)" at bounding box center [348, 194] width 355 height 15
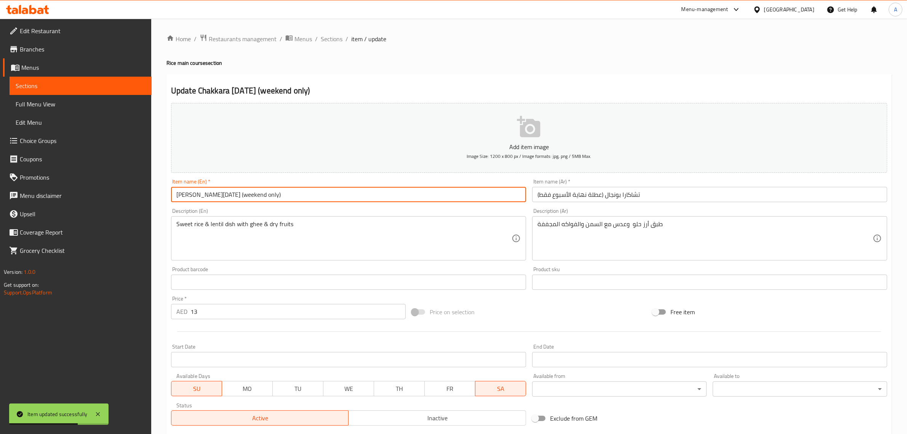
click at [210, 192] on input "[PERSON_NAME][DATE] (weekend only)" at bounding box center [348, 194] width 355 height 15
click at [72, 99] on span "Full Menu View" at bounding box center [81, 103] width 130 height 9
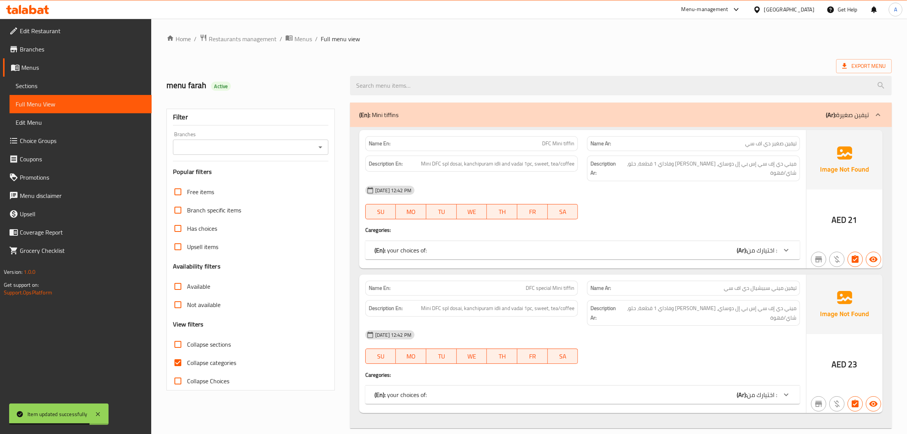
click at [195, 358] on span "Collapse categories" at bounding box center [211, 362] width 49 height 9
click at [187, 357] on input "Collapse categories" at bounding box center [178, 362] width 18 height 18
checkbox input "false"
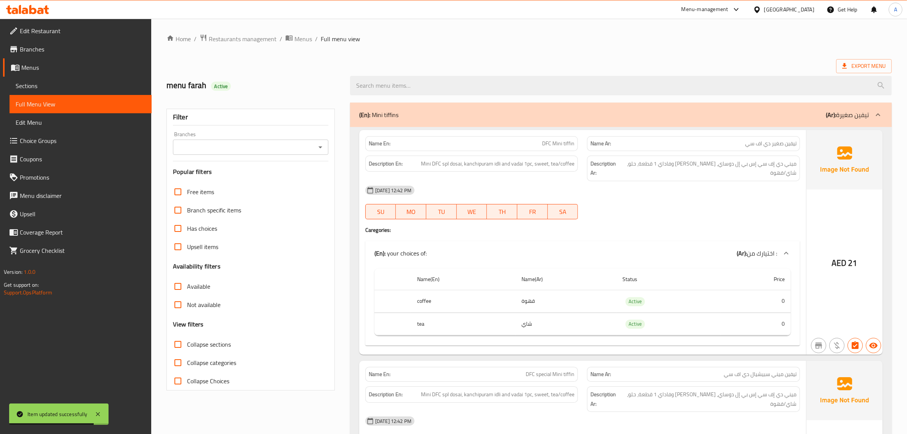
scroll to position [3432, 0]
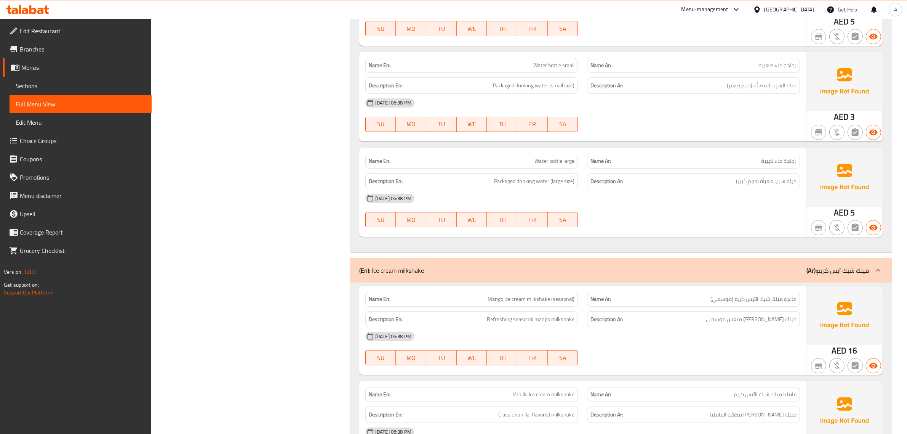
scroll to position [7080, 0]
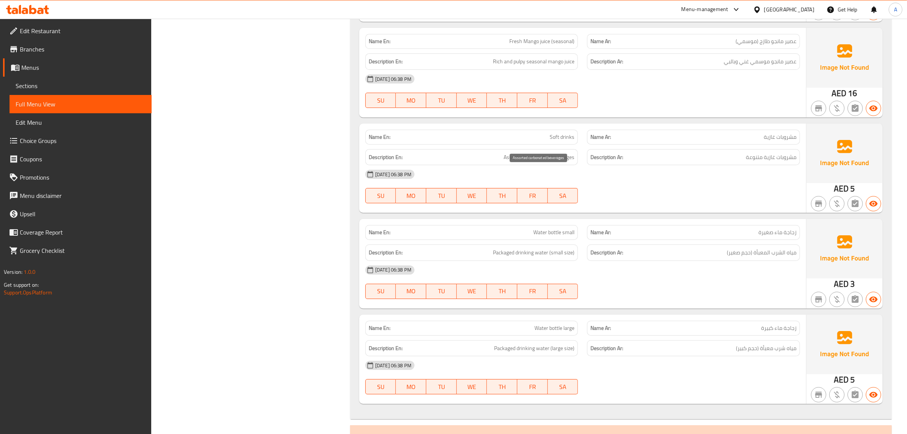
click at [532, 162] on span "Assorted carbonated beverages" at bounding box center [539, 157] width 71 height 10
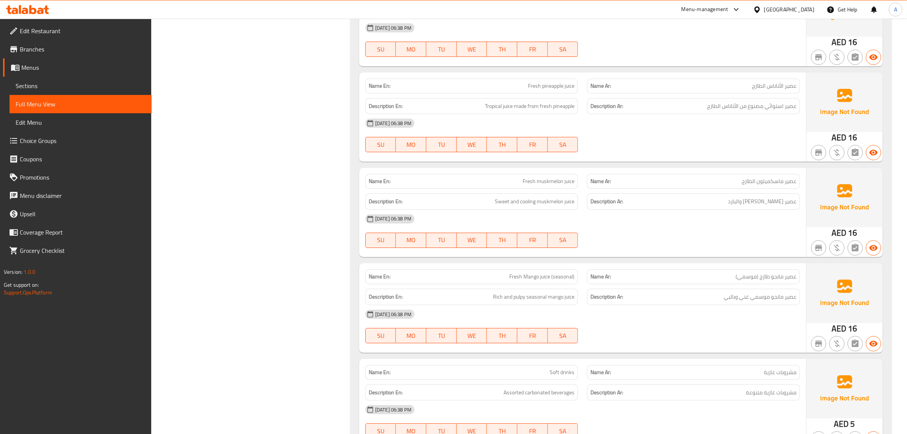
scroll to position [6842, 0]
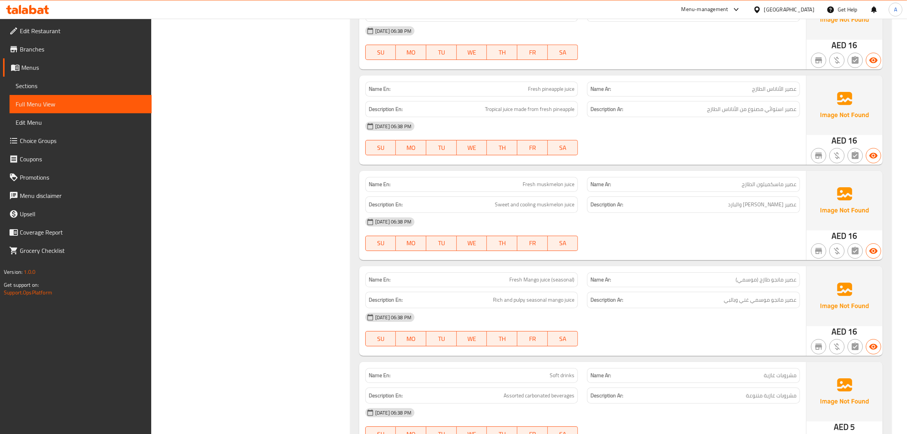
click at [583, 249] on div "09-09-2025 06:38 PM SU MO TU WE TH FR SA" at bounding box center [583, 234] width 444 height 43
click at [577, 231] on div "09-09-2025 06:38 PM" at bounding box center [583, 222] width 444 height 18
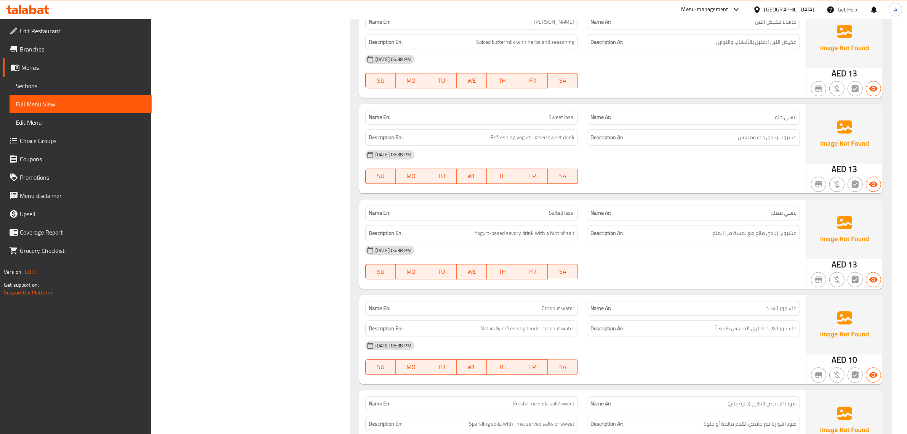
scroll to position [5794, 0]
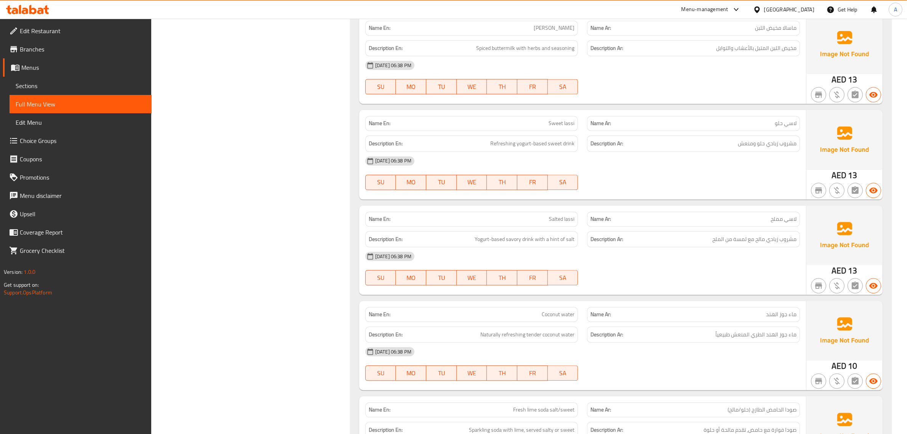
click at [646, 265] on div "09-09-2025 06:38 PM" at bounding box center [583, 256] width 444 height 18
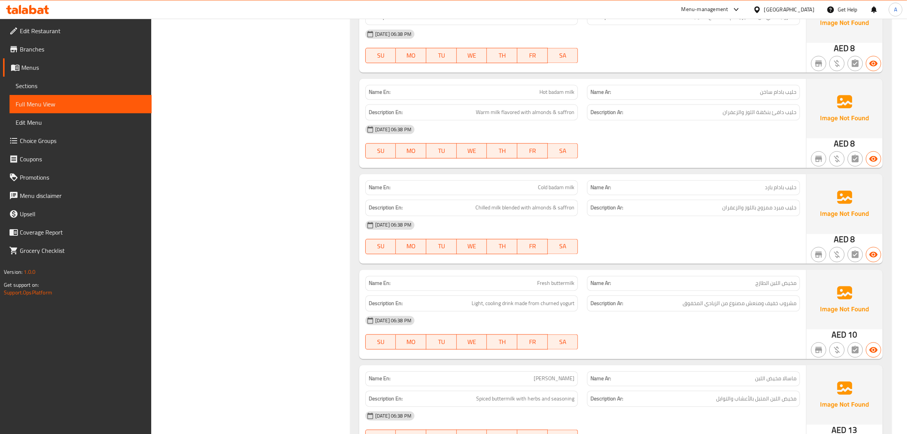
scroll to position [5365, 0]
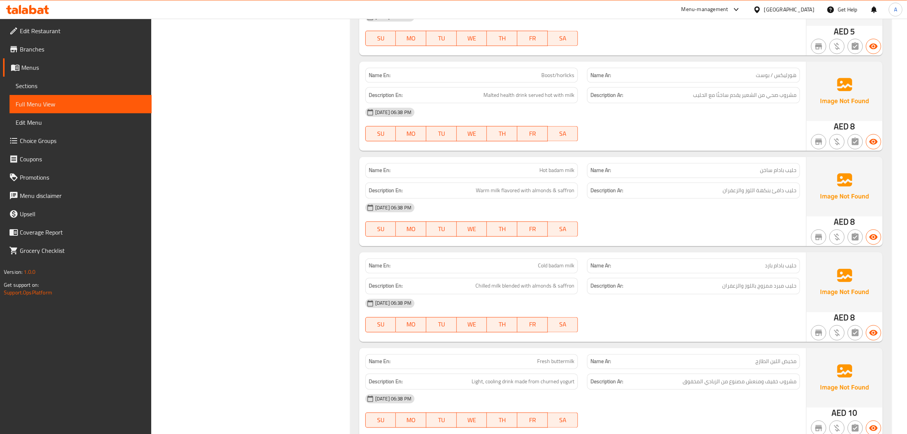
click at [719, 122] on div "09-09-2025 06:38 PM" at bounding box center [583, 112] width 444 height 18
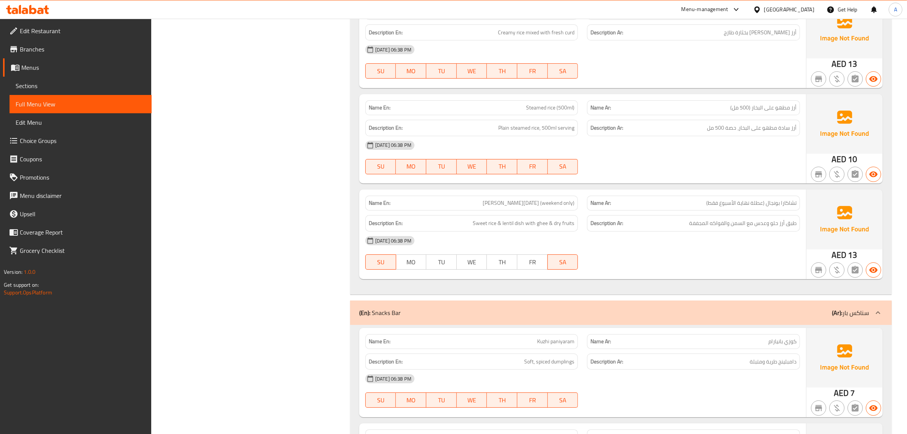
scroll to position [3412, 0]
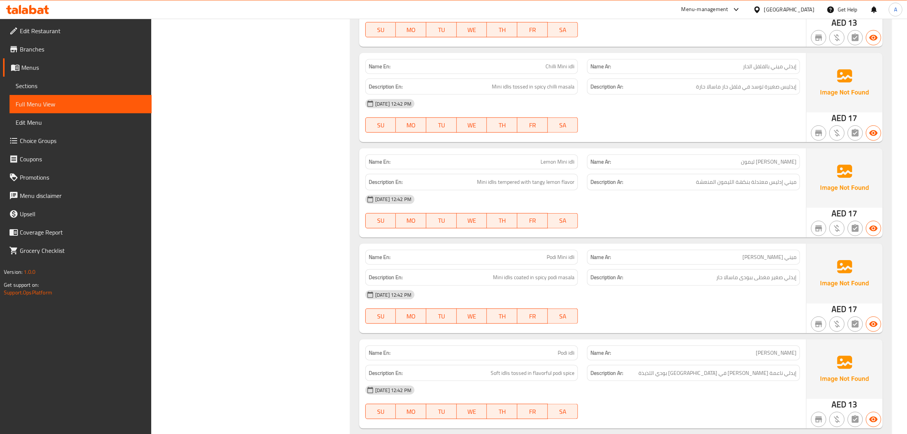
scroll to position [0, 0]
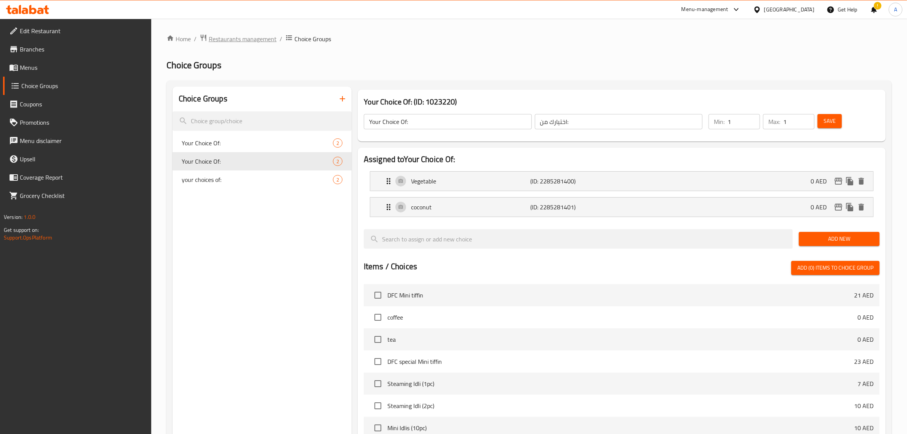
scroll to position [524, 0]
click at [475, 72] on div "Home / Restaurants management / Choice Groups Choice Groups Choice Groups Your …" at bounding box center [530, 322] width 726 height 576
click at [233, 176] on span "your choices of:" at bounding box center [246, 179] width 128 height 9
type input "your choices of:"
type input "اختيارك من :"
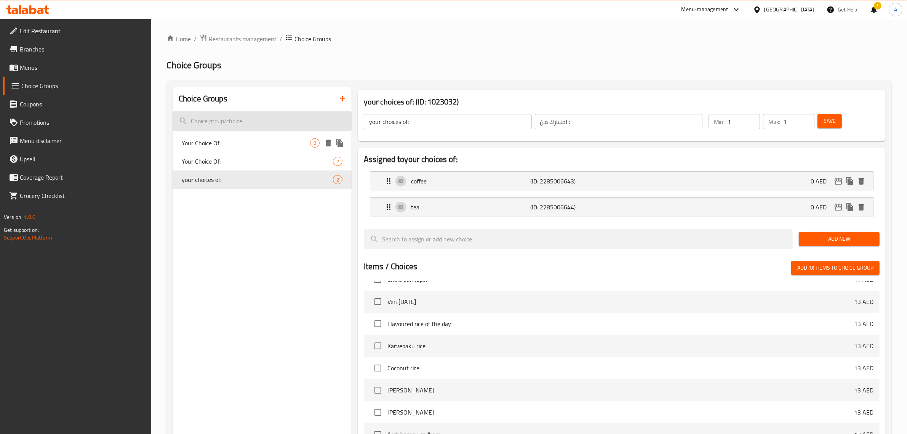
click at [232, 128] on input "search" at bounding box center [262, 120] width 179 height 19
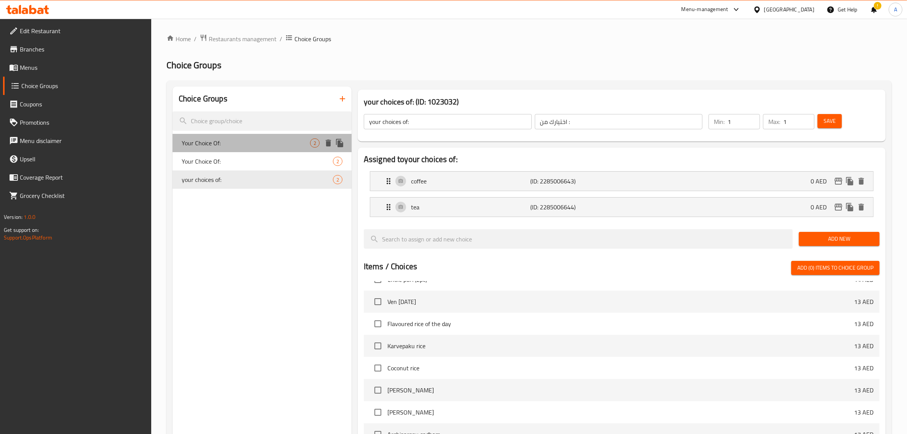
click at [229, 142] on span "Your Choice Of:" at bounding box center [246, 142] width 128 height 9
type input "Your Choice Of:"
type input "اختيارك من:"
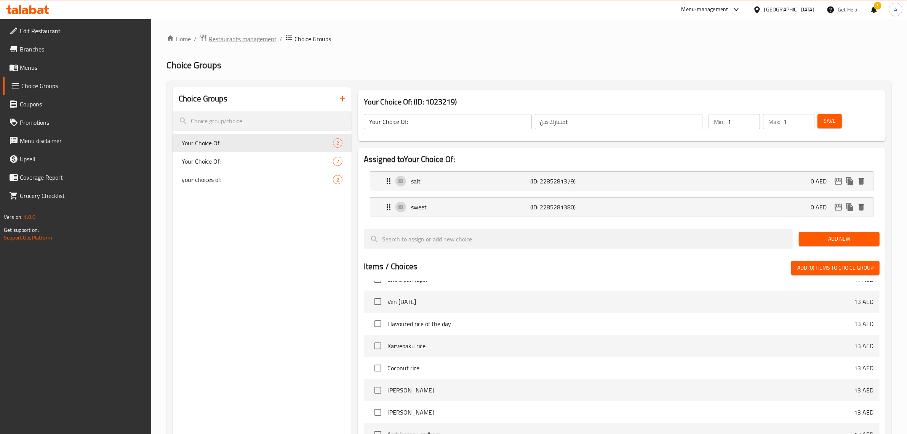
click at [240, 35] on span "Restaurants management" at bounding box center [243, 38] width 68 height 9
